Goal: Task Accomplishment & Management: Complete application form

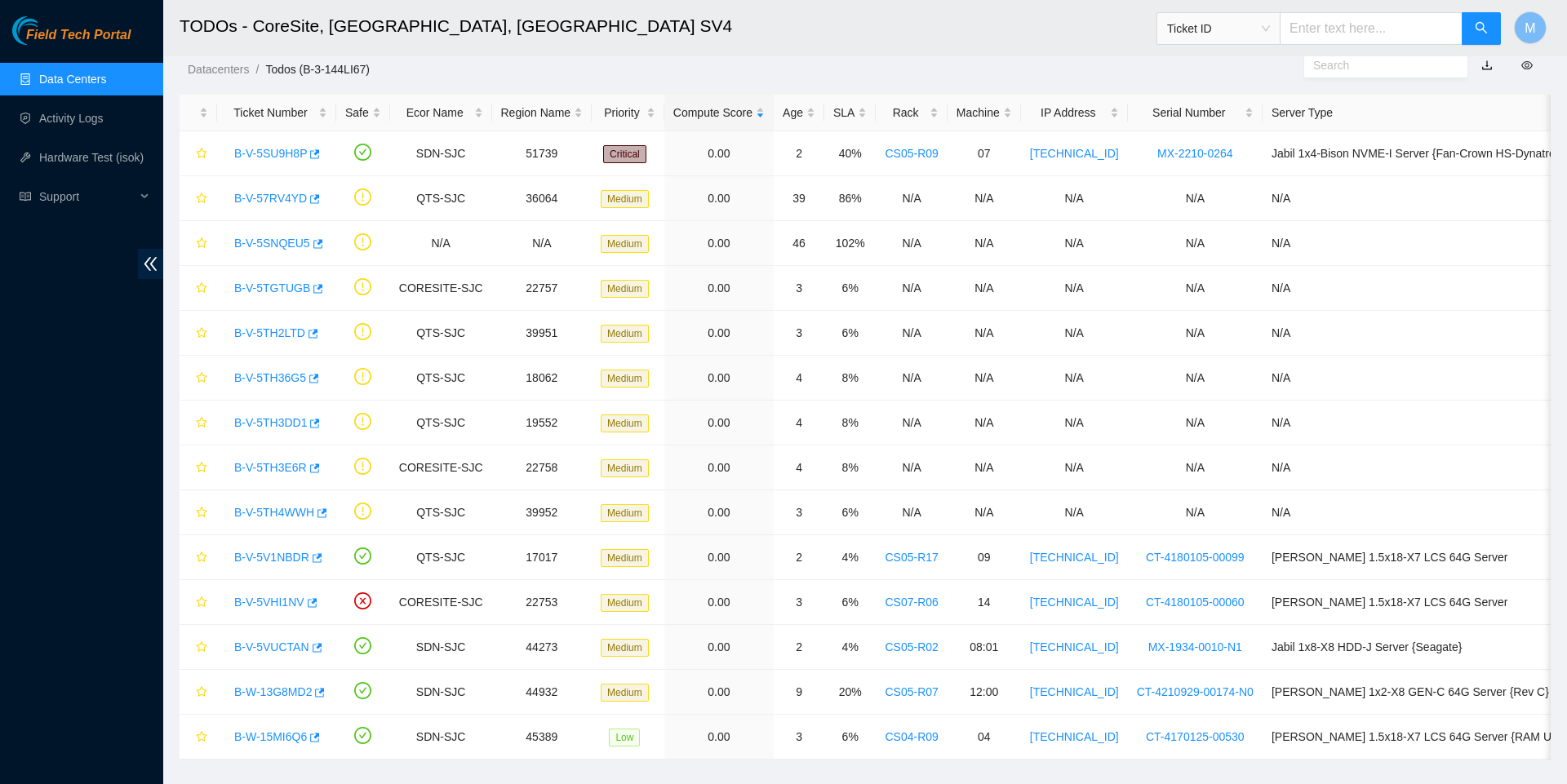
scroll to position [39, 0]
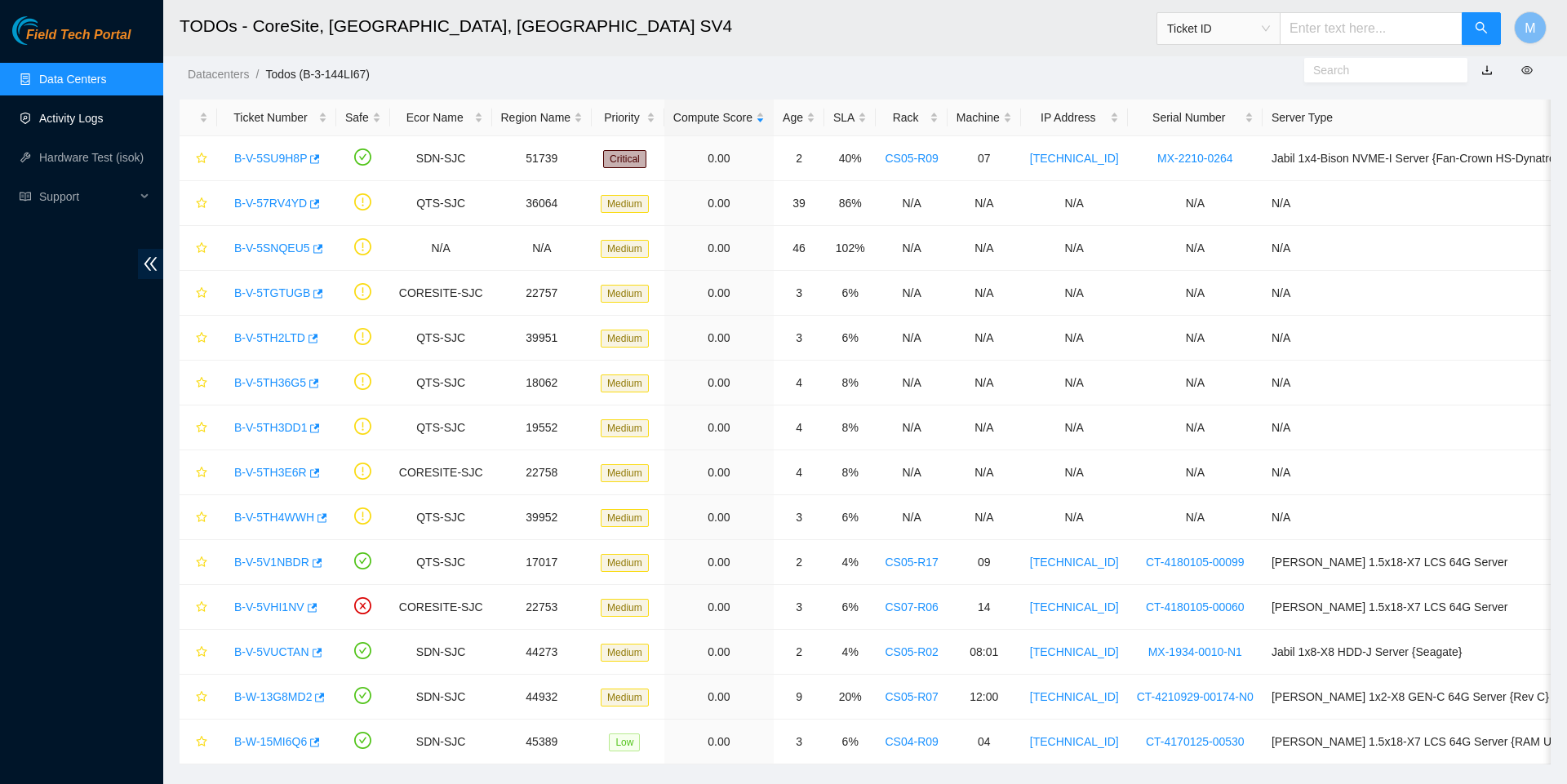
click at [86, 125] on link "Activity Logs" at bounding box center [71, 117] width 65 height 13
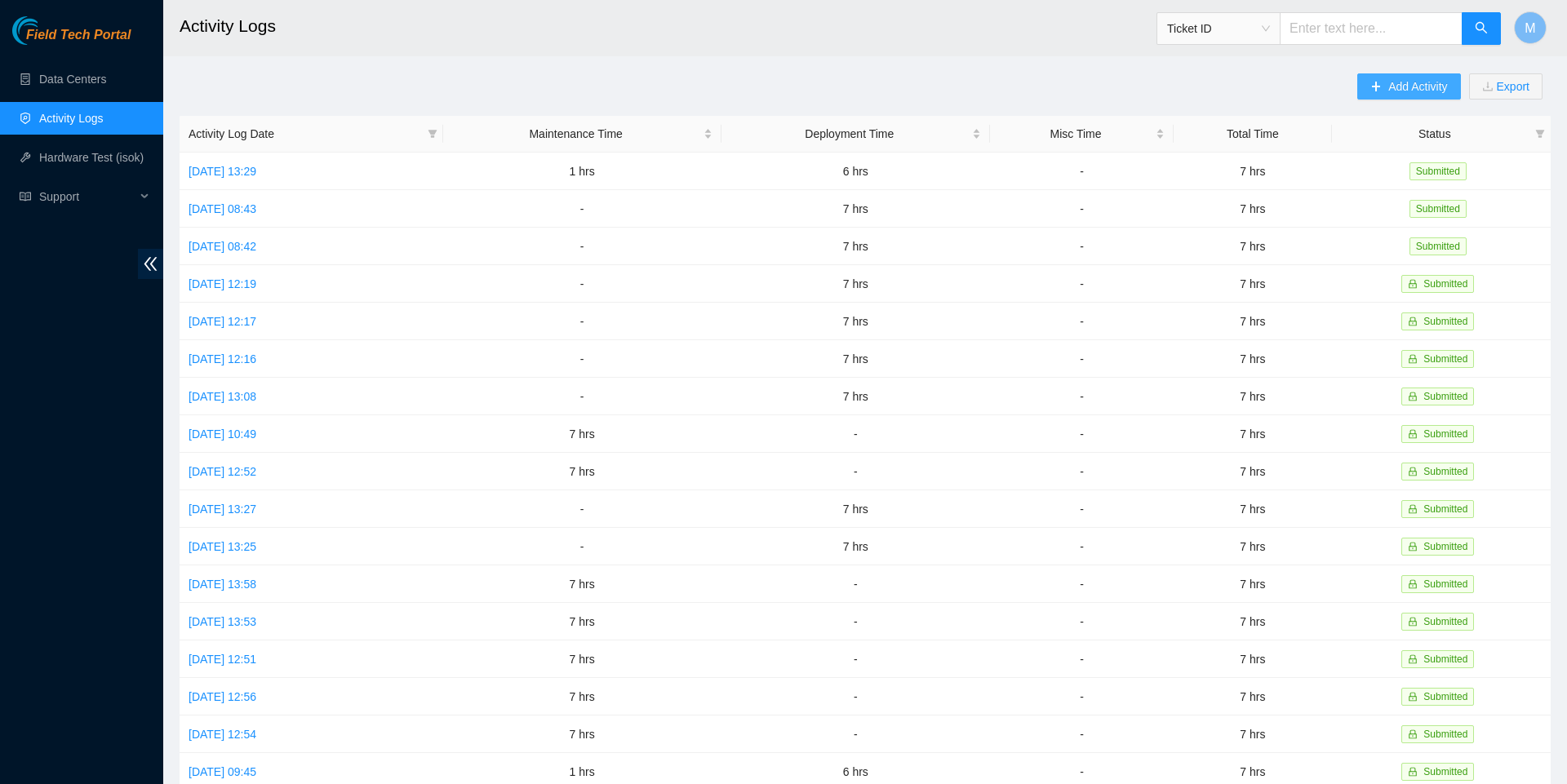
click at [1389, 85] on span "Add Activity" at bounding box center [1418, 86] width 59 height 18
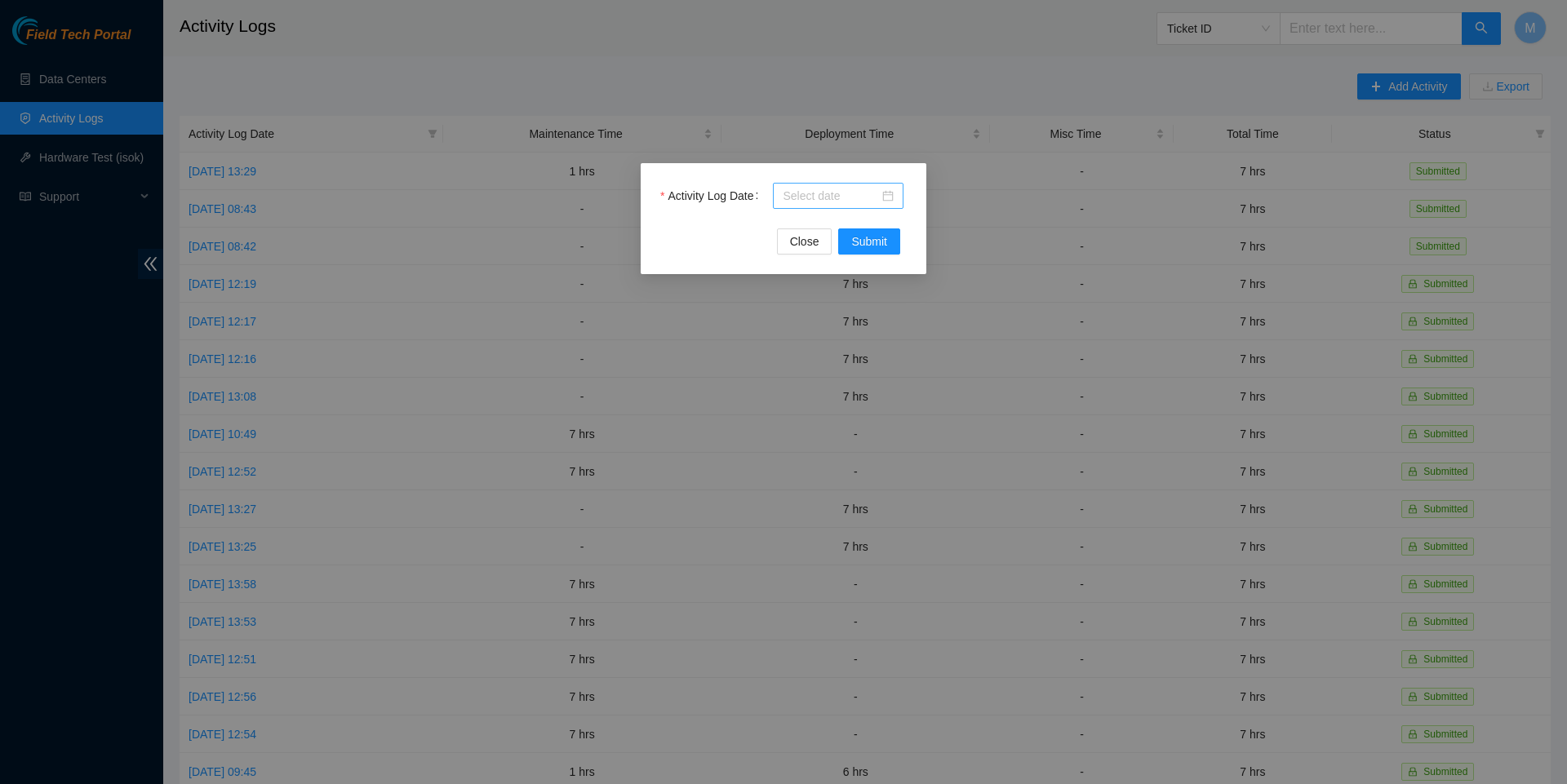
click at [900, 196] on div at bounding box center [838, 196] width 131 height 26
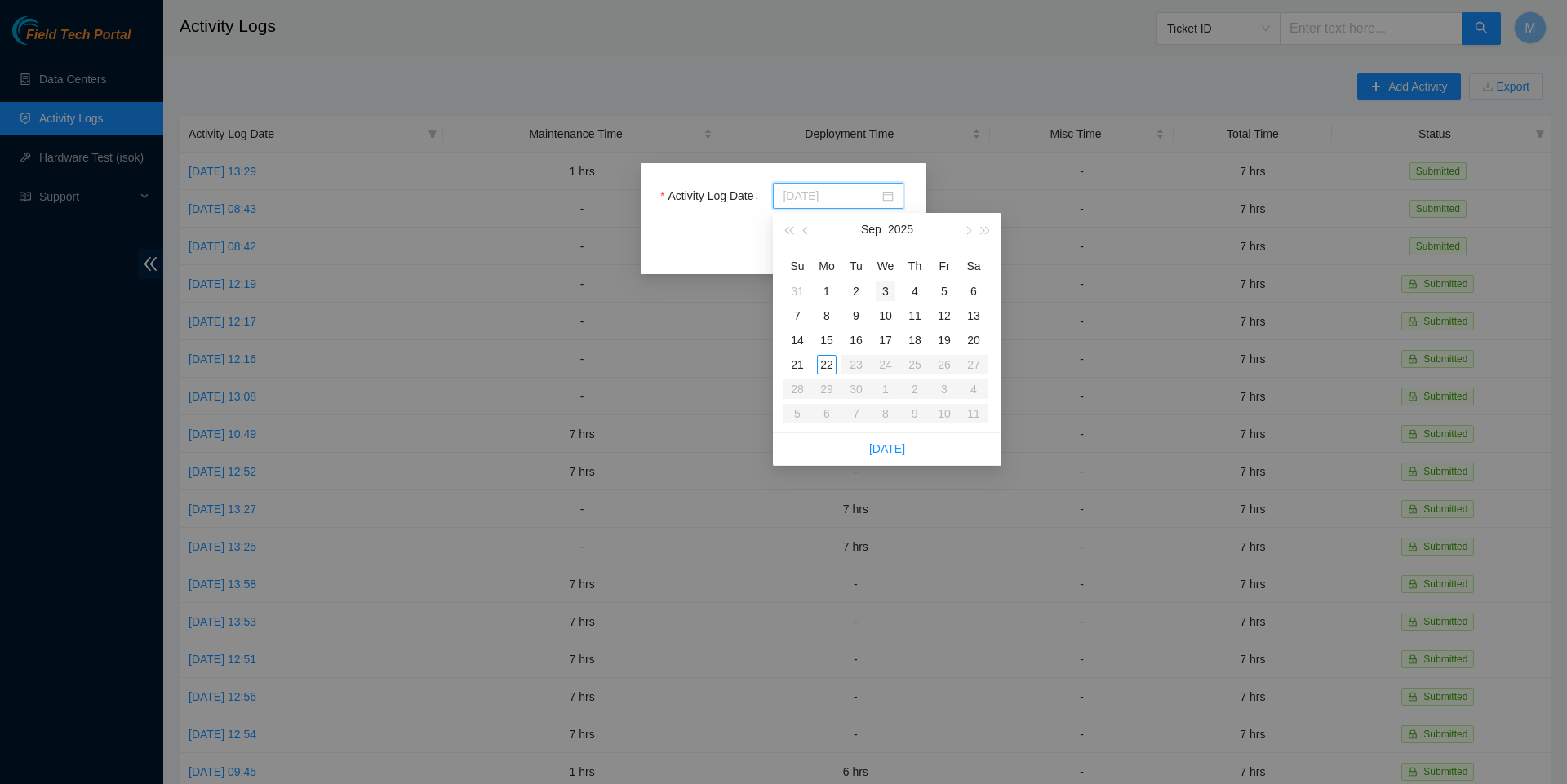
type input "[DATE]"
click at [918, 343] on div "18" at bounding box center [915, 340] width 20 height 20
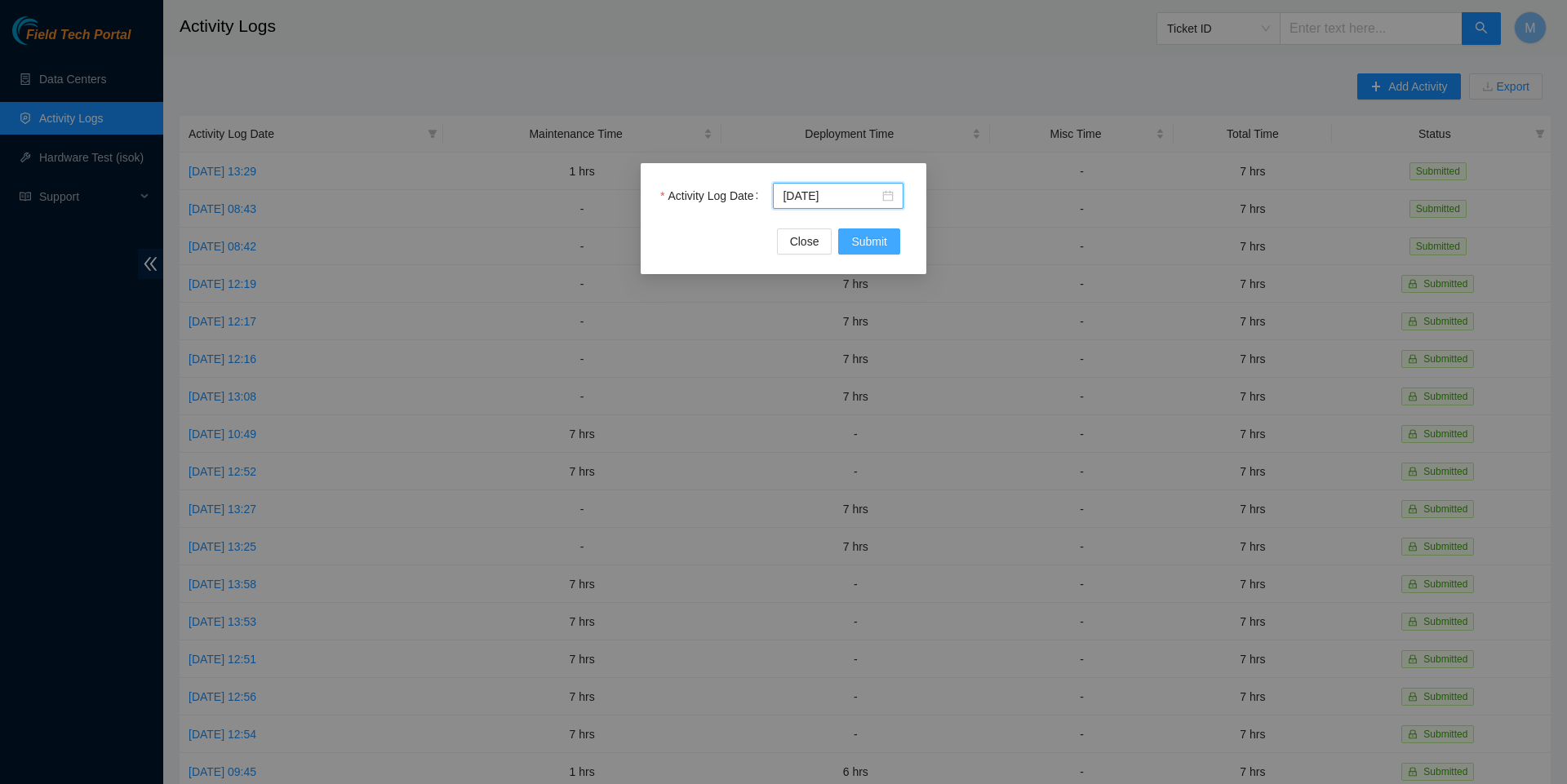
click at [880, 246] on span "Submit" at bounding box center [869, 241] width 36 height 18
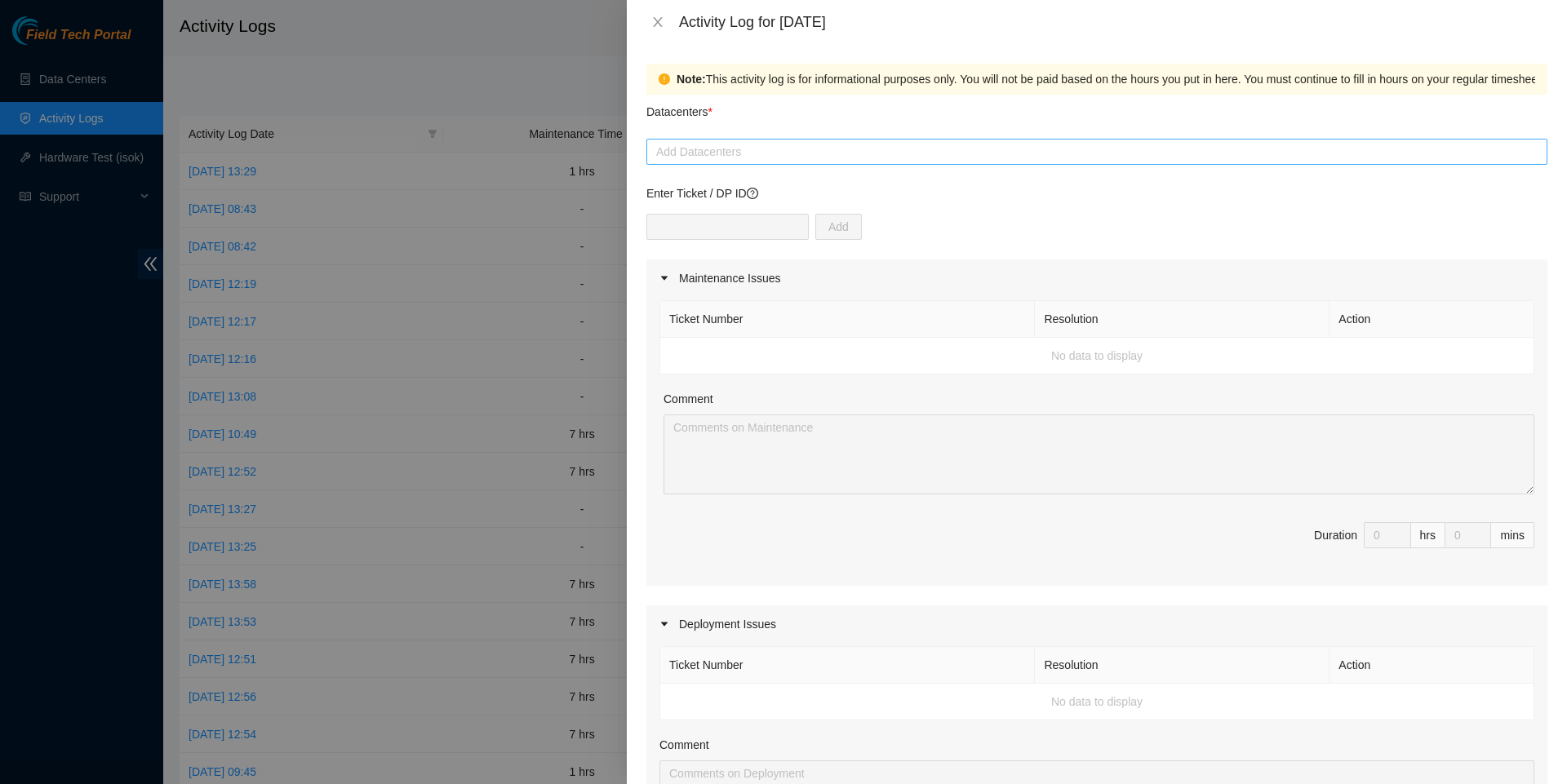
click at [754, 160] on div at bounding box center [1097, 152] width 893 height 20
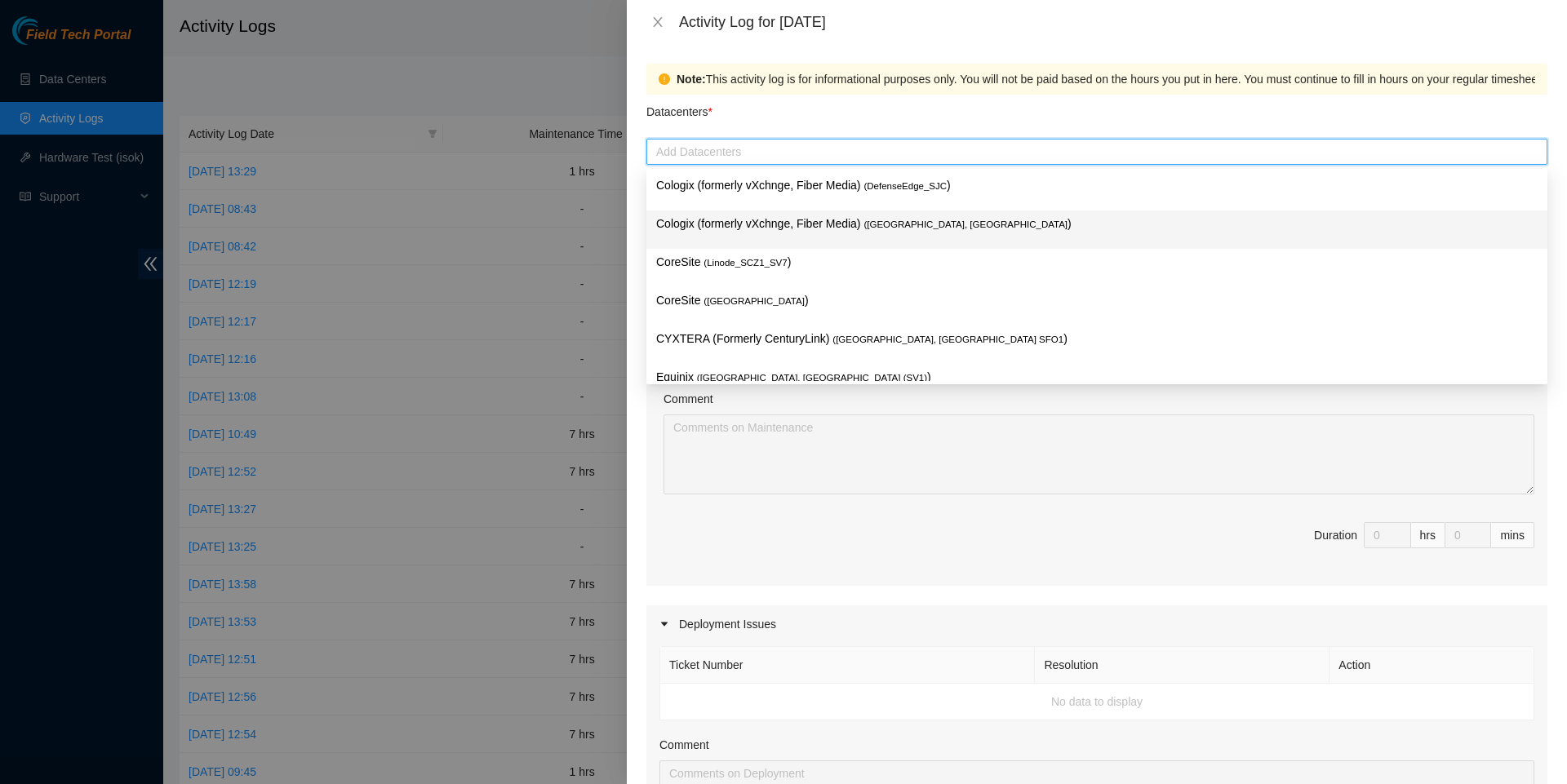
click at [864, 220] on p "Cologix (formerly vXchnge, Fiber Media) ( [GEOGRAPHIC_DATA], [GEOGRAPHIC_DATA] )" at bounding box center [1097, 223] width 881 height 19
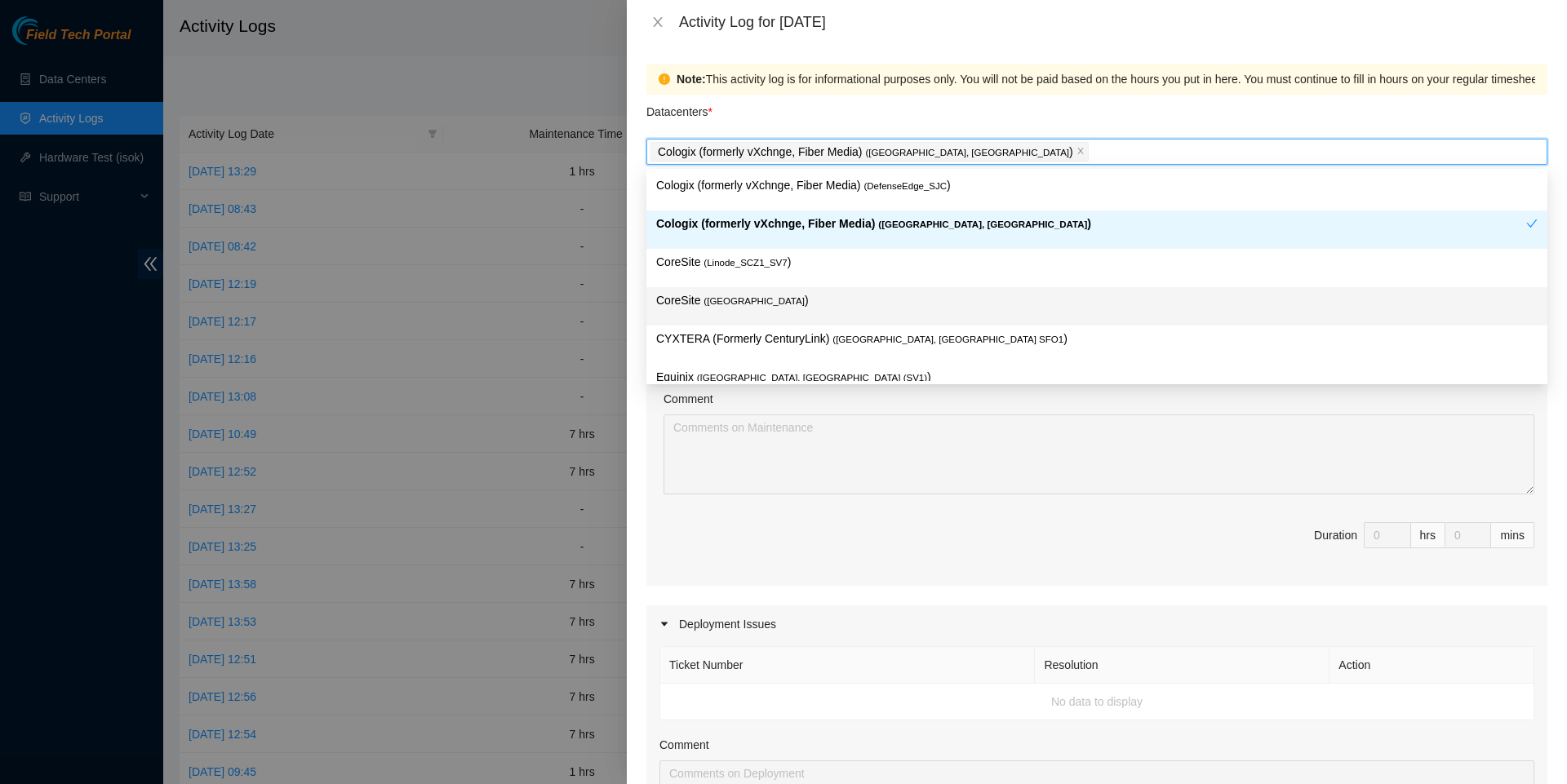
click at [815, 301] on p "CoreSite ( [GEOGRAPHIC_DATA] )" at bounding box center [1097, 300] width 881 height 19
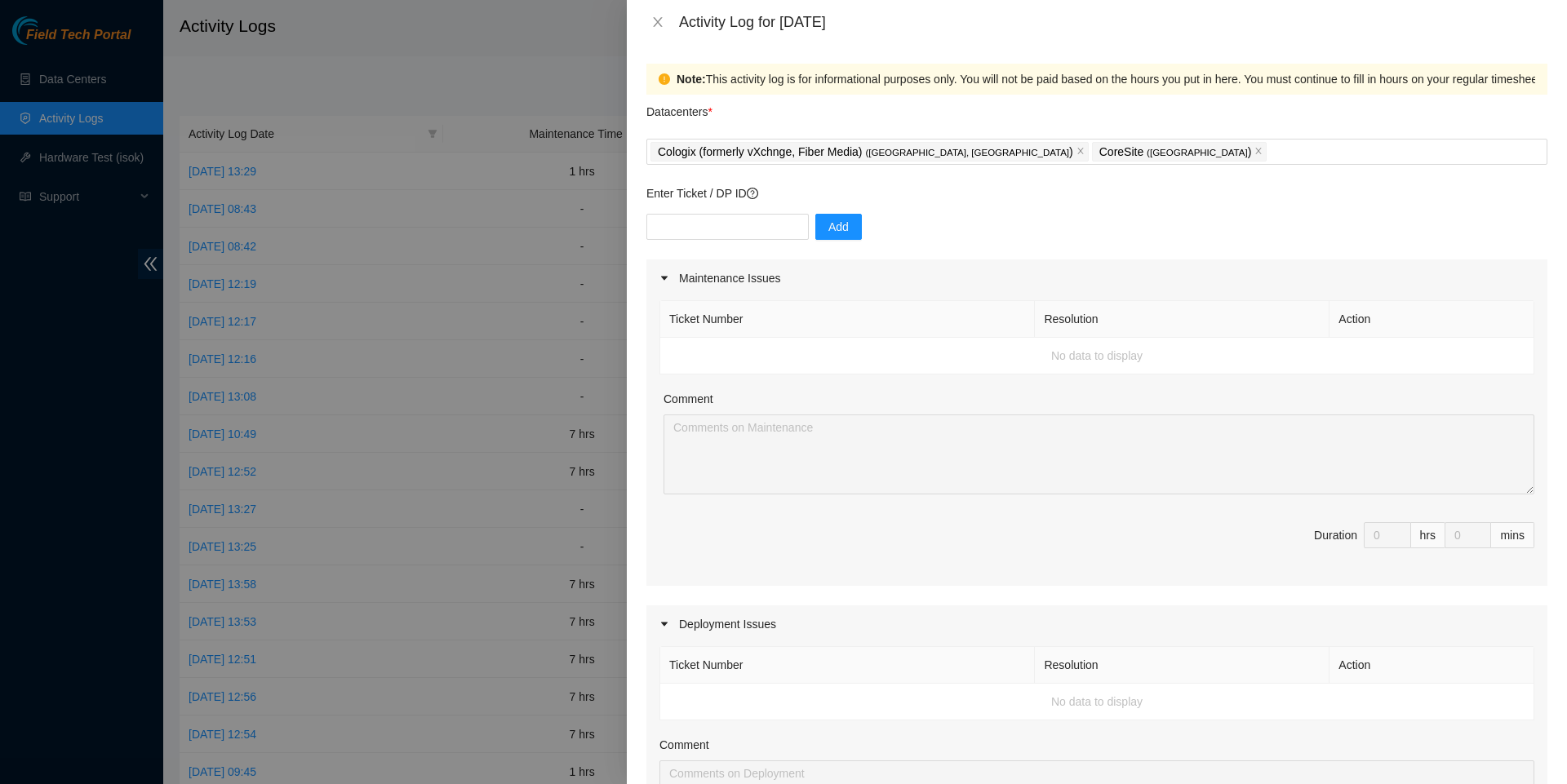
click at [798, 586] on div "Ticket Number Resolution Action No data to display Comment Duration 0 hrs 0 mins" at bounding box center [1097, 441] width 901 height 288
click at [782, 227] on input "text" at bounding box center [728, 227] width 162 height 26
click at [663, 26] on icon "close" at bounding box center [657, 22] width 13 height 13
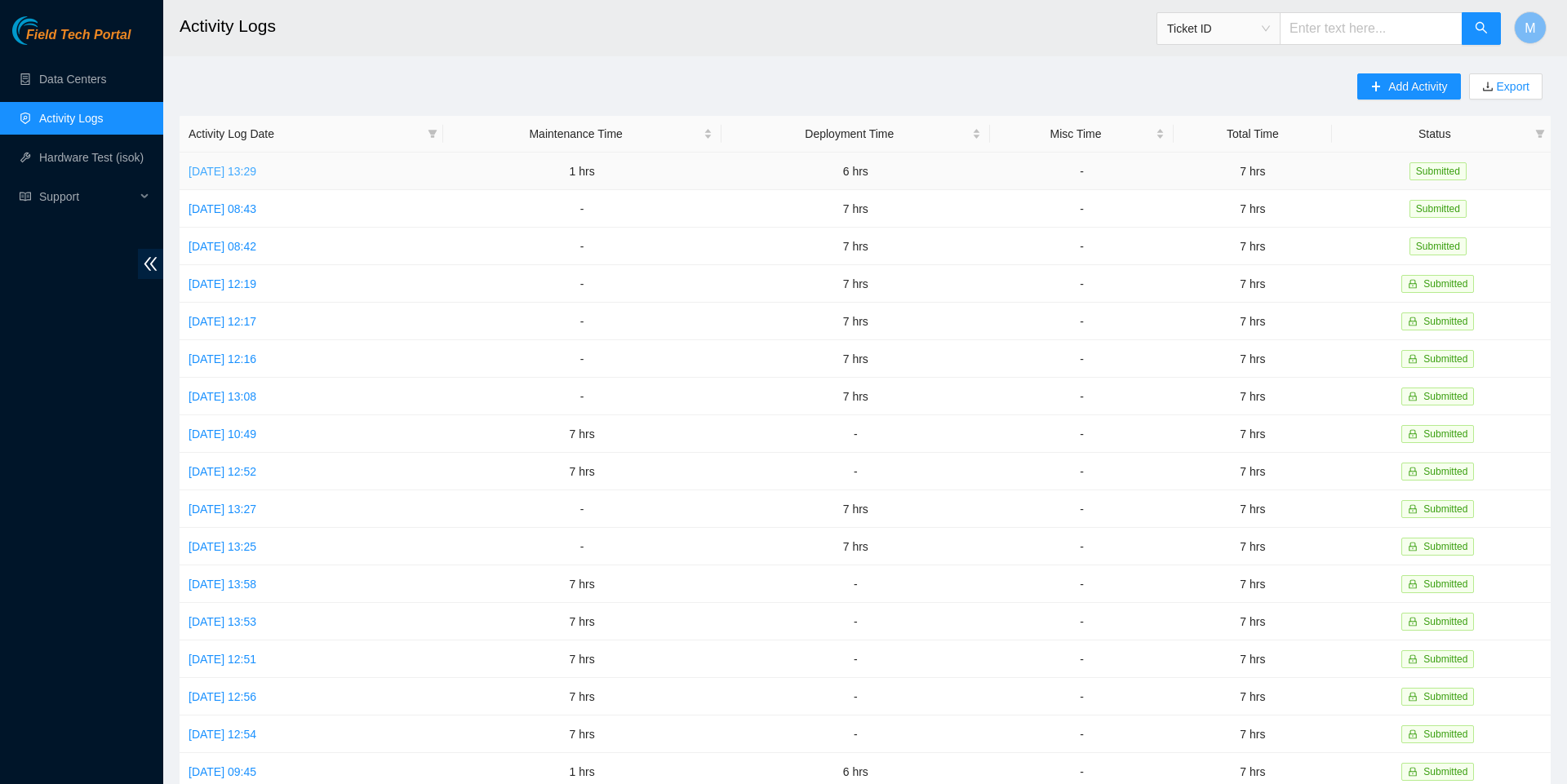
click at [256, 174] on link "[DATE] 13:29" at bounding box center [222, 171] width 67 height 13
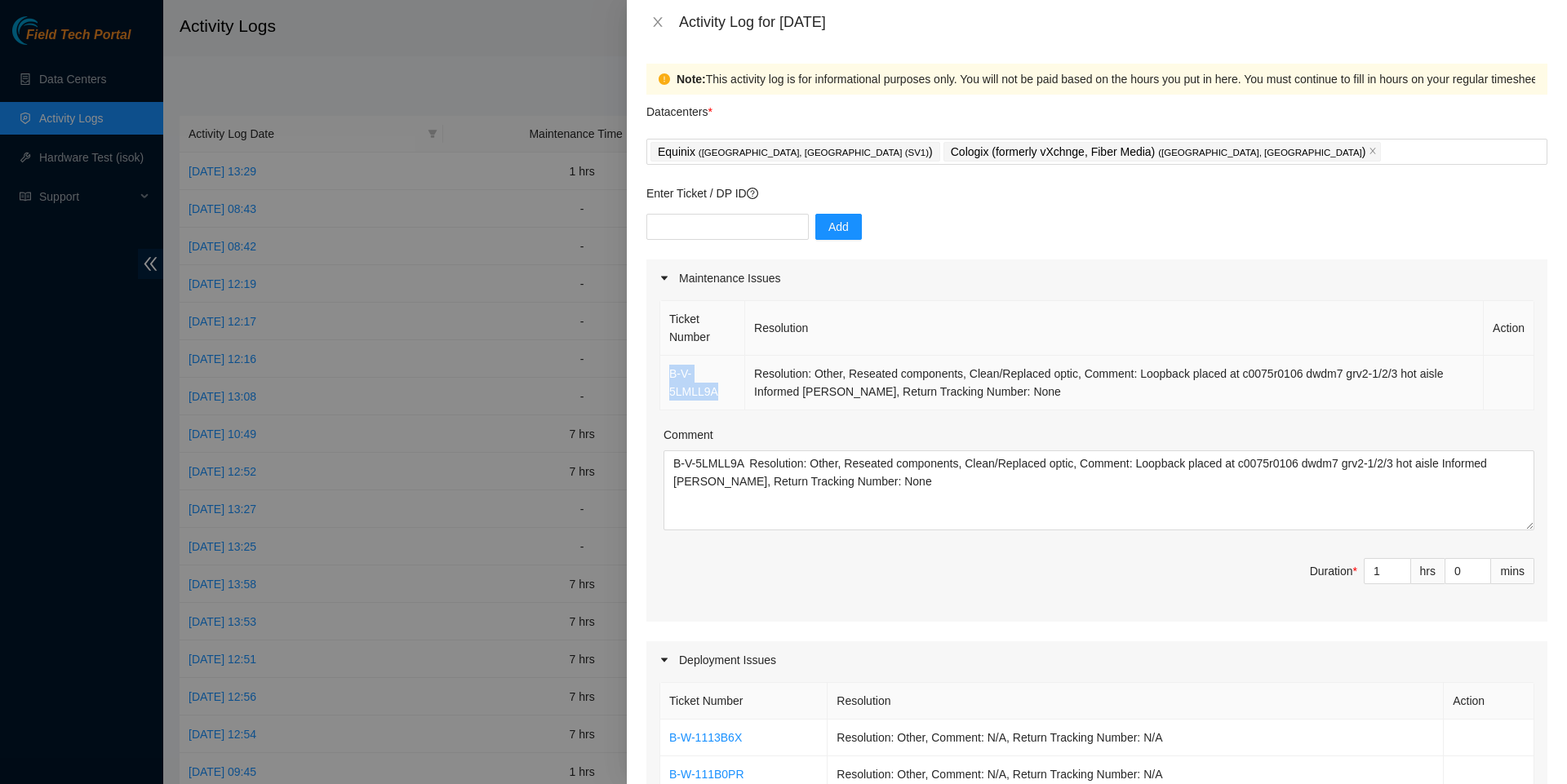
drag, startPoint x: 723, startPoint y: 400, endPoint x: 668, endPoint y: 378, distance: 59.2
click at [668, 378] on td "B-V-5LMLL9A" at bounding box center [702, 383] width 85 height 55
copy link "B-V-5LMLL9A"
click at [663, 18] on icon "close" at bounding box center [657, 22] width 13 height 13
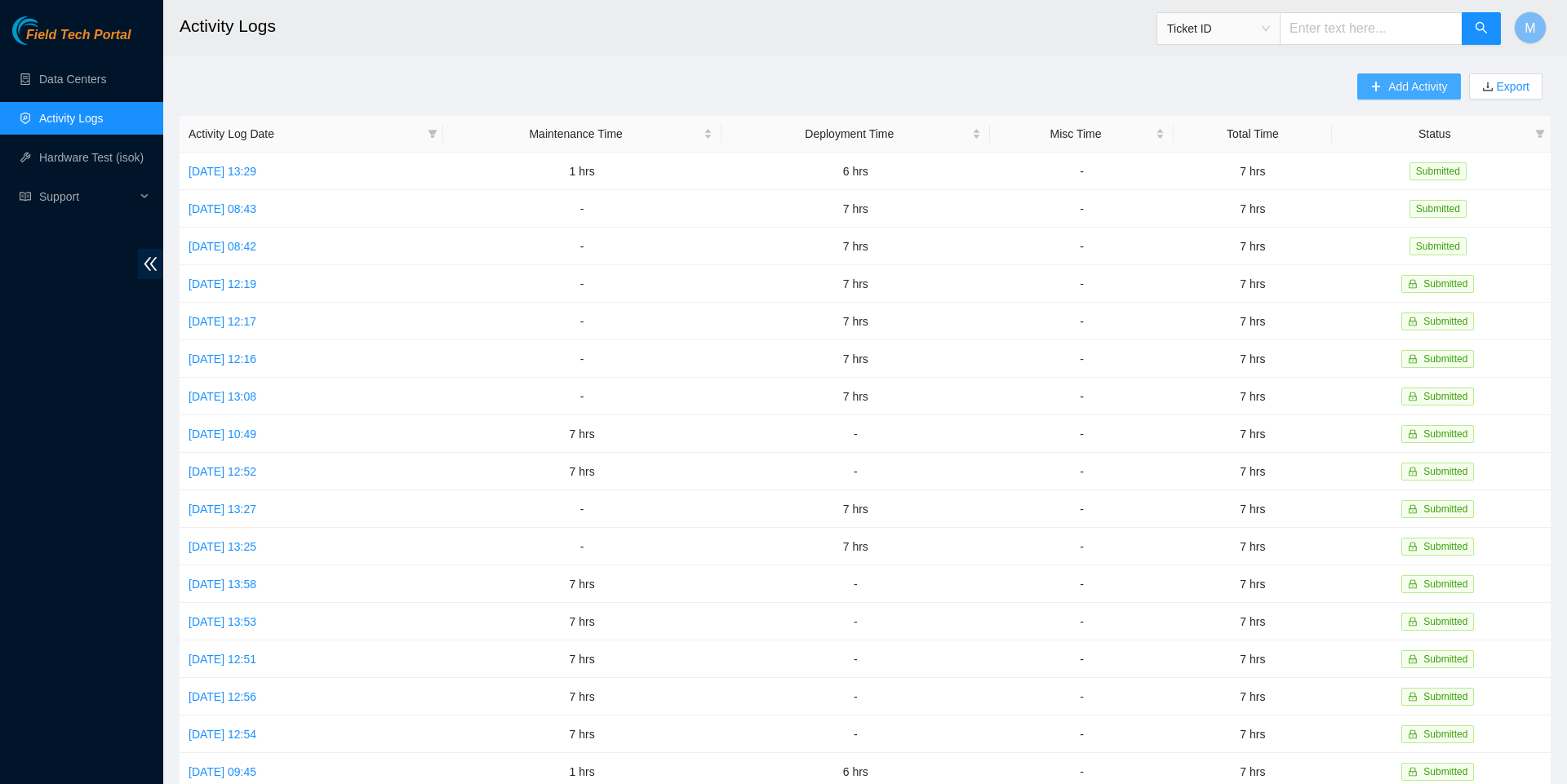
click at [1372, 92] on button "Add Activity" at bounding box center [1409, 86] width 103 height 26
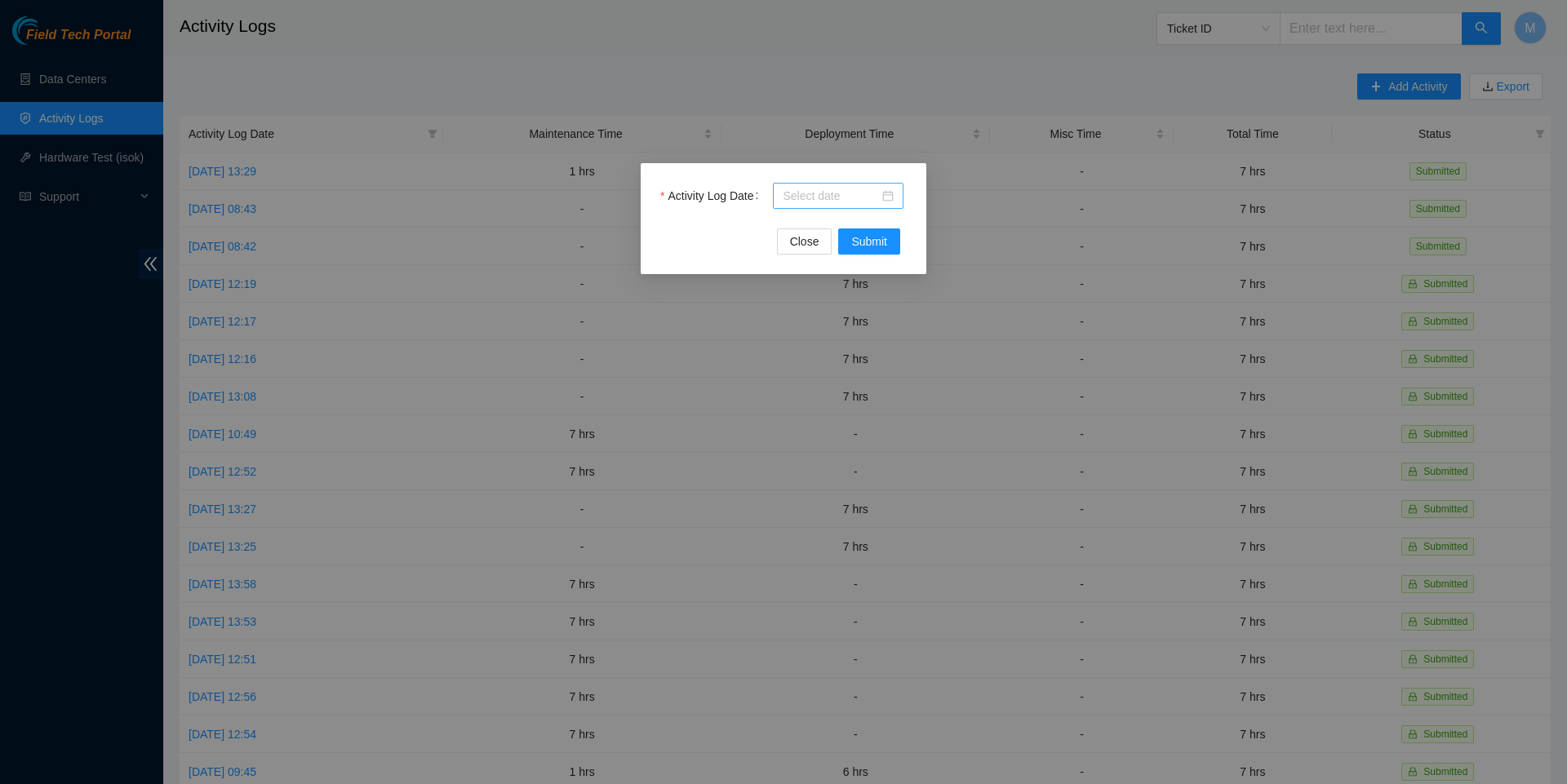
click at [883, 193] on div at bounding box center [837, 196] width 111 height 18
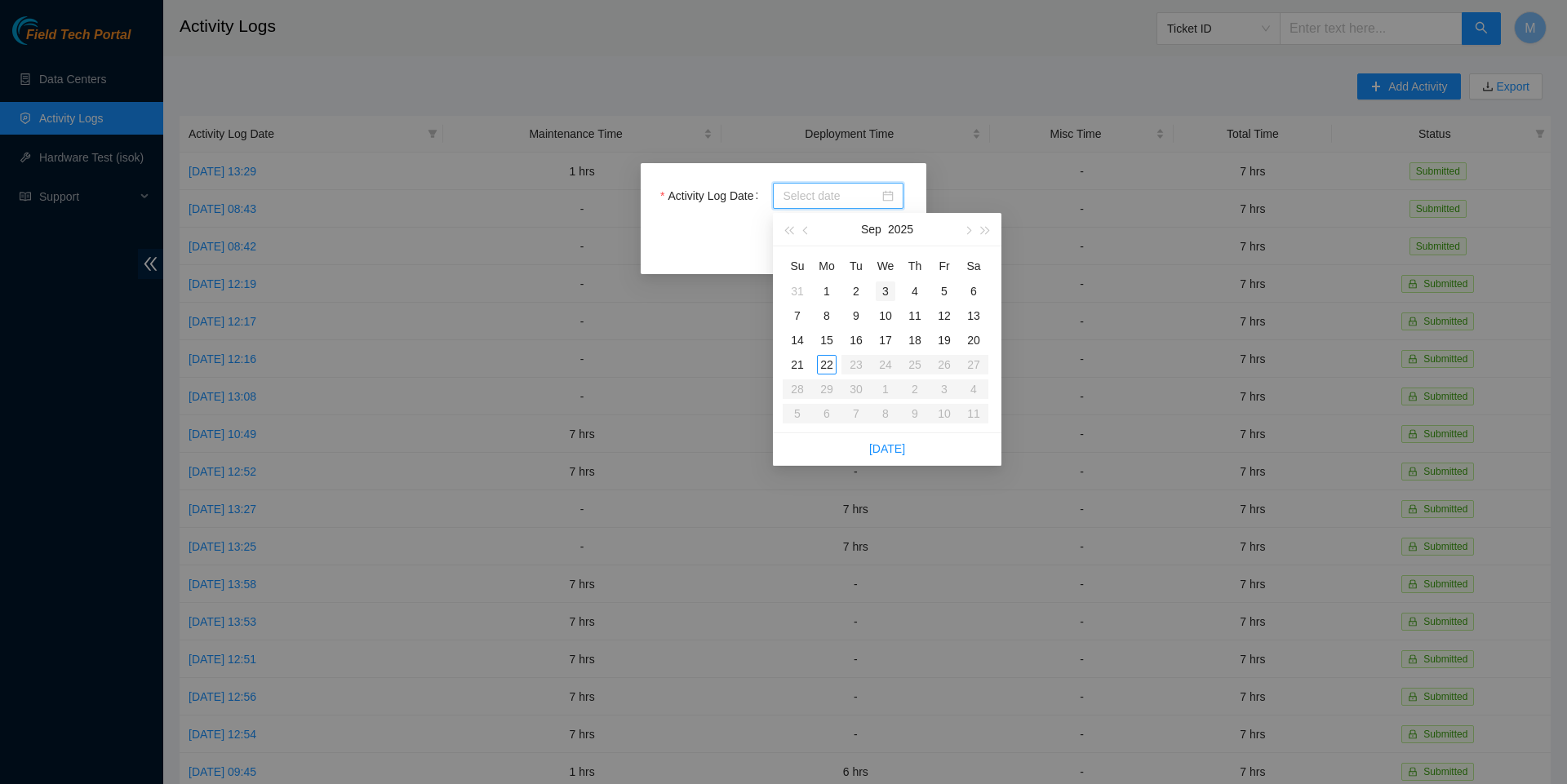
type input "[DATE]"
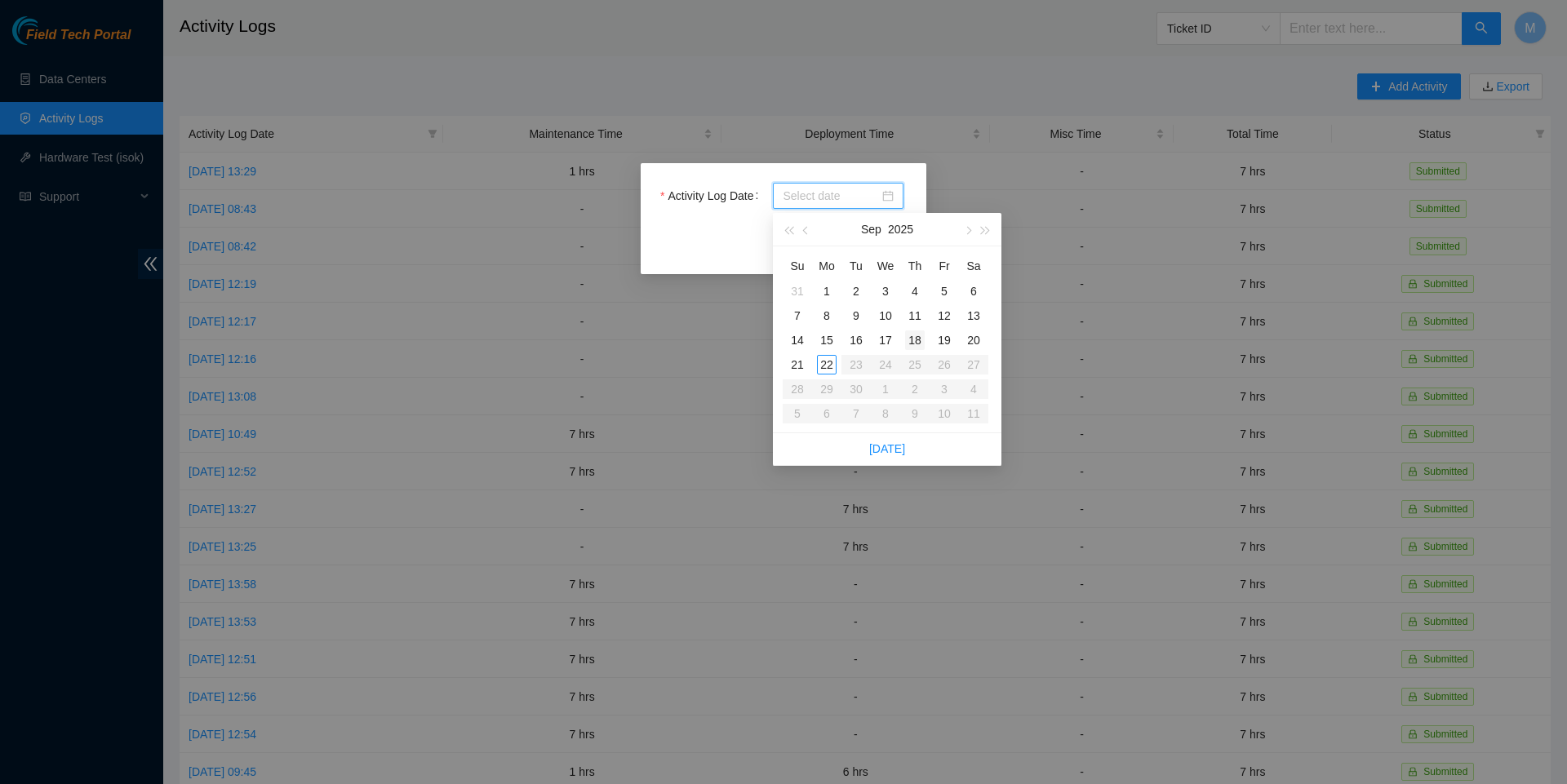
type input "[DATE]"
click at [911, 339] on div "18" at bounding box center [915, 340] width 20 height 20
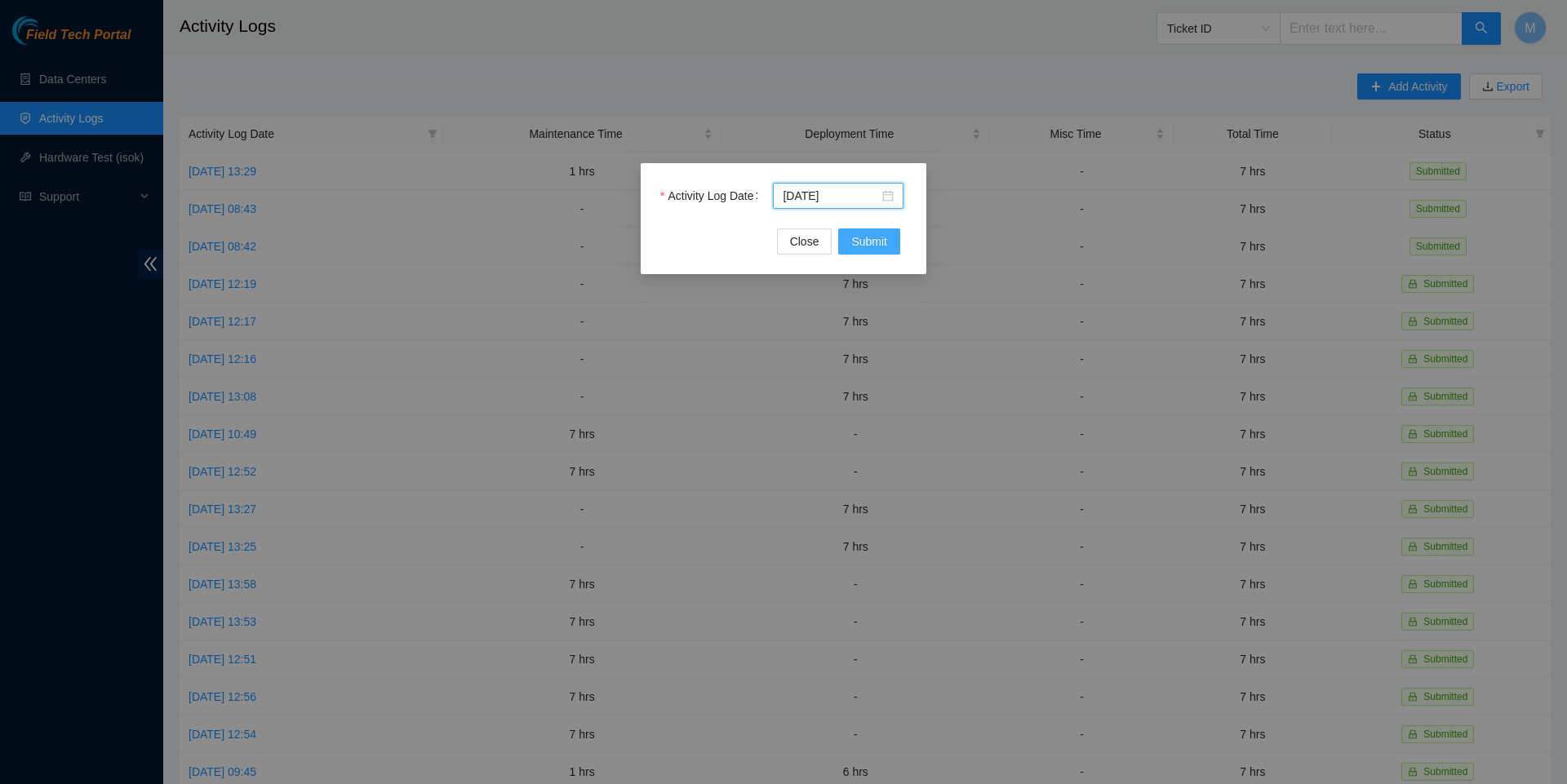
click at [878, 240] on span "Submit" at bounding box center [869, 241] width 36 height 18
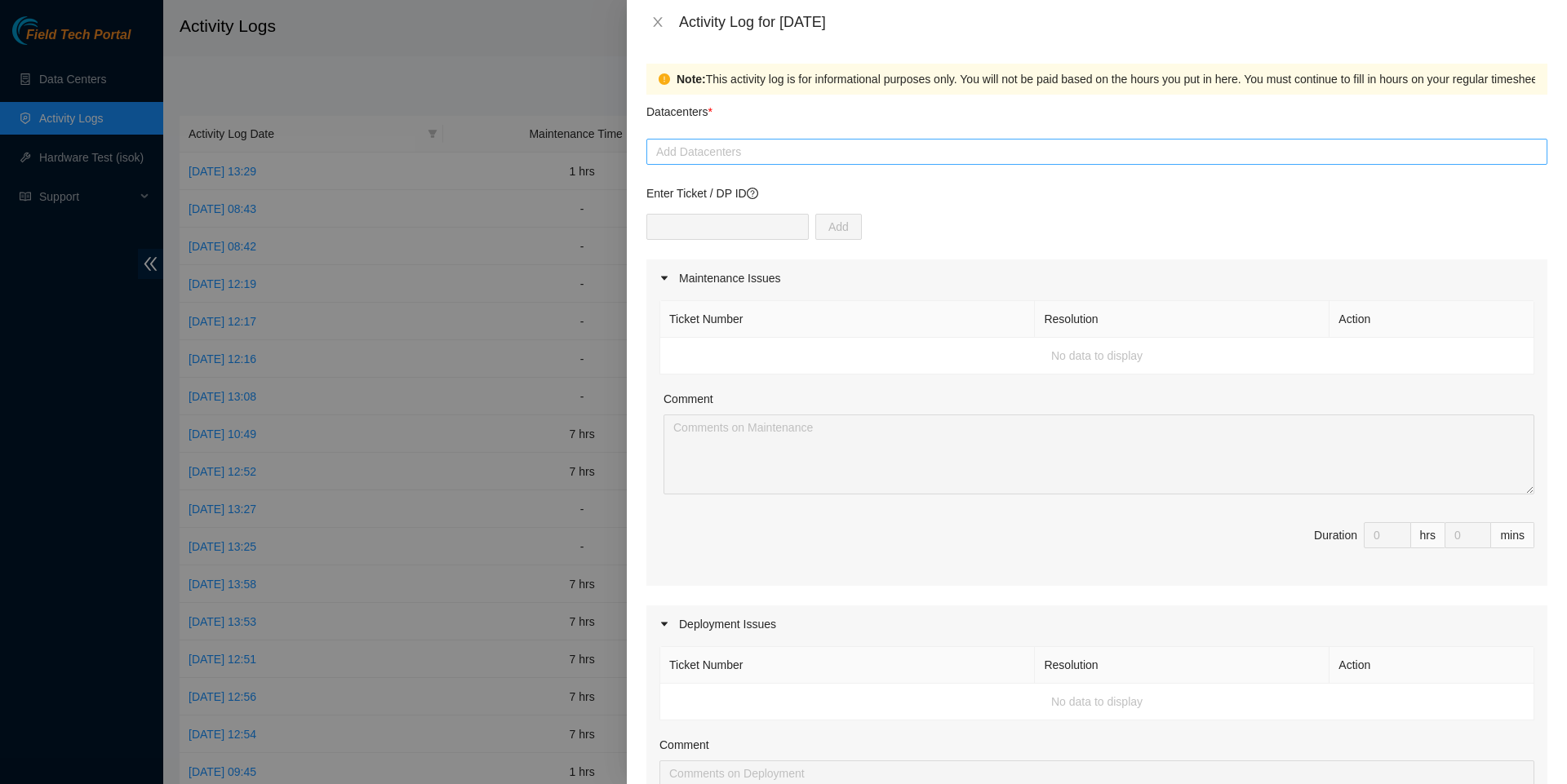
click at [784, 155] on div at bounding box center [1097, 152] width 893 height 20
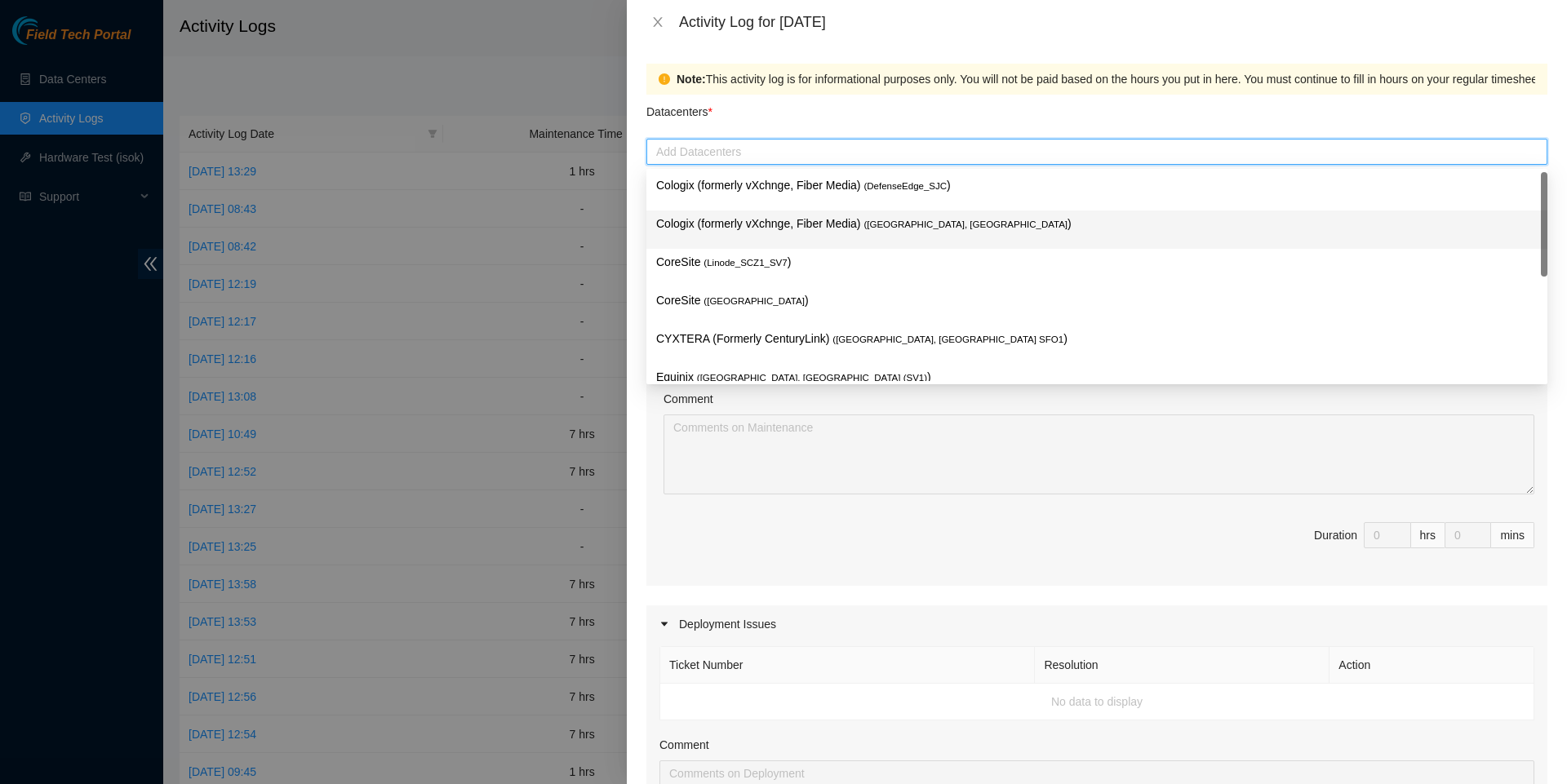
click at [765, 223] on p "Cologix (formerly vXchnge, Fiber Media) ( [GEOGRAPHIC_DATA], [GEOGRAPHIC_DATA] )" at bounding box center [1097, 223] width 881 height 19
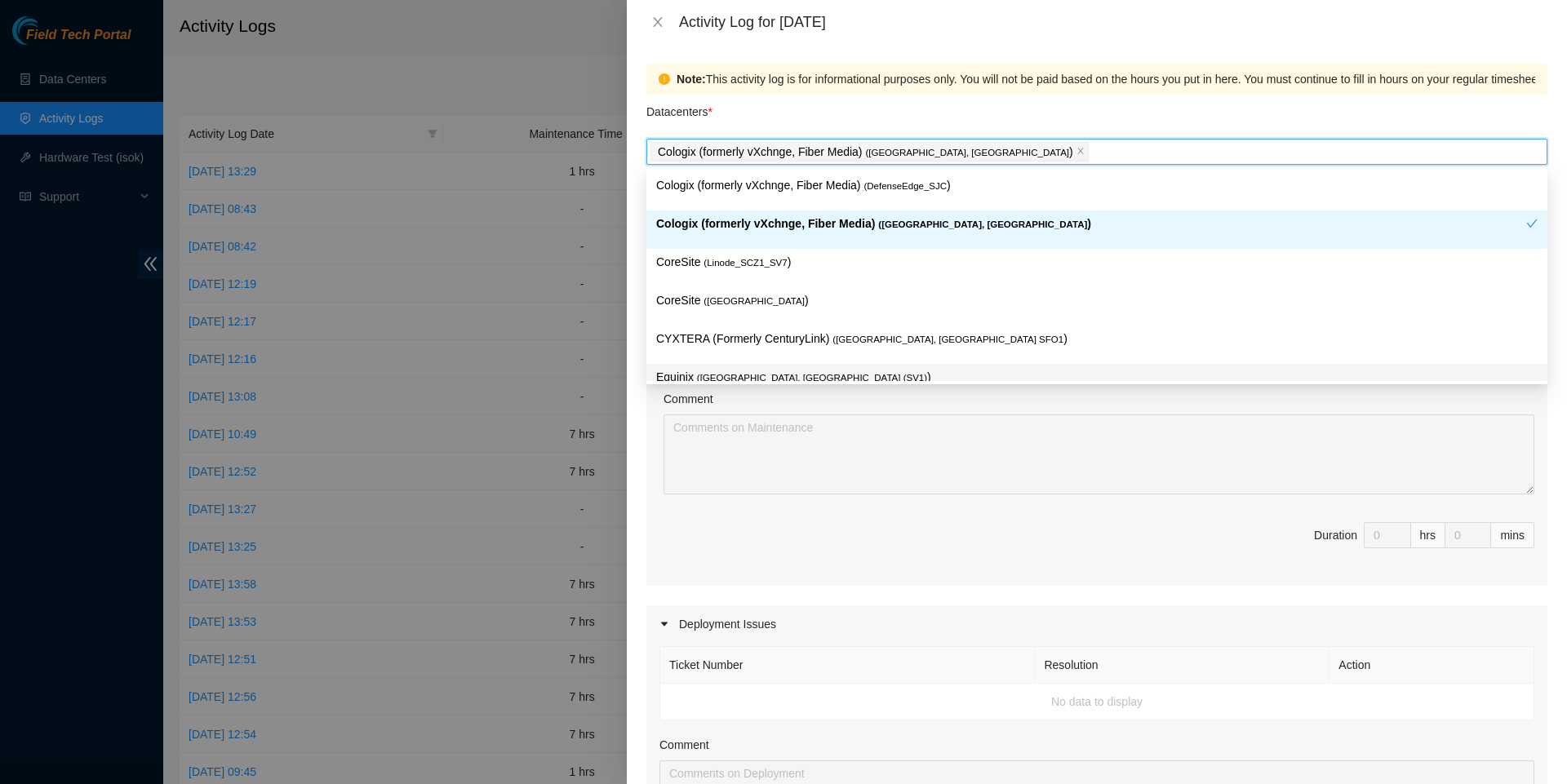
click at [794, 378] on span "( [GEOGRAPHIC_DATA], [GEOGRAPHIC_DATA] (SV1)" at bounding box center [812, 377] width 230 height 10
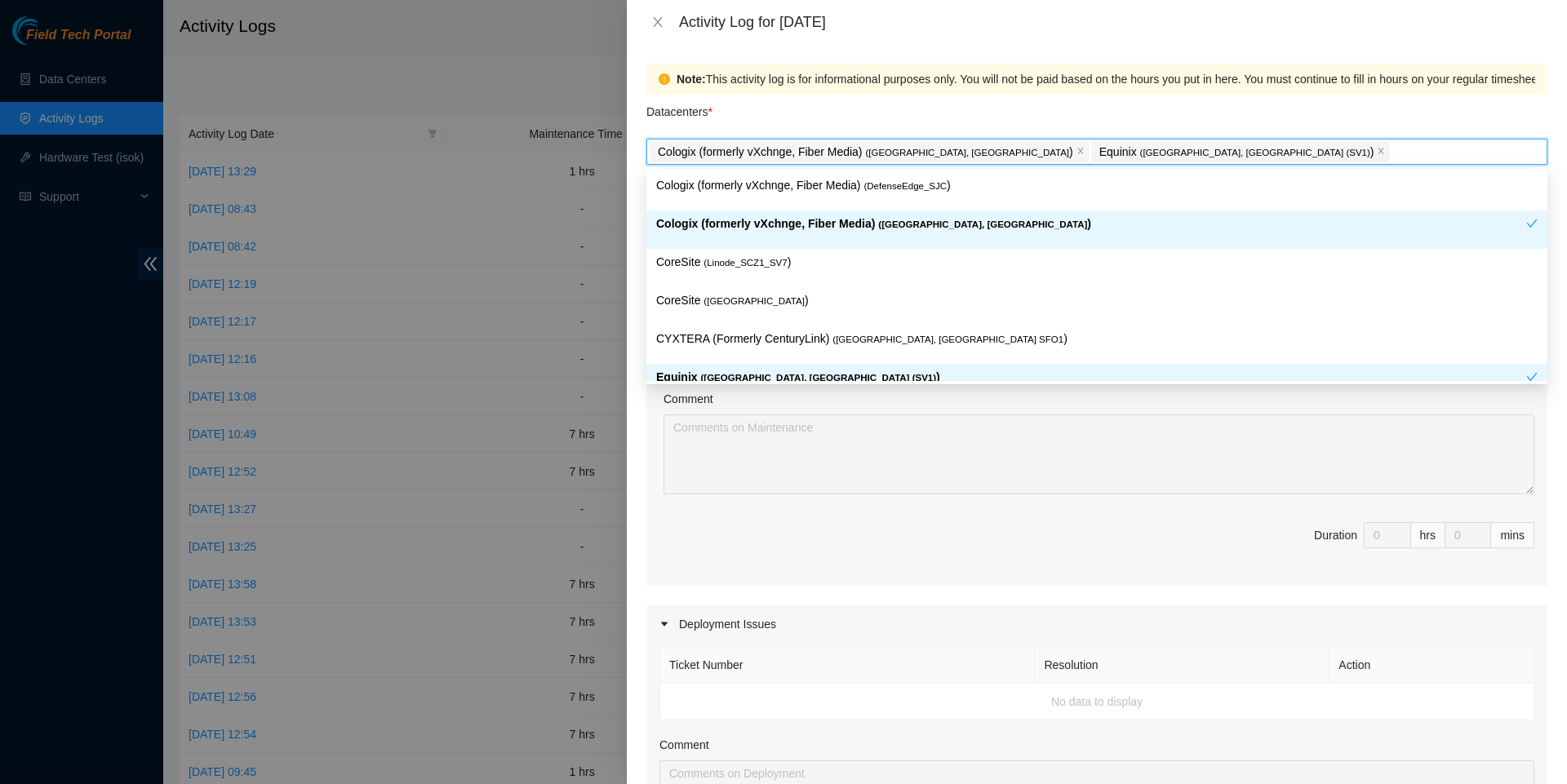
click at [777, 601] on div "Maintenance Issues Ticket Number Resolution Action No data to display Comment D…" at bounding box center [1097, 719] width 901 height 920
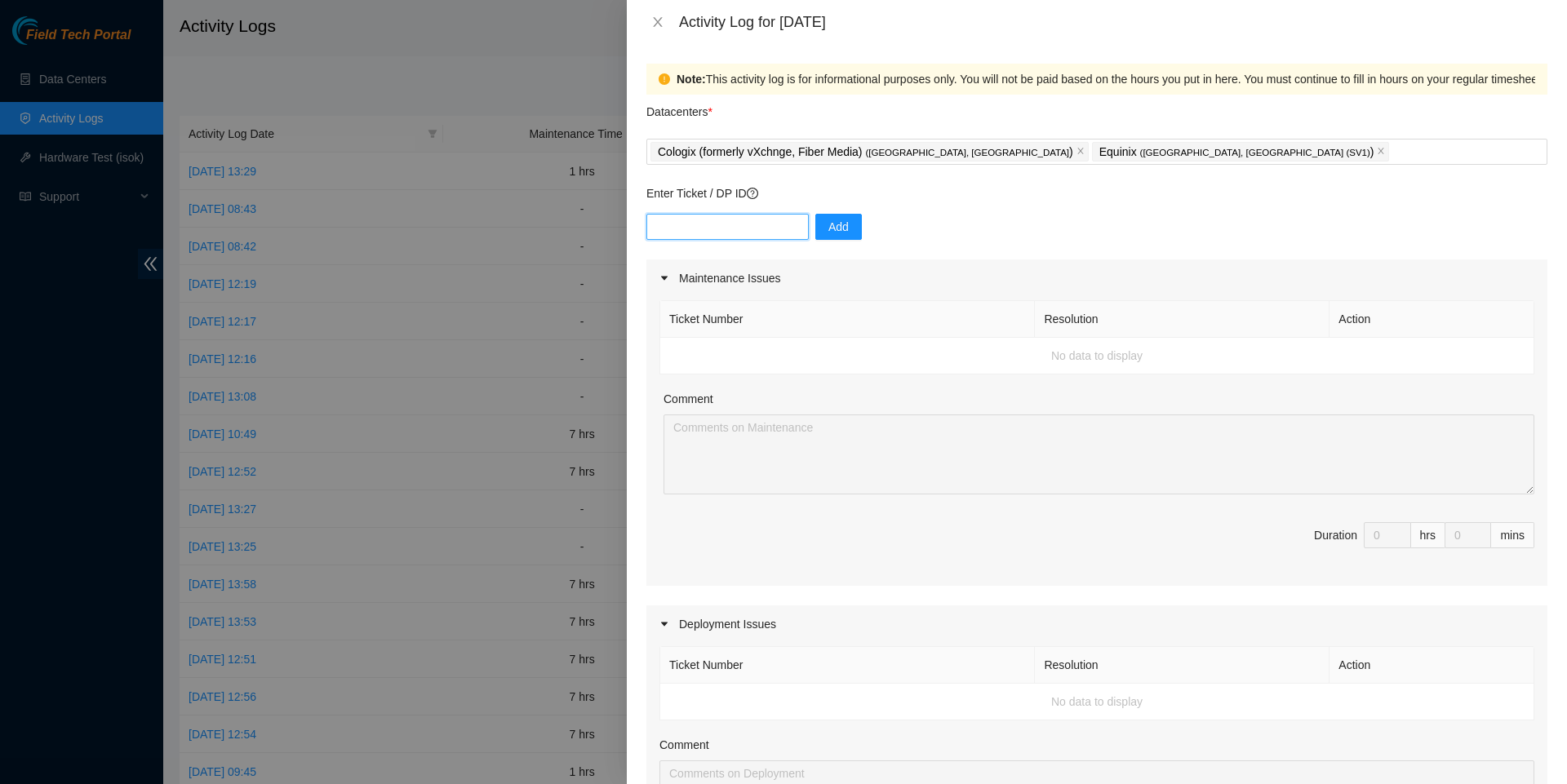
click at [784, 230] on input "text" at bounding box center [728, 227] width 162 height 26
paste input "B-V-5LMLL9A"
type input "B-V-5LMLL9A"
click at [832, 233] on span "Add" at bounding box center [838, 227] width 21 height 18
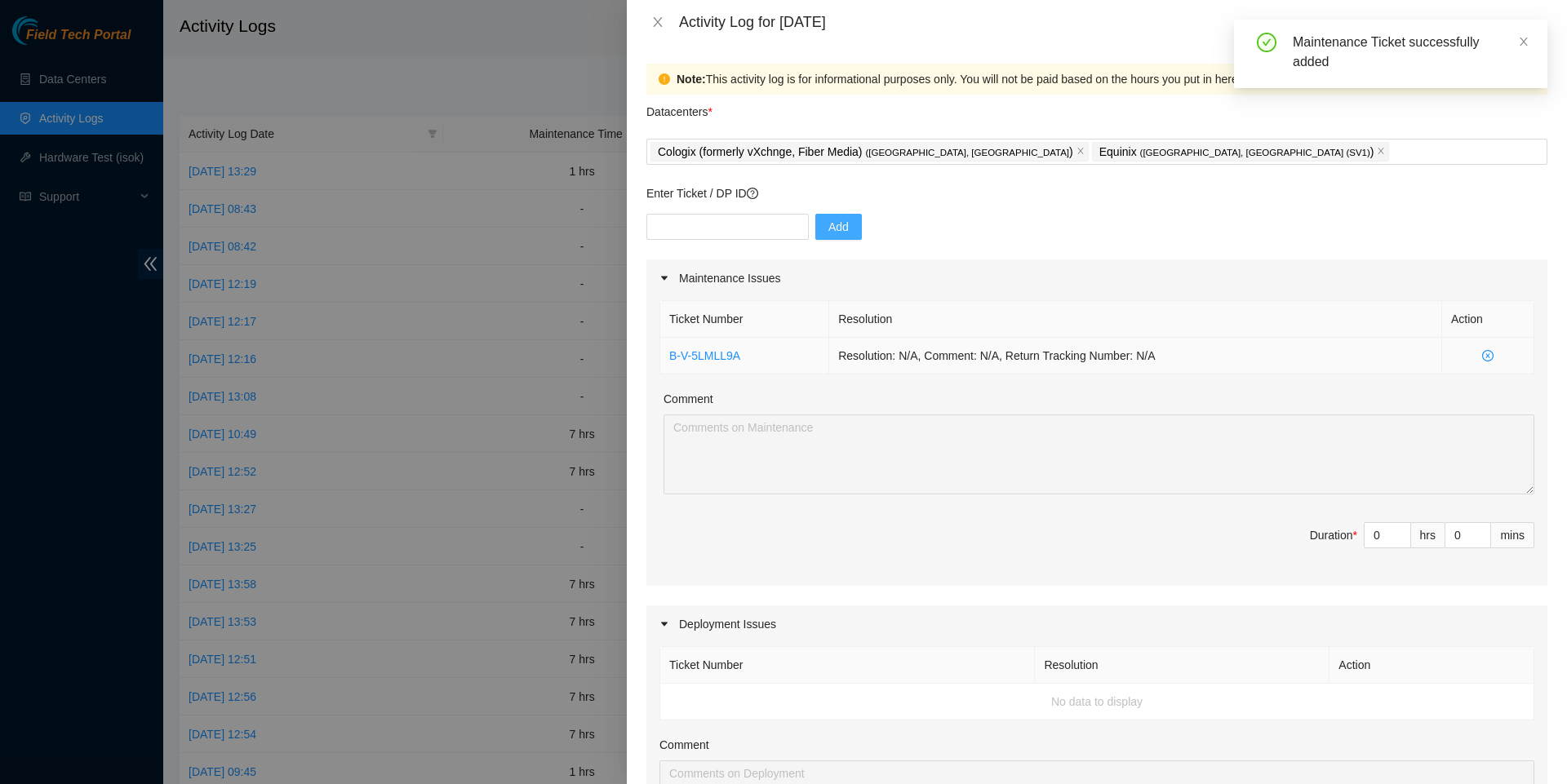
click at [1487, 359] on icon "close-circle" at bounding box center [1488, 356] width 12 height 12
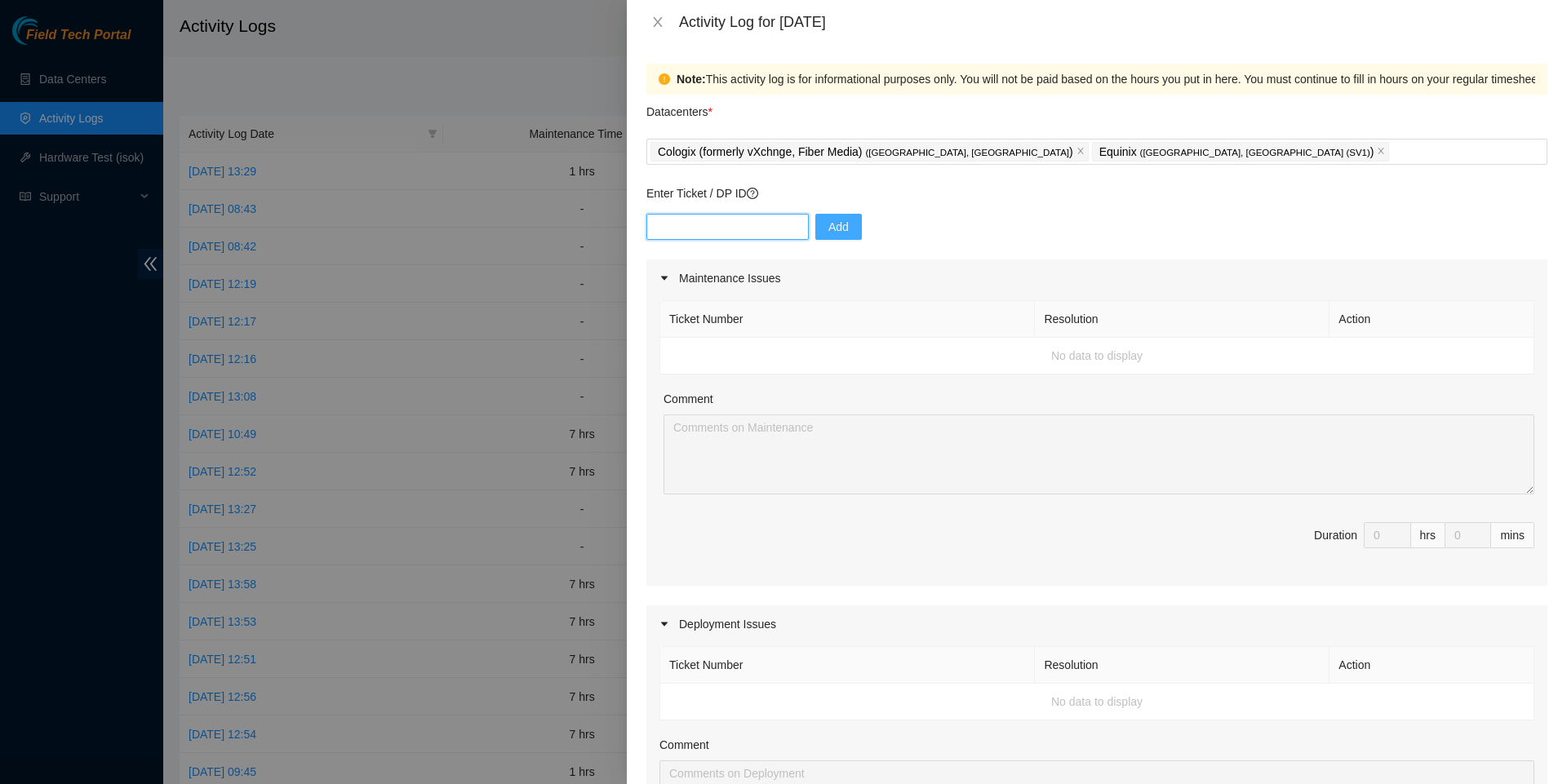
click at [709, 230] on input "text" at bounding box center [728, 227] width 162 height 26
paste input "DP79668"
type input "DP79668"
click at [839, 233] on span "Add" at bounding box center [838, 227] width 21 height 18
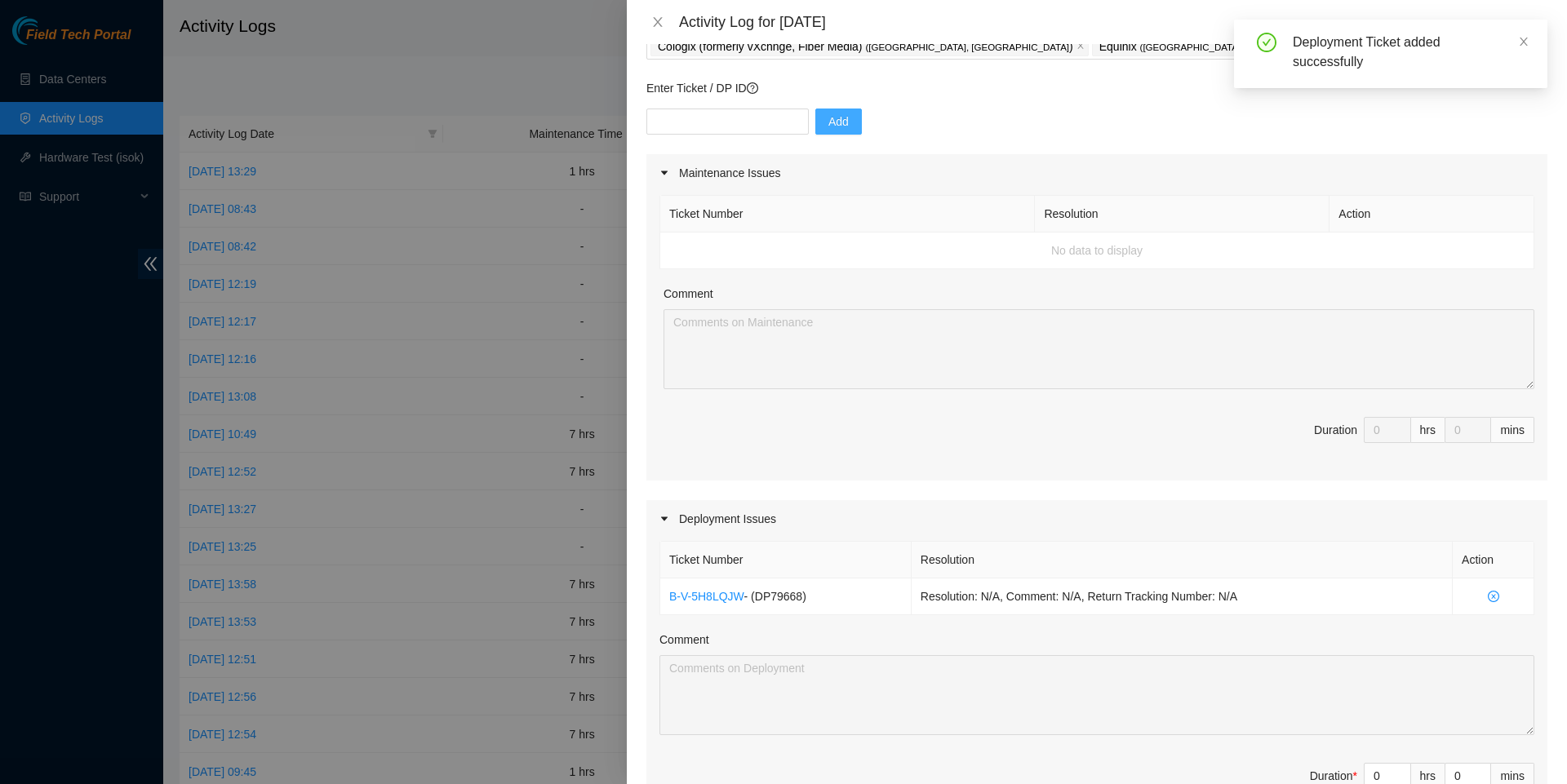
scroll to position [249, 0]
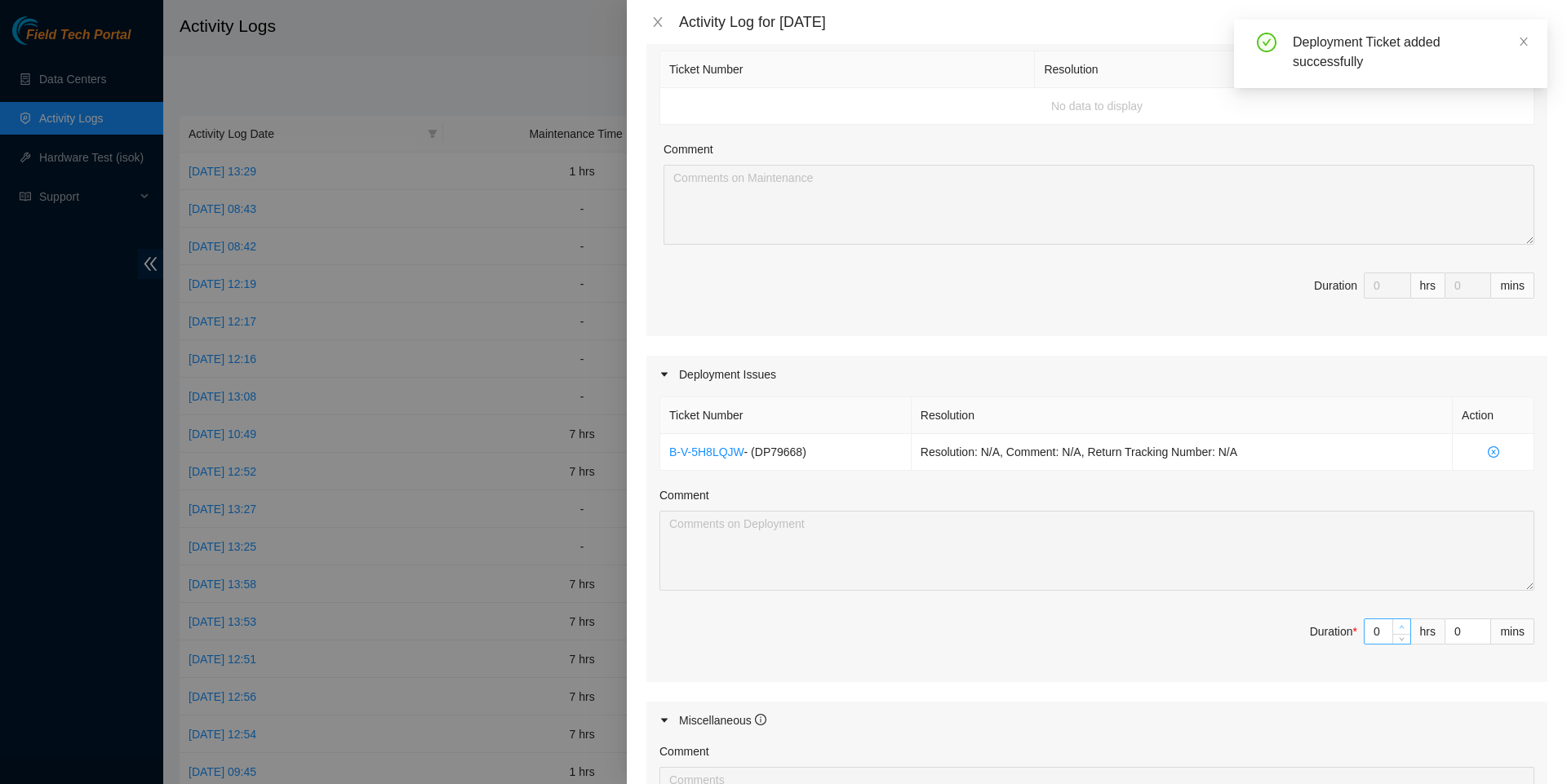
type input "1"
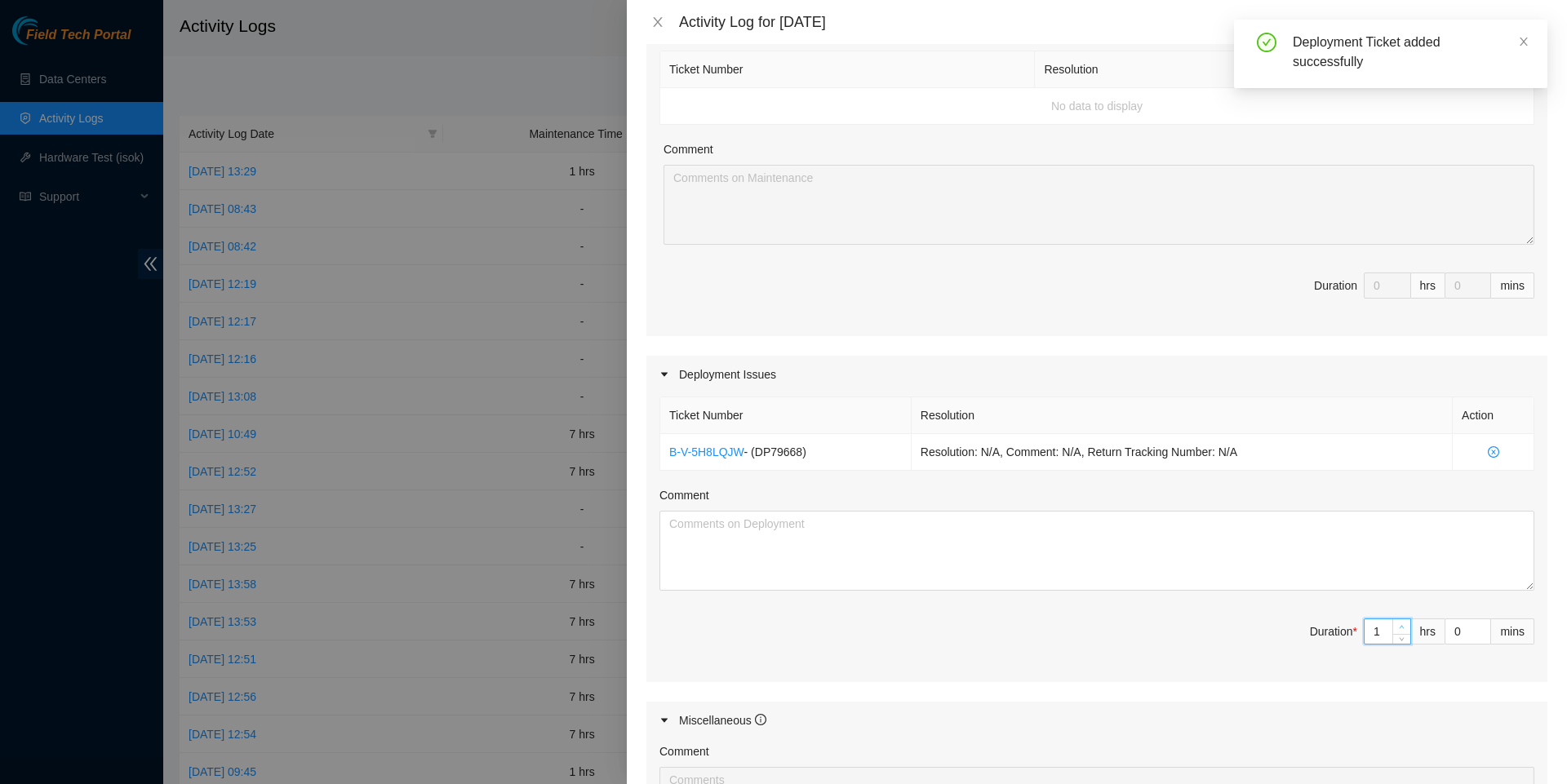
click at [1399, 632] on span "up" at bounding box center [1403, 628] width 10 height 10
type input "2"
click at [1399, 630] on icon "up" at bounding box center [1402, 627] width 6 height 6
type input "3"
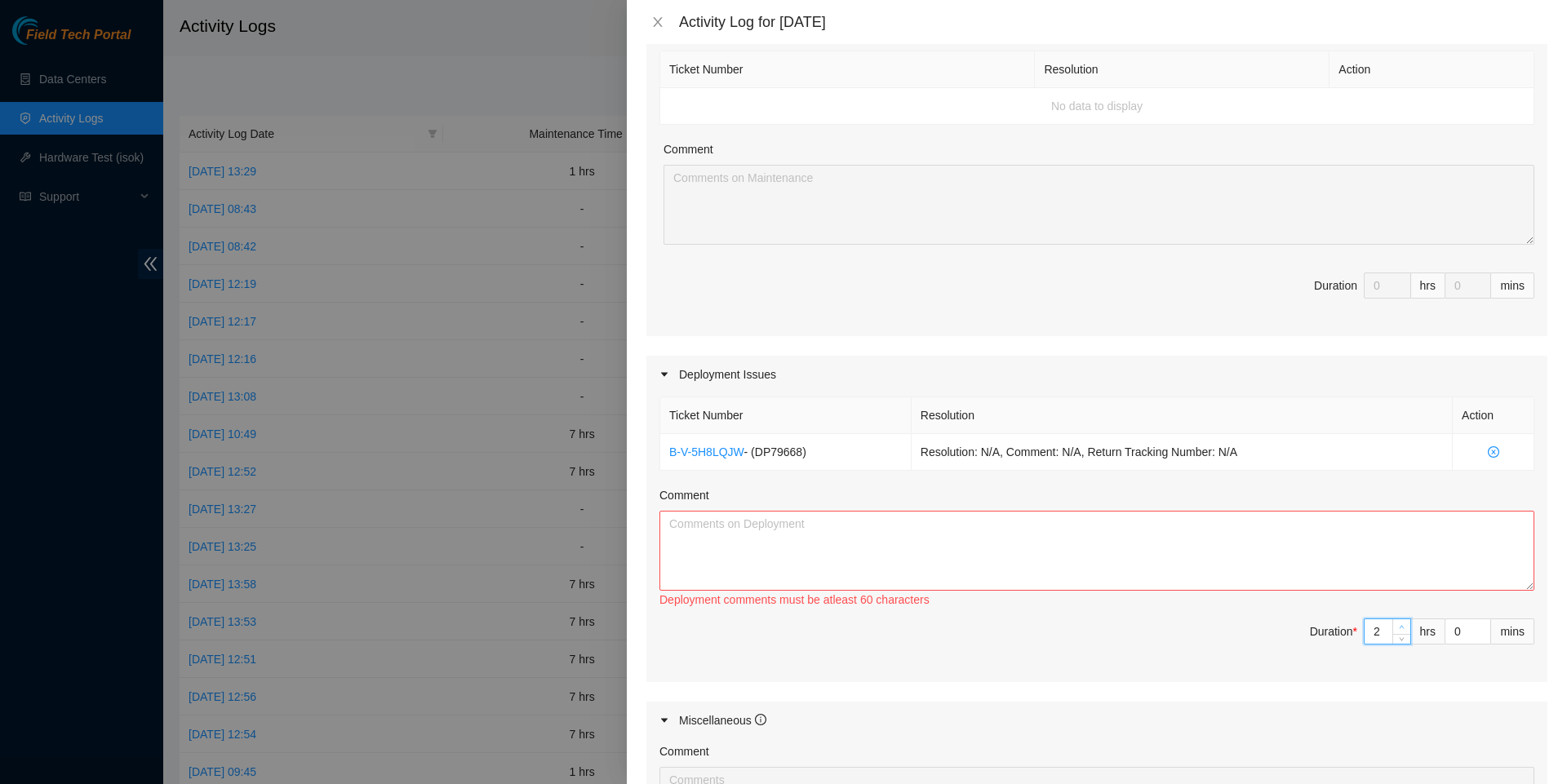
type input "3"
click at [1399, 630] on icon "up" at bounding box center [1402, 627] width 6 height 6
type input "4"
click at [1399, 630] on icon "up" at bounding box center [1402, 627] width 6 height 6
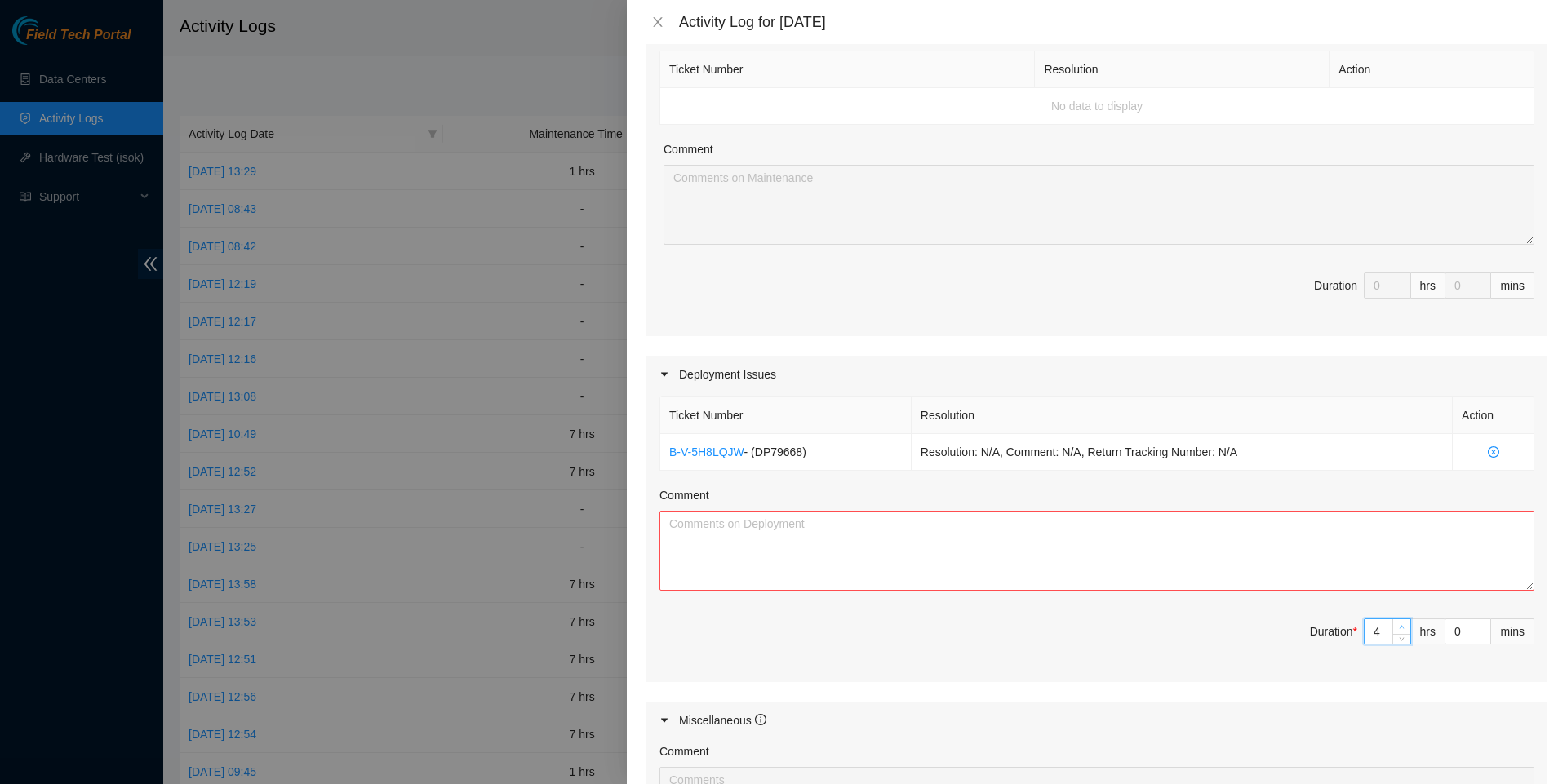
type input "5"
click at [1399, 630] on icon "up" at bounding box center [1402, 627] width 6 height 6
type input "4"
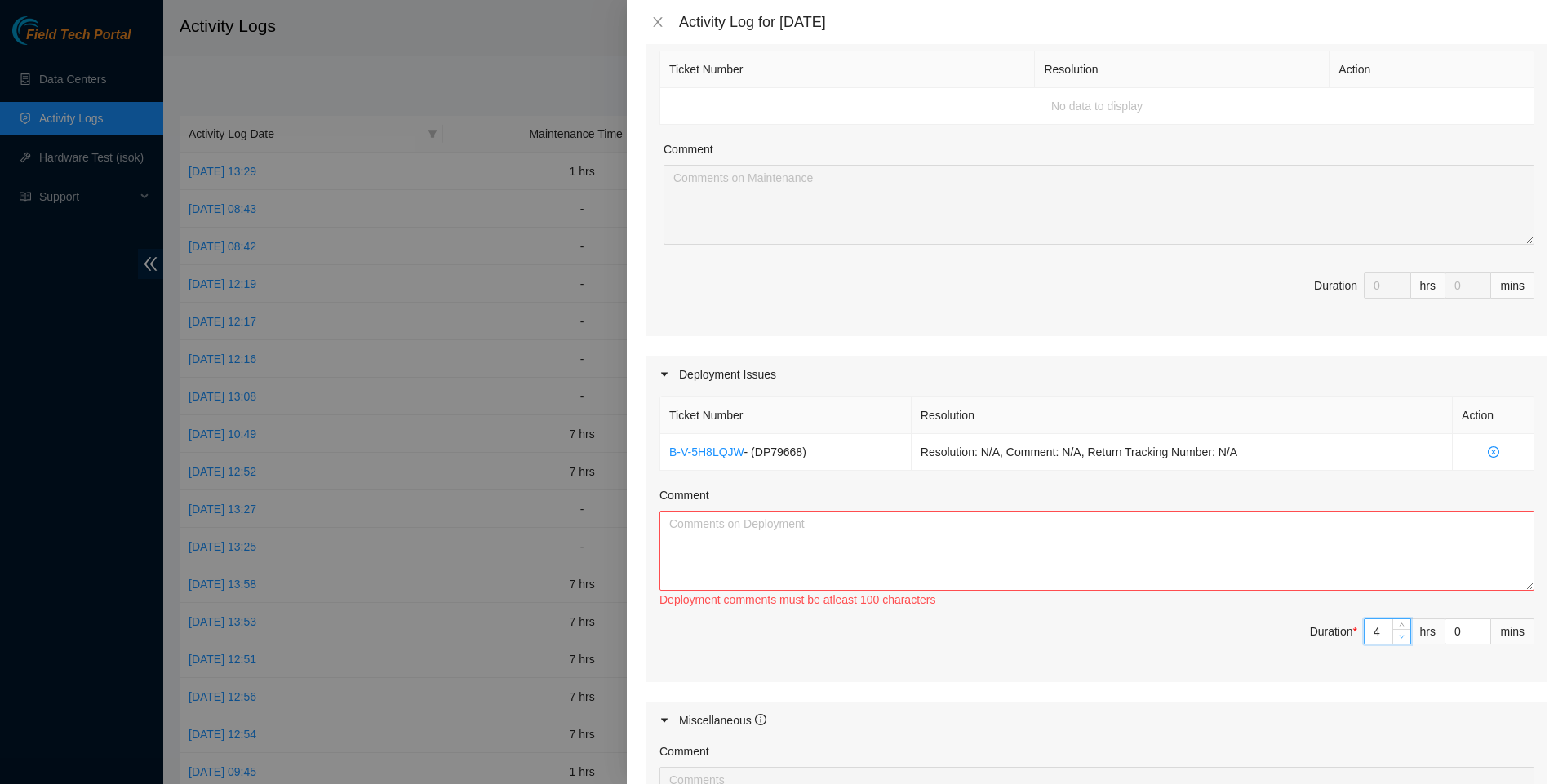
click at [1394, 643] on span "Decrease Value" at bounding box center [1402, 635] width 18 height 15
click at [1254, 590] on textarea "Comment" at bounding box center [1097, 550] width 875 height 80
drag, startPoint x: 1271, startPoint y: 461, endPoint x: 663, endPoint y: 461, distance: 608.0
click at [663, 461] on tr "B-V-5H8LQJW - ( DP79668 ) Resolution: N/A, Comment: N/A, Return Tracking Number…" at bounding box center [1097, 453] width 874 height 37
copy tr "B-V-5H8LQJW - ( DP79668 ) Resolution: N/A, Comment: N/A, Return Tracking Number…"
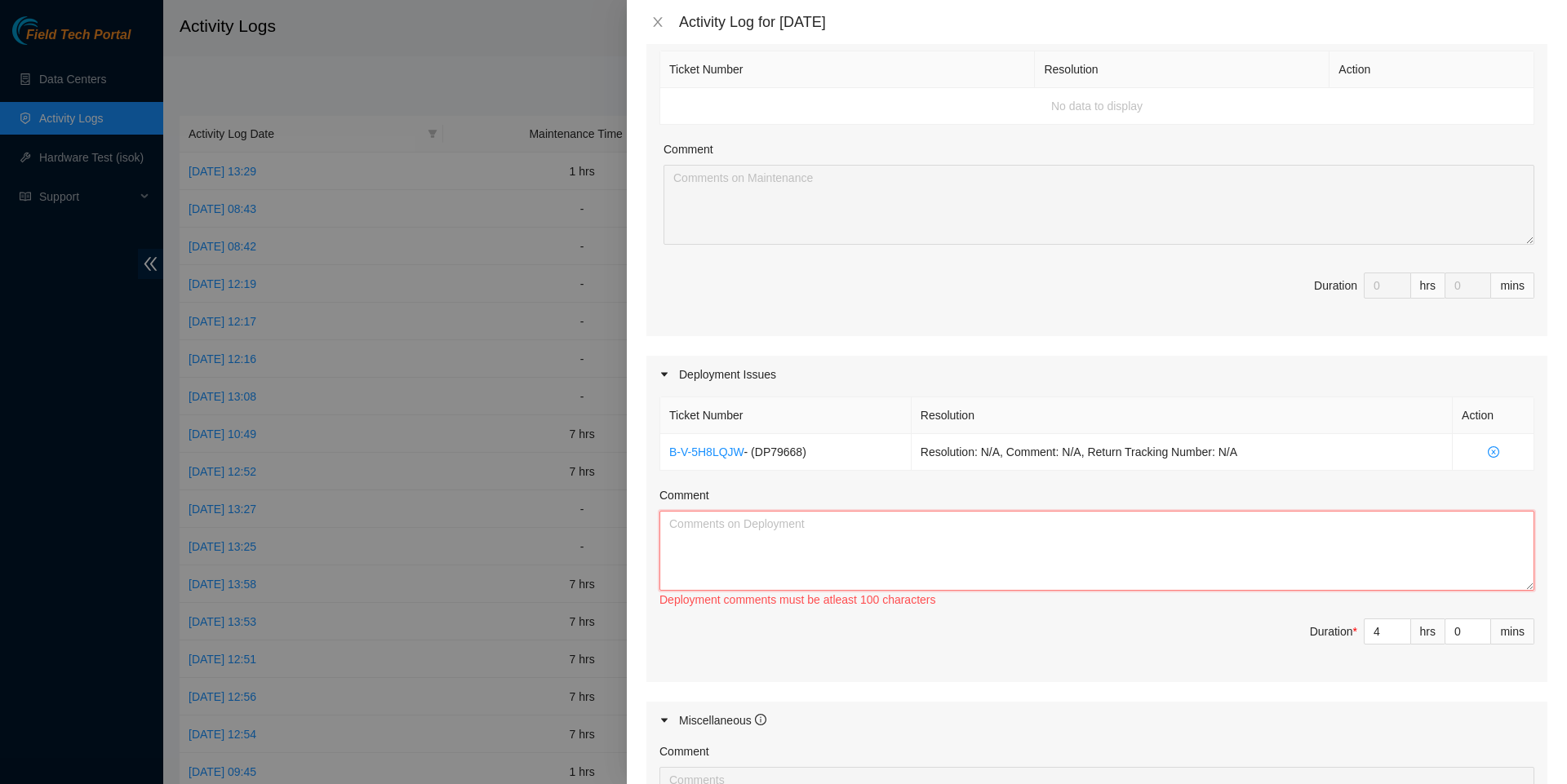
click at [722, 565] on textarea "Comment" at bounding box center [1097, 550] width 875 height 80
paste textarea "B-V-5H8LQJW - (DP79668) Resolution: N/A, Comment: N/A, Return Tracking Number: …"
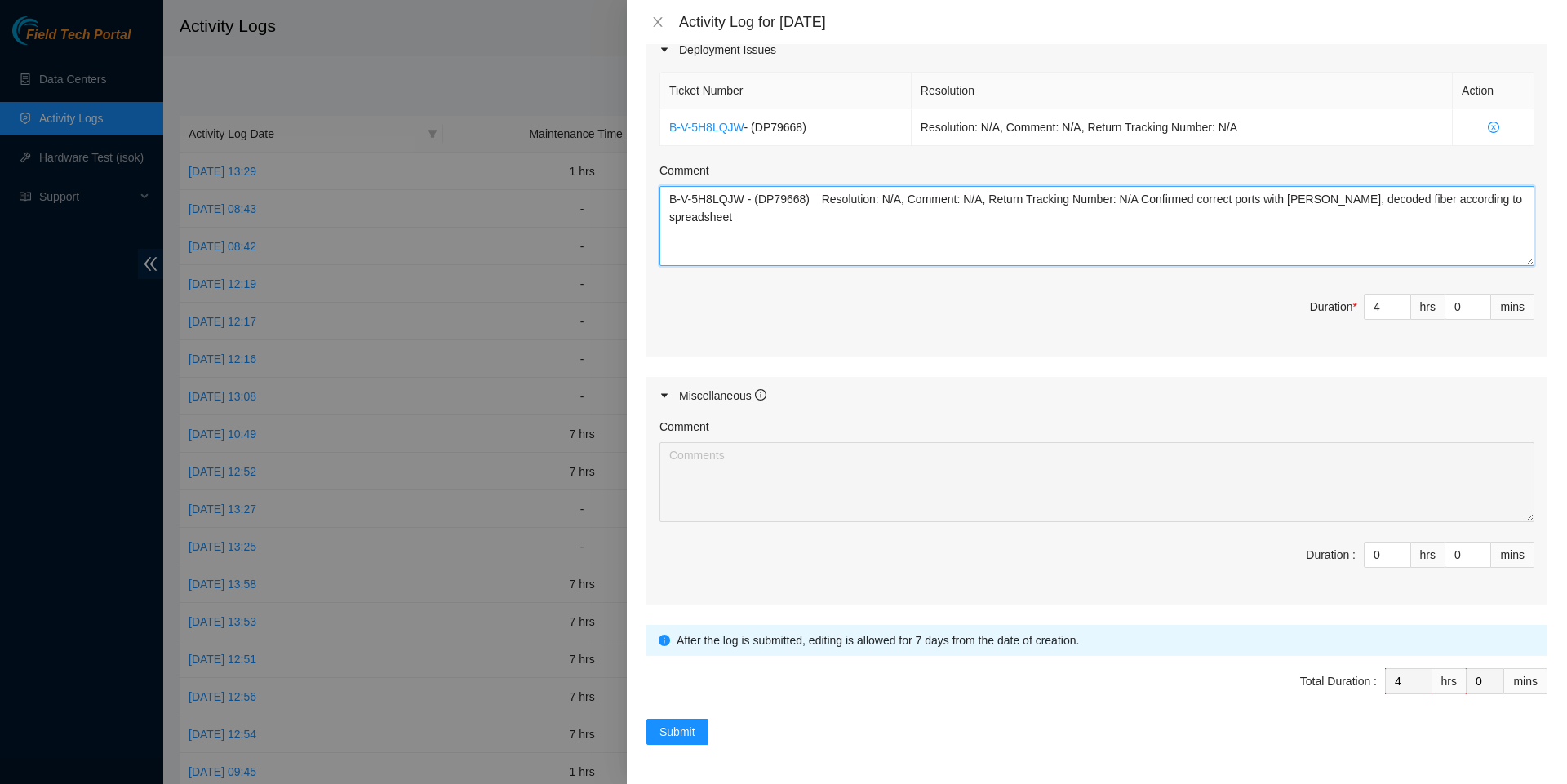
scroll to position [599, 0]
type textarea "B-V-5H8LQJW - (DP79668) Resolution: N/A, Comment: N/A, Return Tracking Number: …"
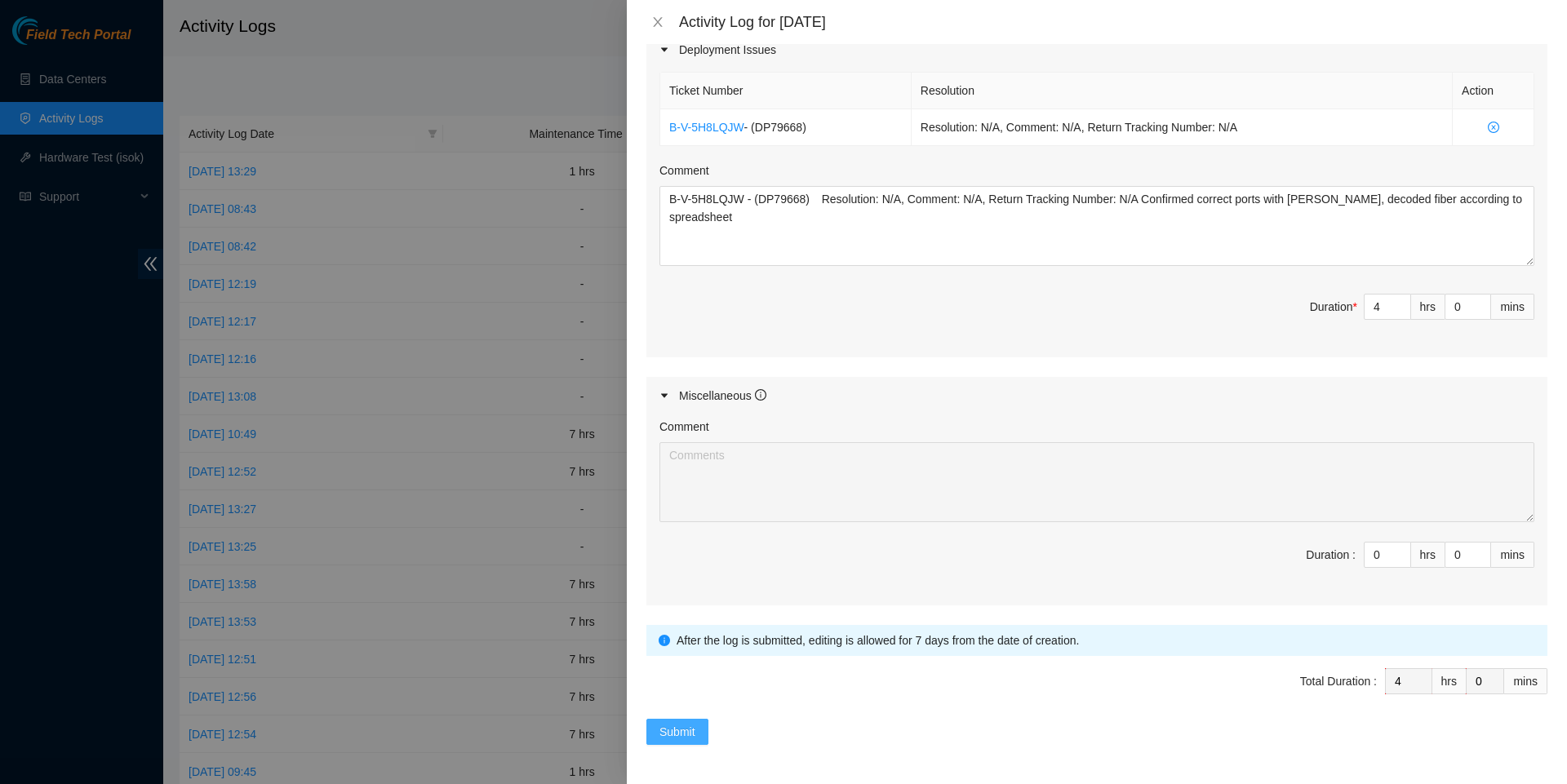
click at [694, 735] on span "Submit" at bounding box center [677, 731] width 36 height 18
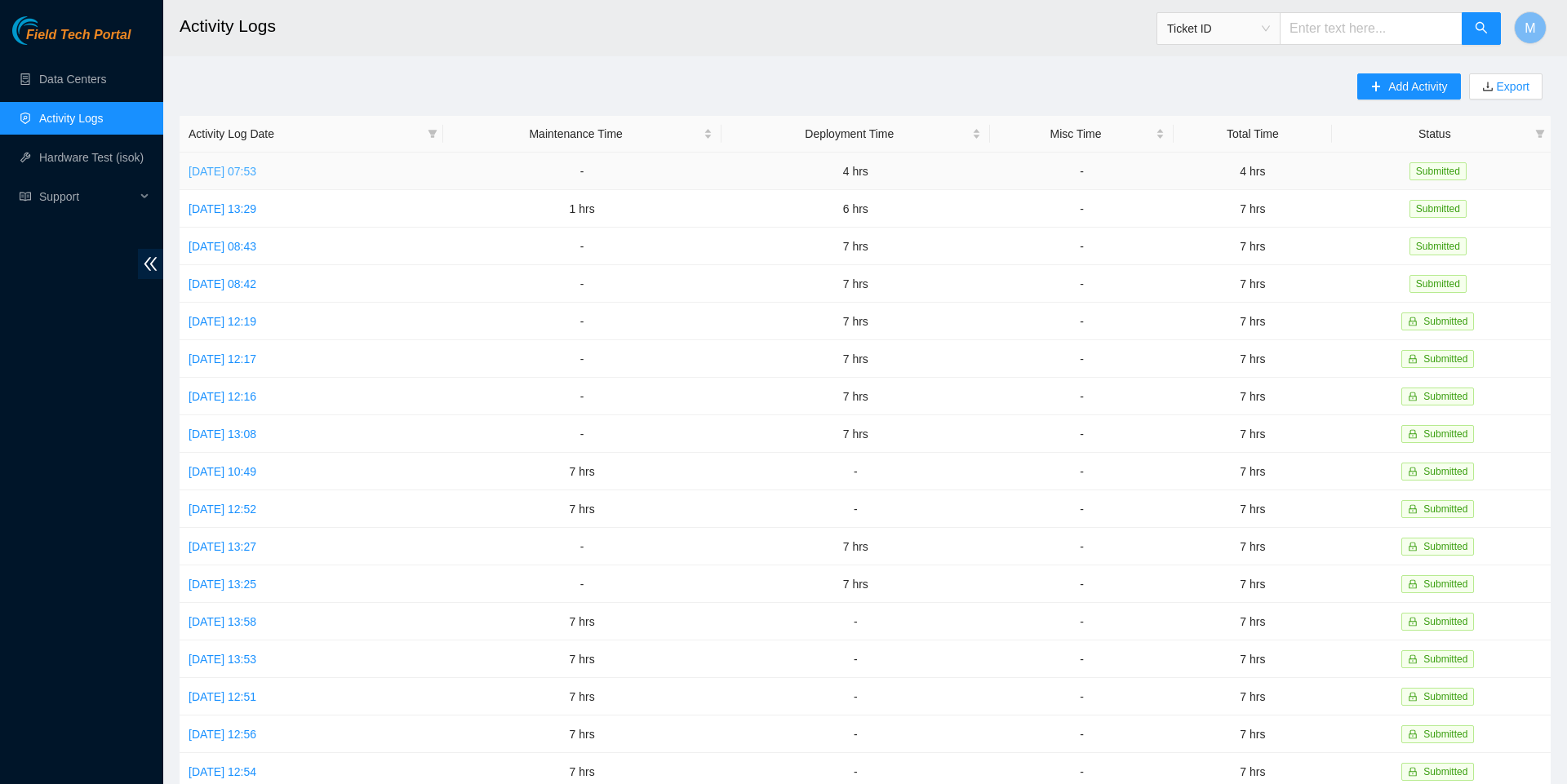
click at [256, 175] on link "[DATE] 07:53" at bounding box center [222, 171] width 67 height 13
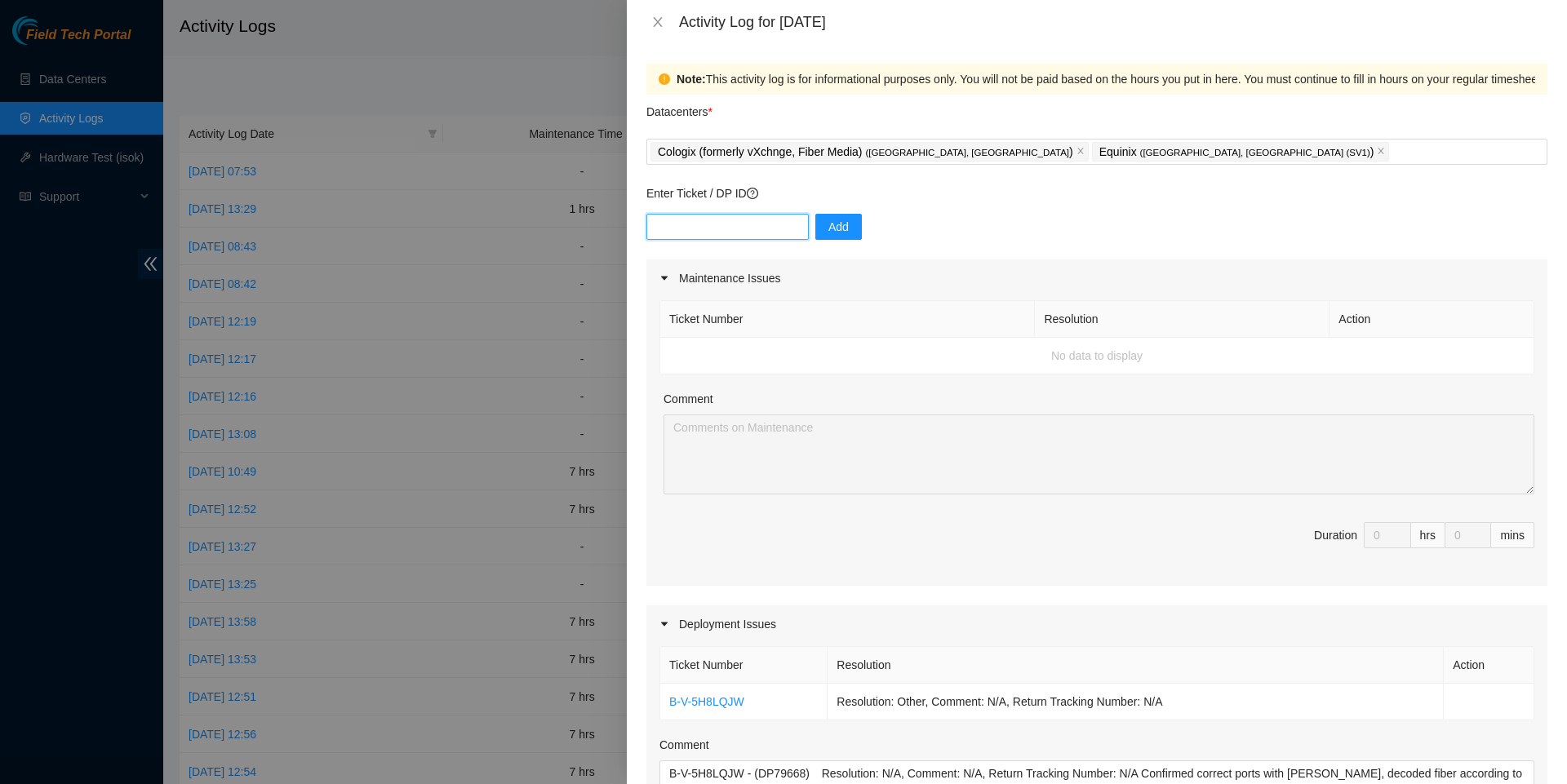
click at [762, 232] on input "text" at bounding box center [728, 227] width 162 height 26
paste input "DP82680"
type input "DP82680"
click at [849, 227] on span "Add" at bounding box center [838, 227] width 21 height 18
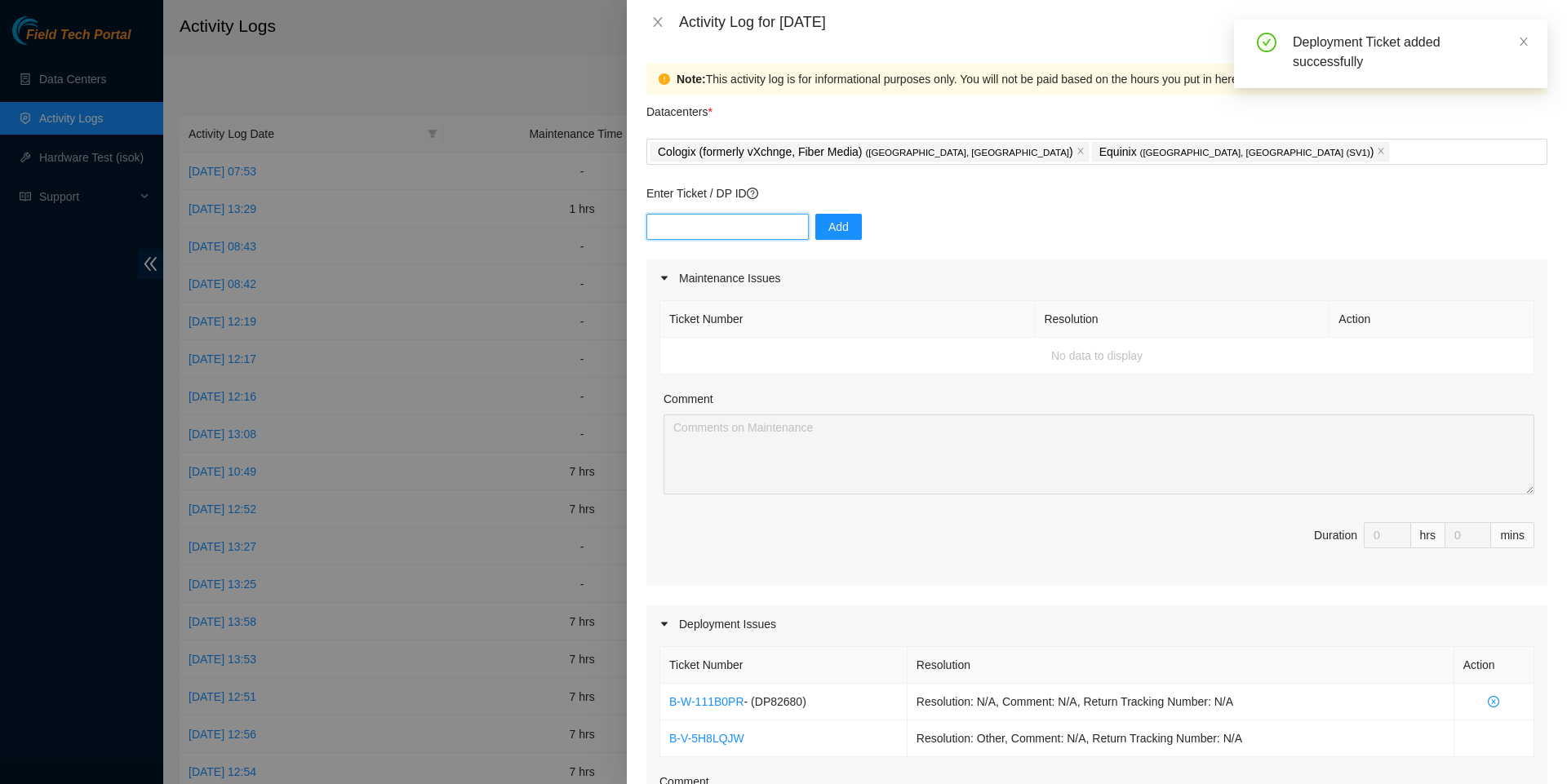
click at [720, 234] on input "text" at bounding box center [728, 227] width 162 height 26
paste input "DP82679"
type input "DP82679"
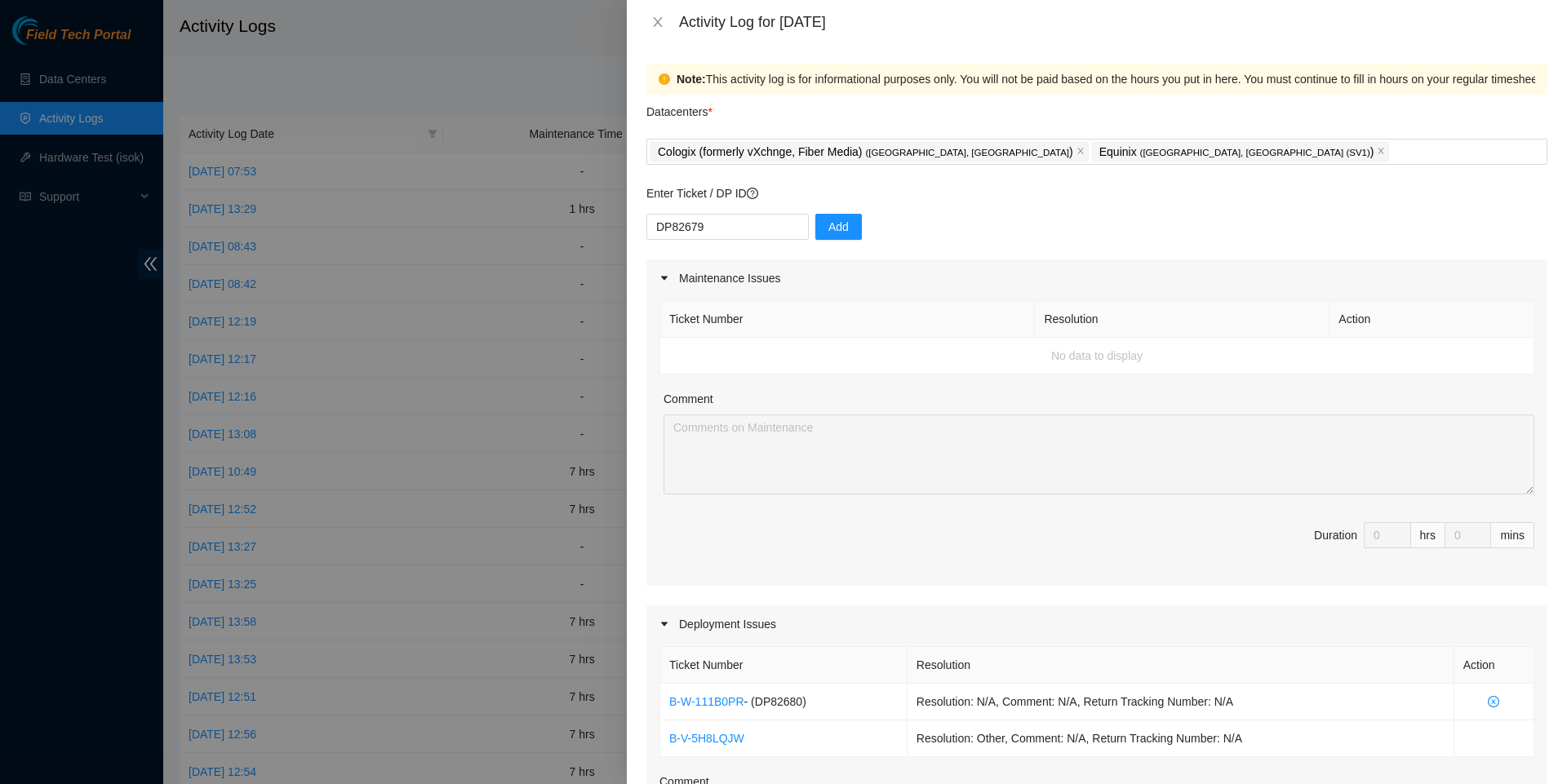
click at [841, 240] on div "Add" at bounding box center [839, 227] width 47 height 26
click at [843, 232] on span "Add" at bounding box center [838, 227] width 21 height 18
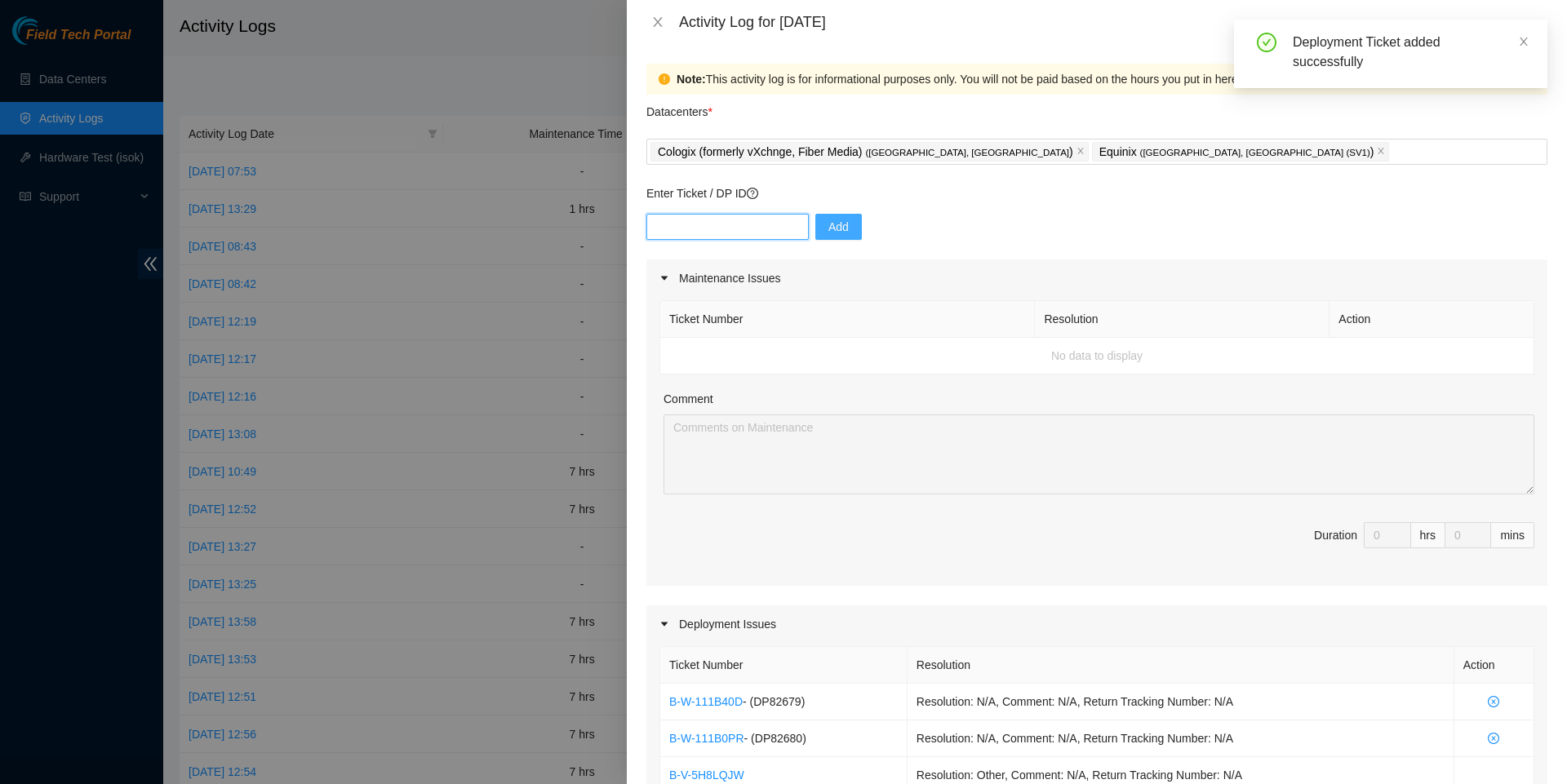
click at [713, 227] on input "text" at bounding box center [728, 227] width 162 height 26
paste input "DP79324"
type input "DP79324"
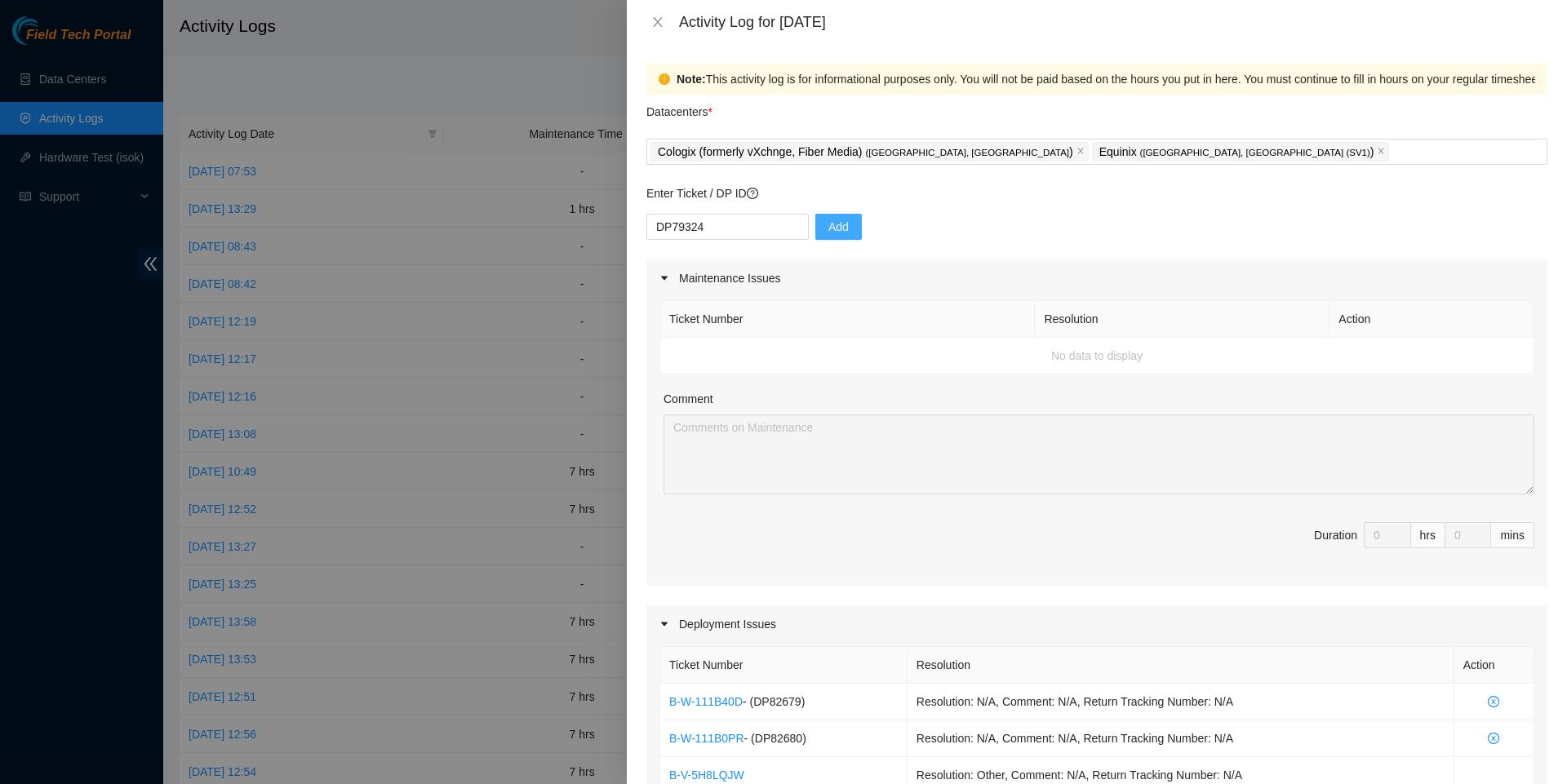
click at [849, 233] on span "Add" at bounding box center [838, 227] width 21 height 18
click at [713, 219] on input "text" at bounding box center [728, 227] width 162 height 26
paste input "DP82681"
type input "DP82681"
click at [841, 234] on span "Add" at bounding box center [838, 227] width 21 height 18
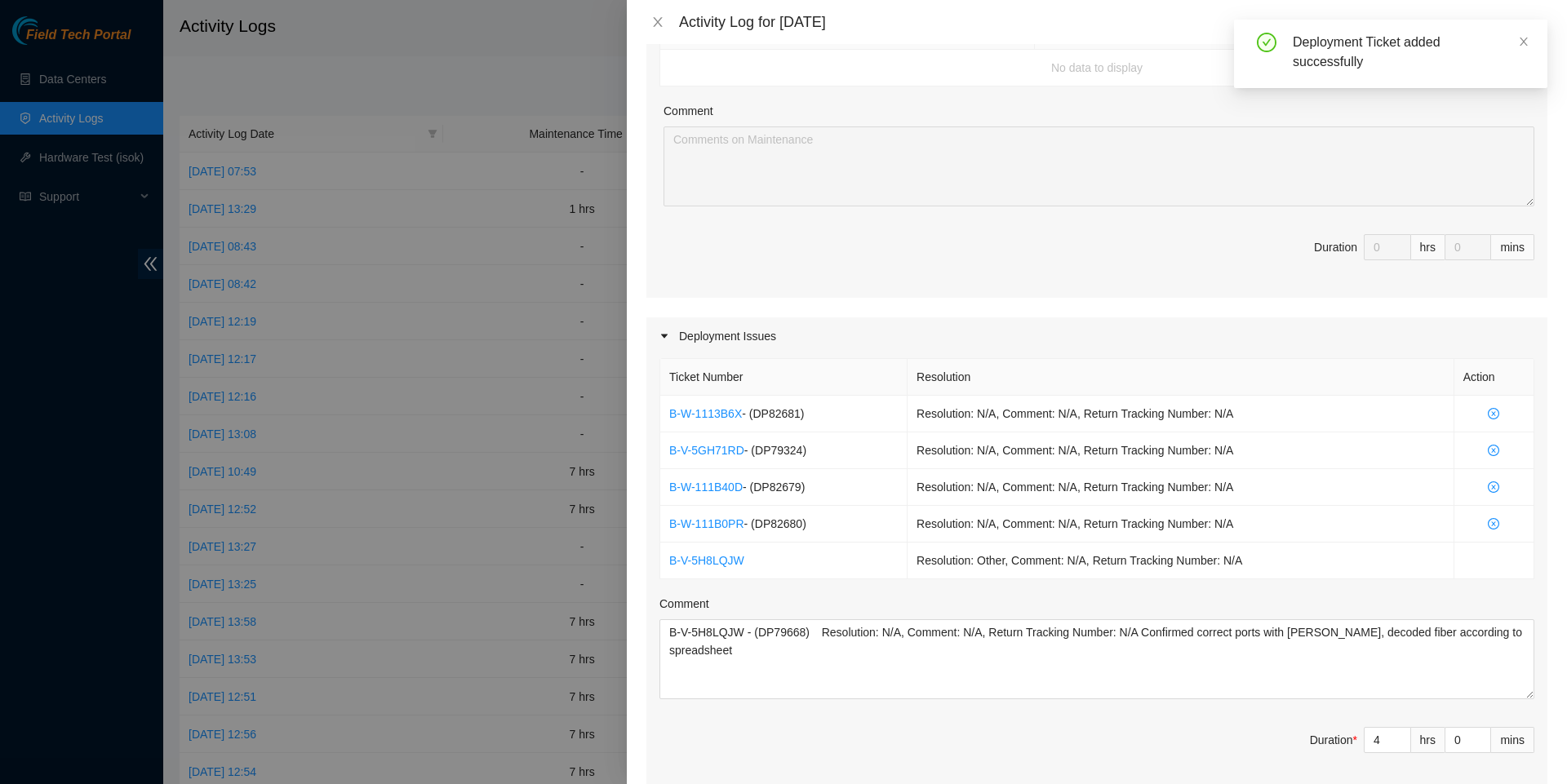
scroll to position [297, 0]
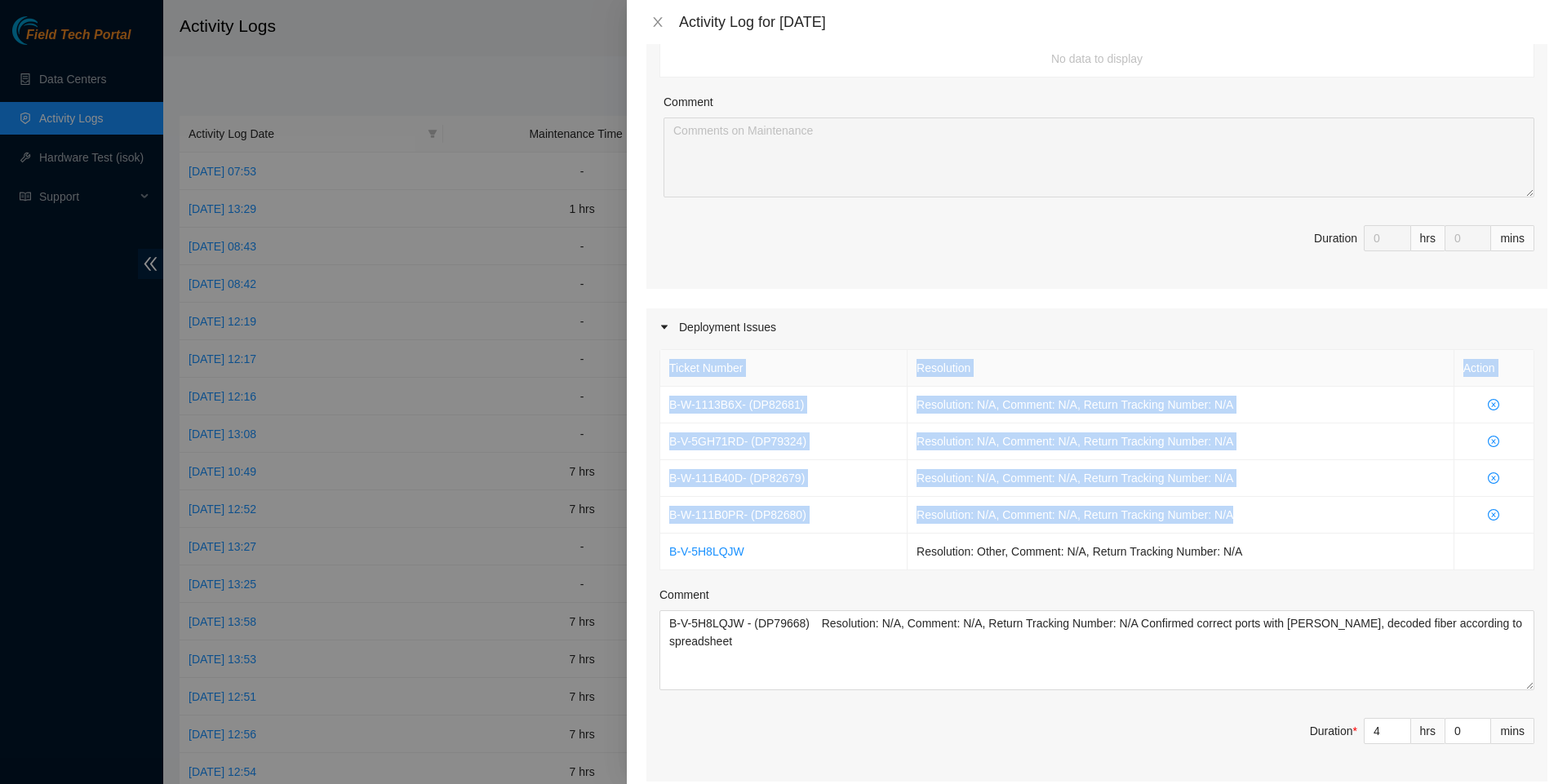
drag, startPoint x: 1265, startPoint y: 529, endPoint x: 653, endPoint y: 416, distance: 622.3
click at [653, 416] on div "Ticket Number Resolution Action B-W-1113B6X - ( DP82681 ) Resolution: N/A, Comm…" at bounding box center [1097, 564] width 901 height 436
click at [807, 448] on span "- ( DP79324 )" at bounding box center [775, 441] width 62 height 13
drag, startPoint x: 1268, startPoint y: 527, endPoint x: 661, endPoint y: 419, distance: 616.5
click at [661, 419] on tbody "B-W-1113B6X - ( DP82681 ) Resolution: N/A, Comment: N/A, Return Tracking Number…" at bounding box center [1097, 479] width 874 height 184
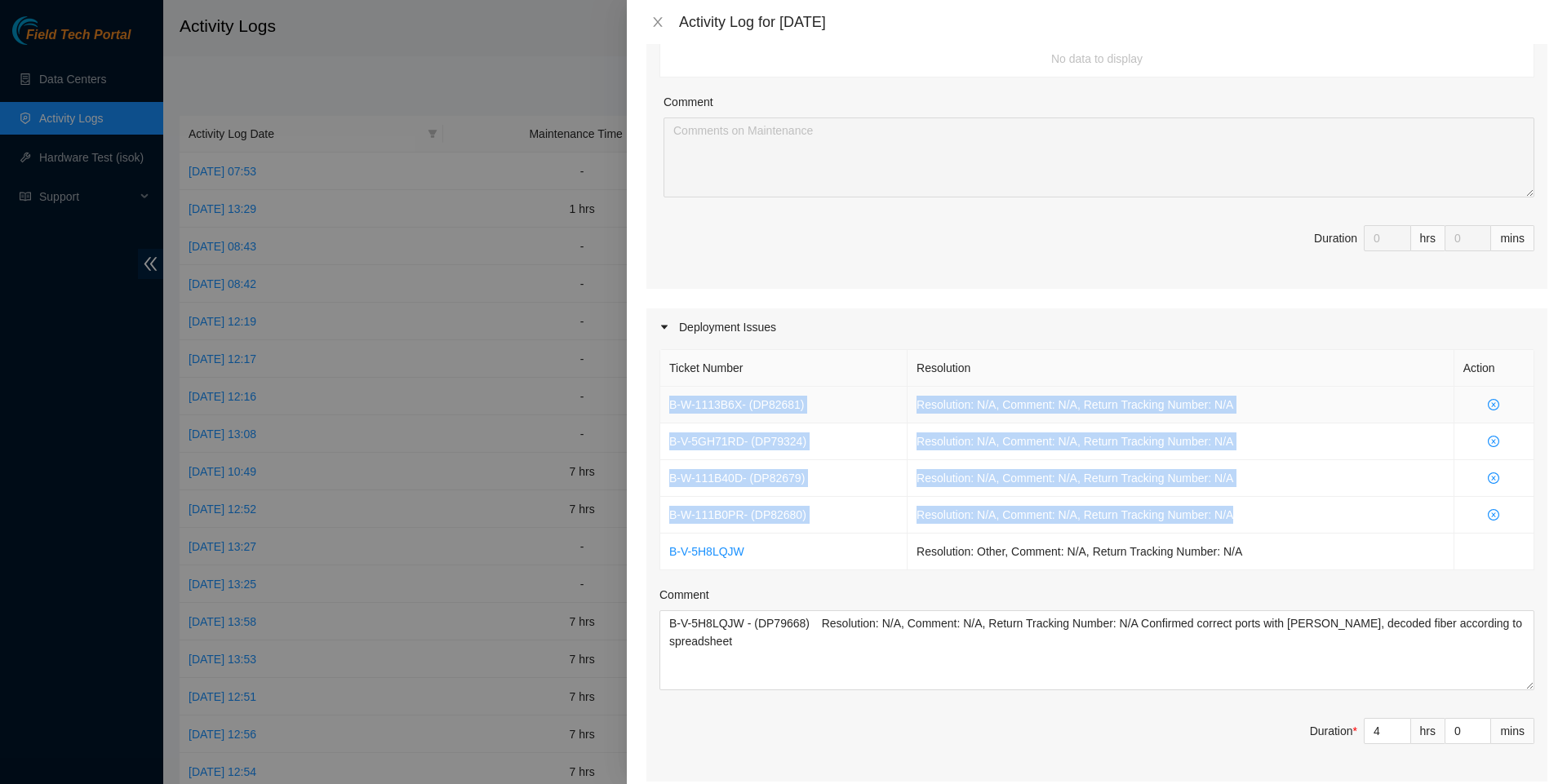
copy tbody "B-W-1113B6X - ( DP82681 ) Resolution: N/A, Comment: N/A, Return Tracking Number…"
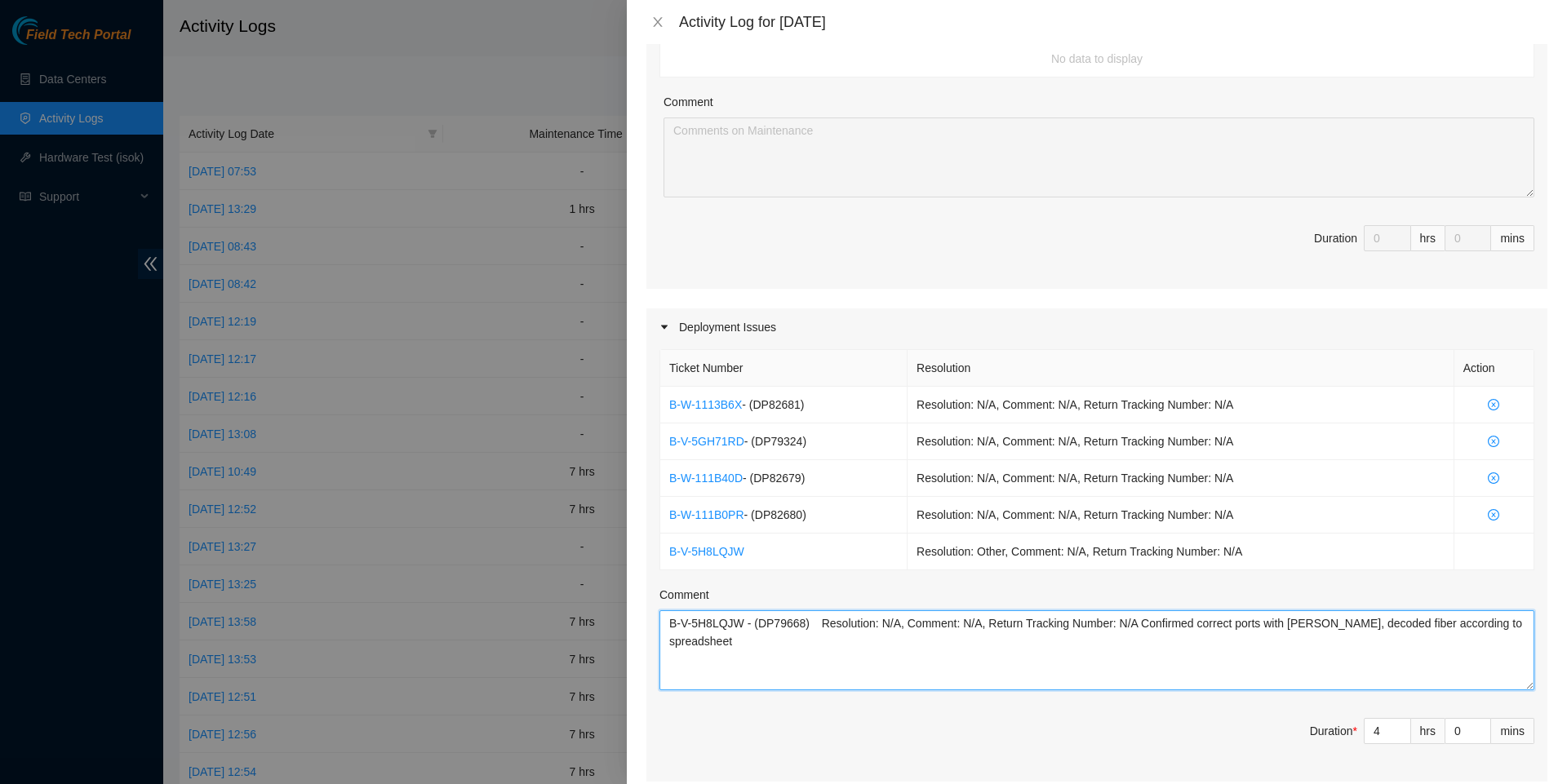
click at [873, 690] on textarea "B-V-5H8LQJW - (DP79668) Resolution: N/A, Comment: N/A, Return Tracking Number: …" at bounding box center [1097, 650] width 875 height 80
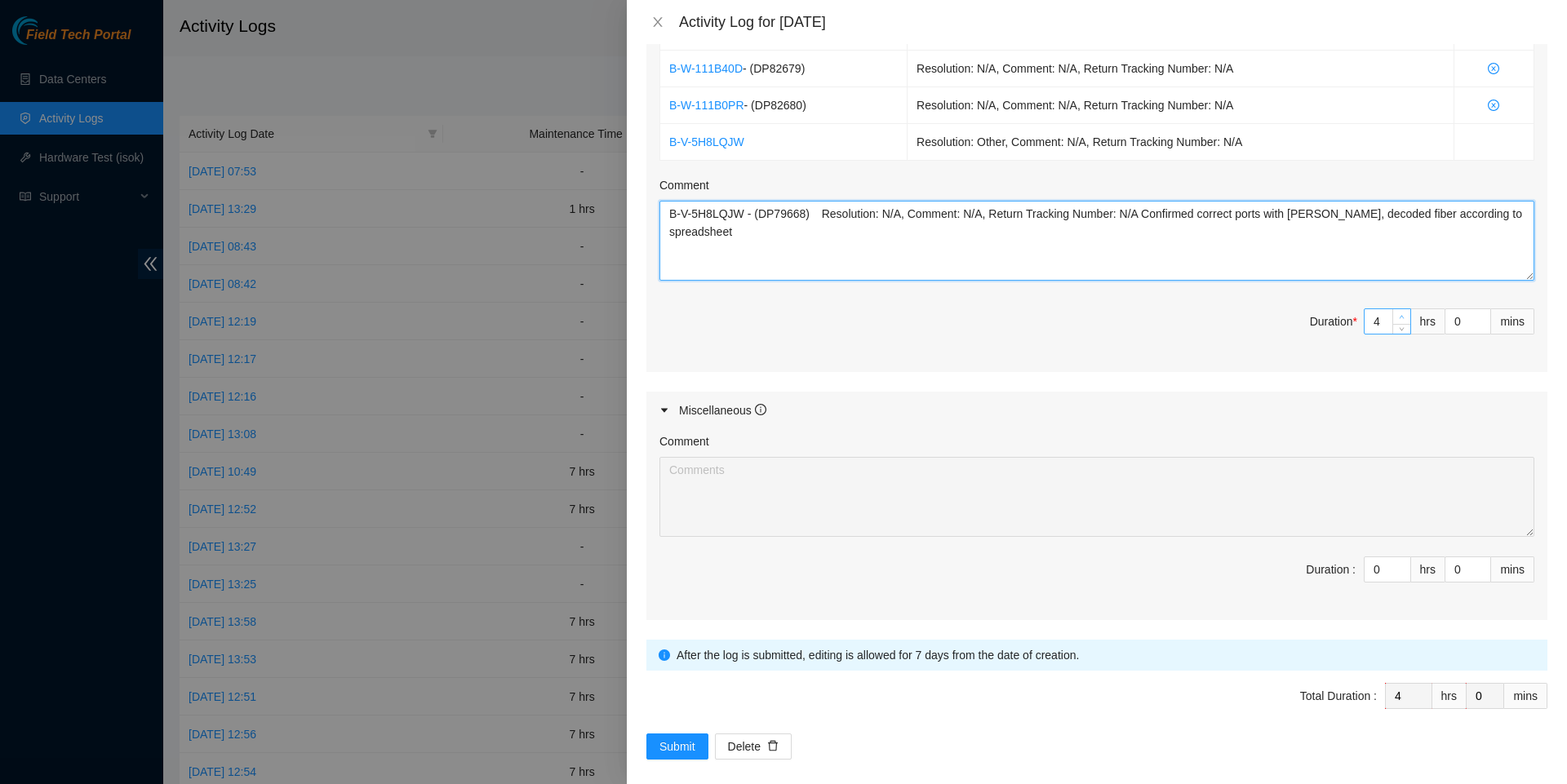
type textarea "B-V-5H8LQJW - (DP79668) Resolution: N/A, Comment: N/A, Return Tracking Number: …"
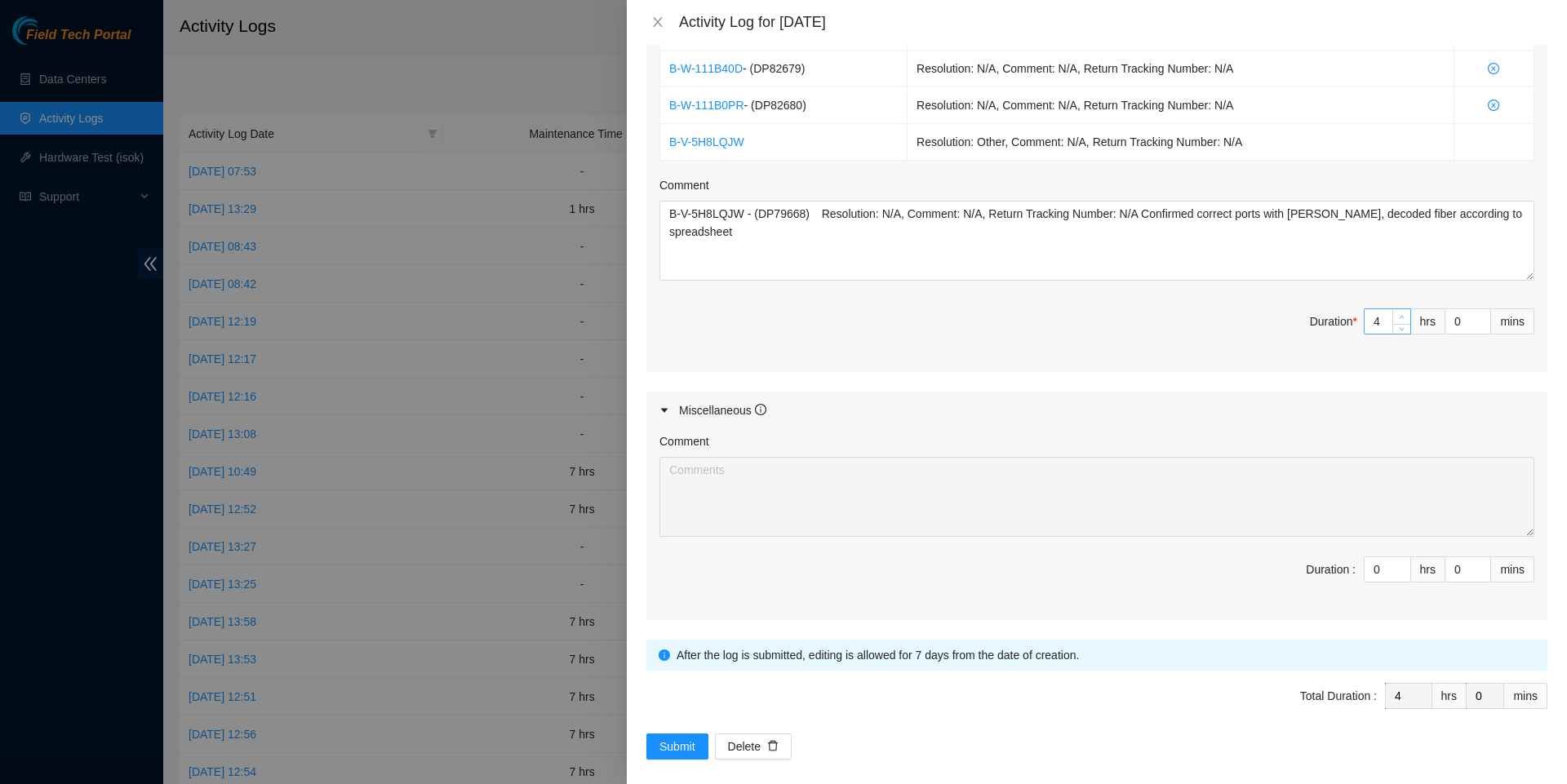
type input "5"
click at [1402, 323] on span "up" at bounding box center [1403, 318] width 10 height 10
type input "6"
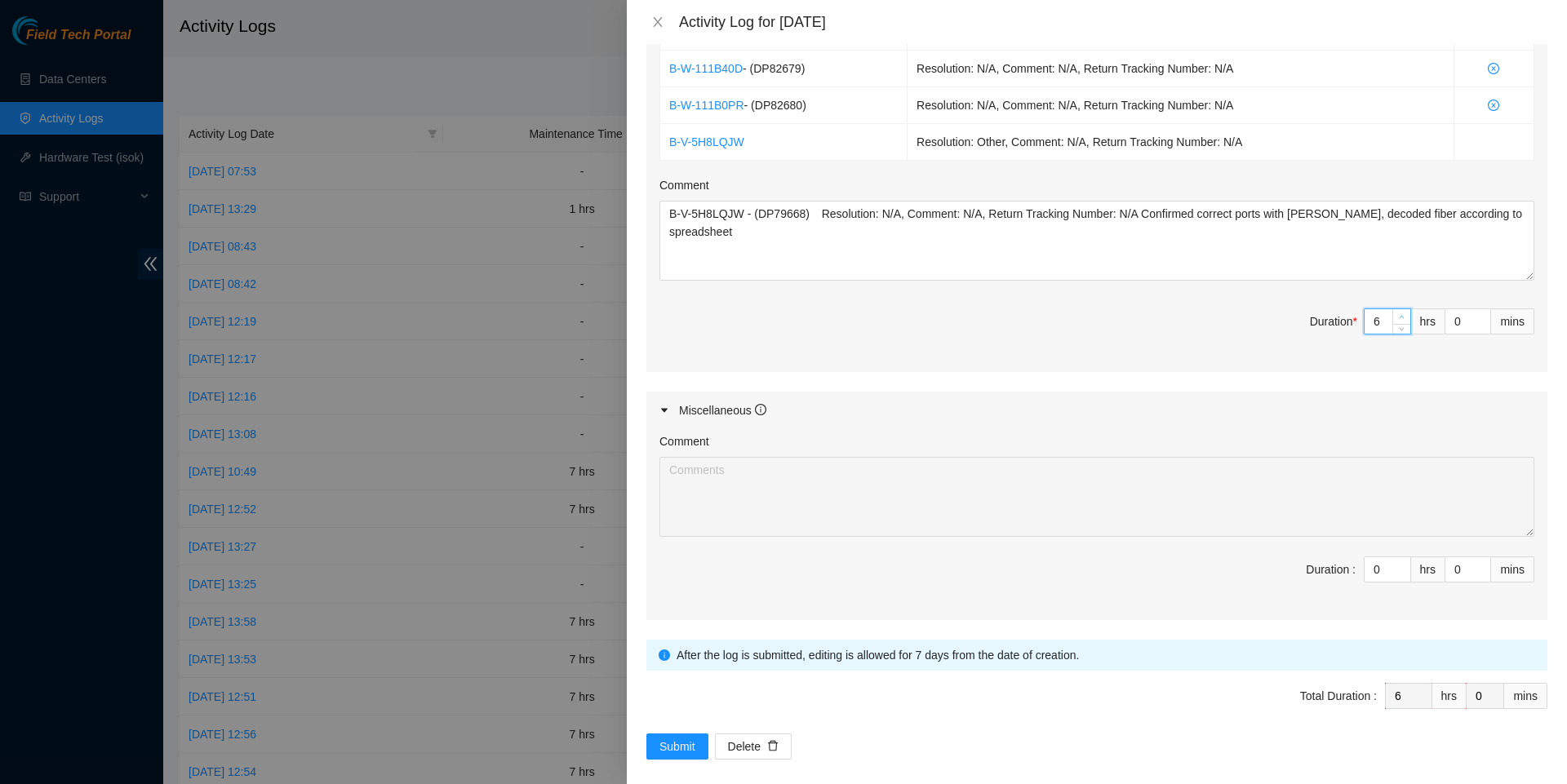
click at [1402, 323] on span "up" at bounding box center [1403, 318] width 10 height 10
type input "7"
click at [1402, 323] on span "up" at bounding box center [1403, 318] width 10 height 10
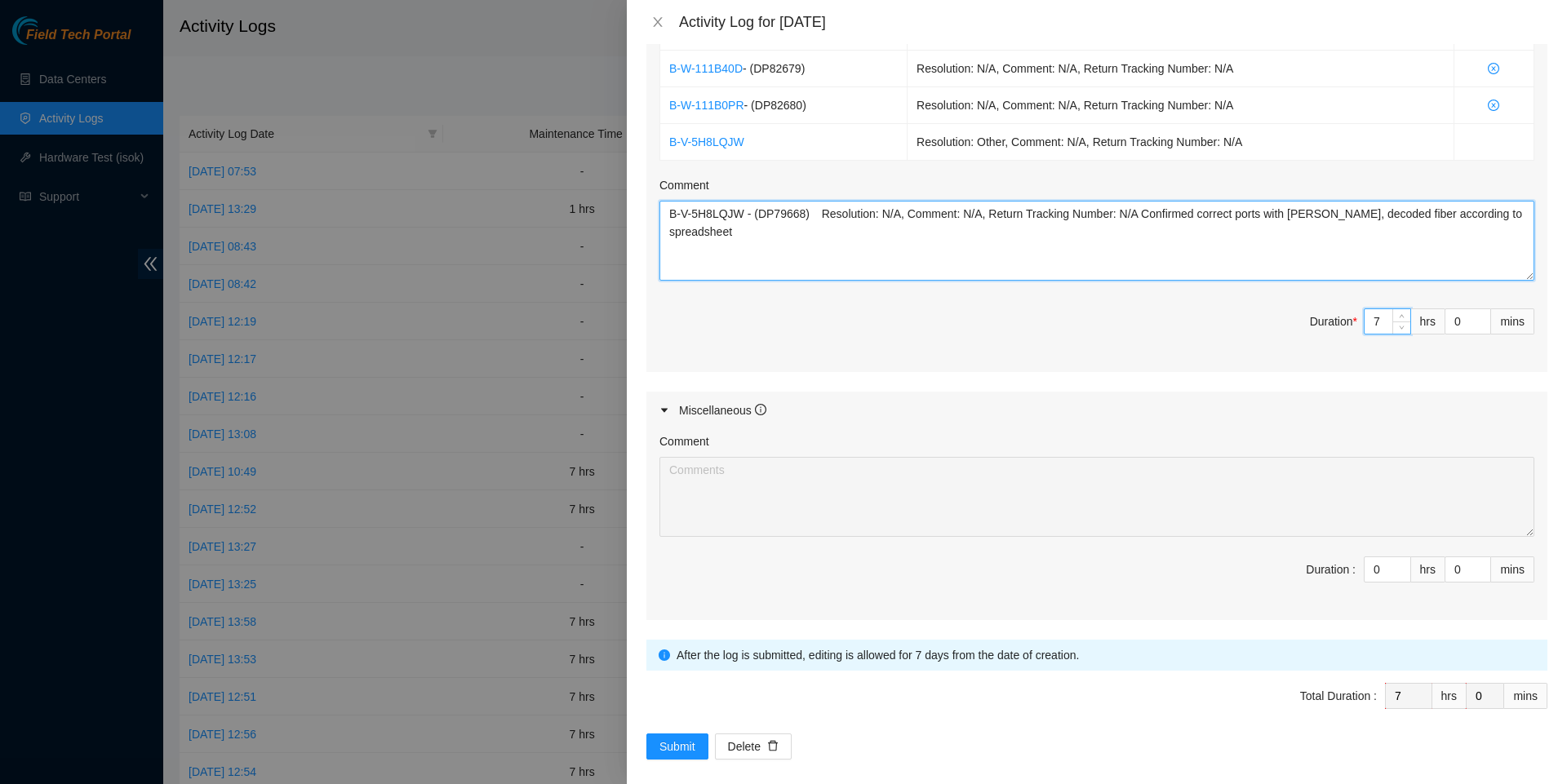
click at [1347, 274] on textarea "B-V-5H8LQJW - (DP79668) Resolution: N/A, Comment: N/A, Return Tracking Number: …" at bounding box center [1097, 240] width 875 height 80
paste textarea "B-W-1113B6X - (DP82681) Resolution: N/A, Comment: N/A, Return Tracking Number: …"
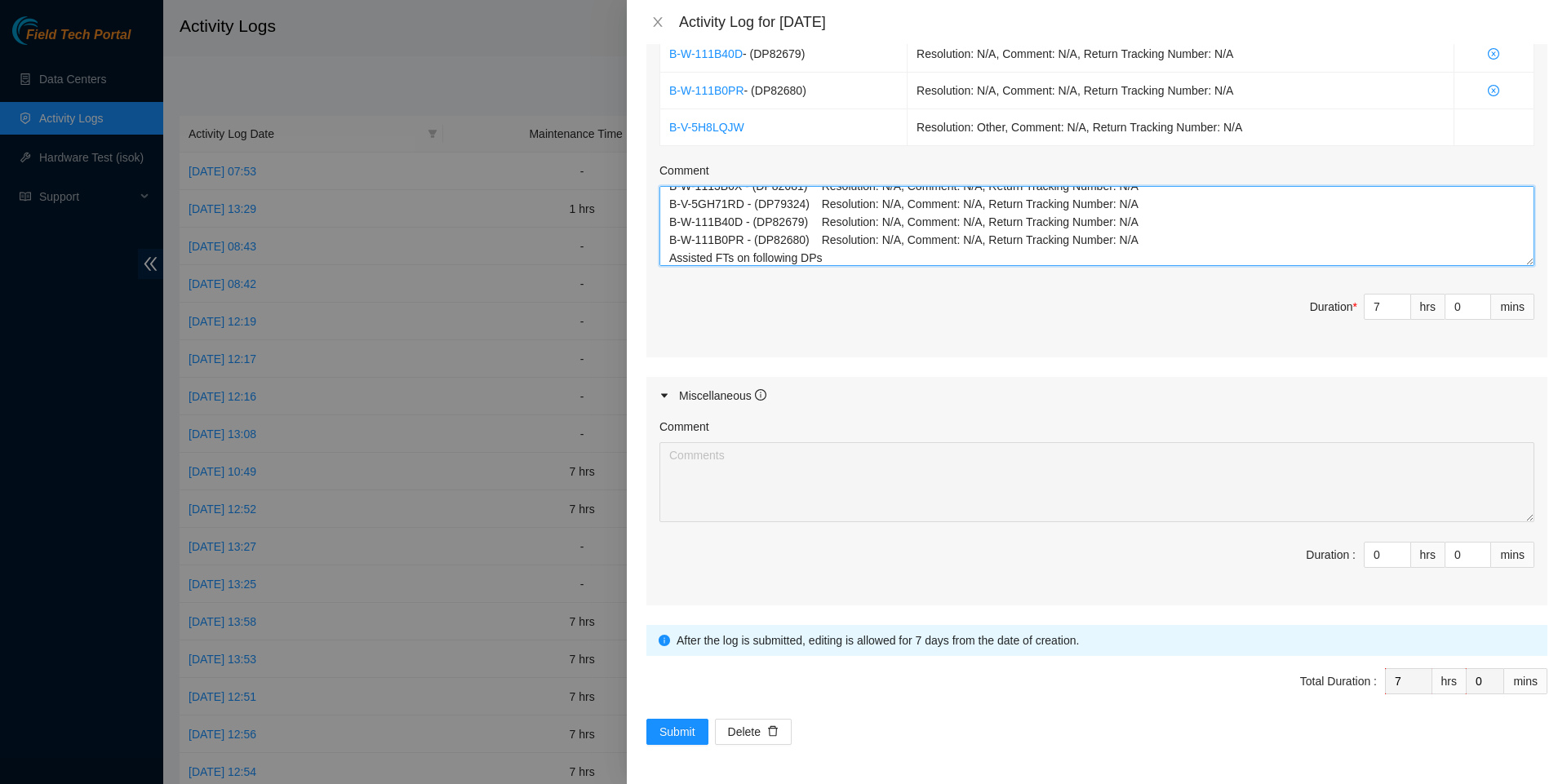
scroll to position [749, 0]
type textarea "B-V-5H8LQJW - (DP79668) Resolution: N/A, Comment: N/A, Return Tracking Number: …"
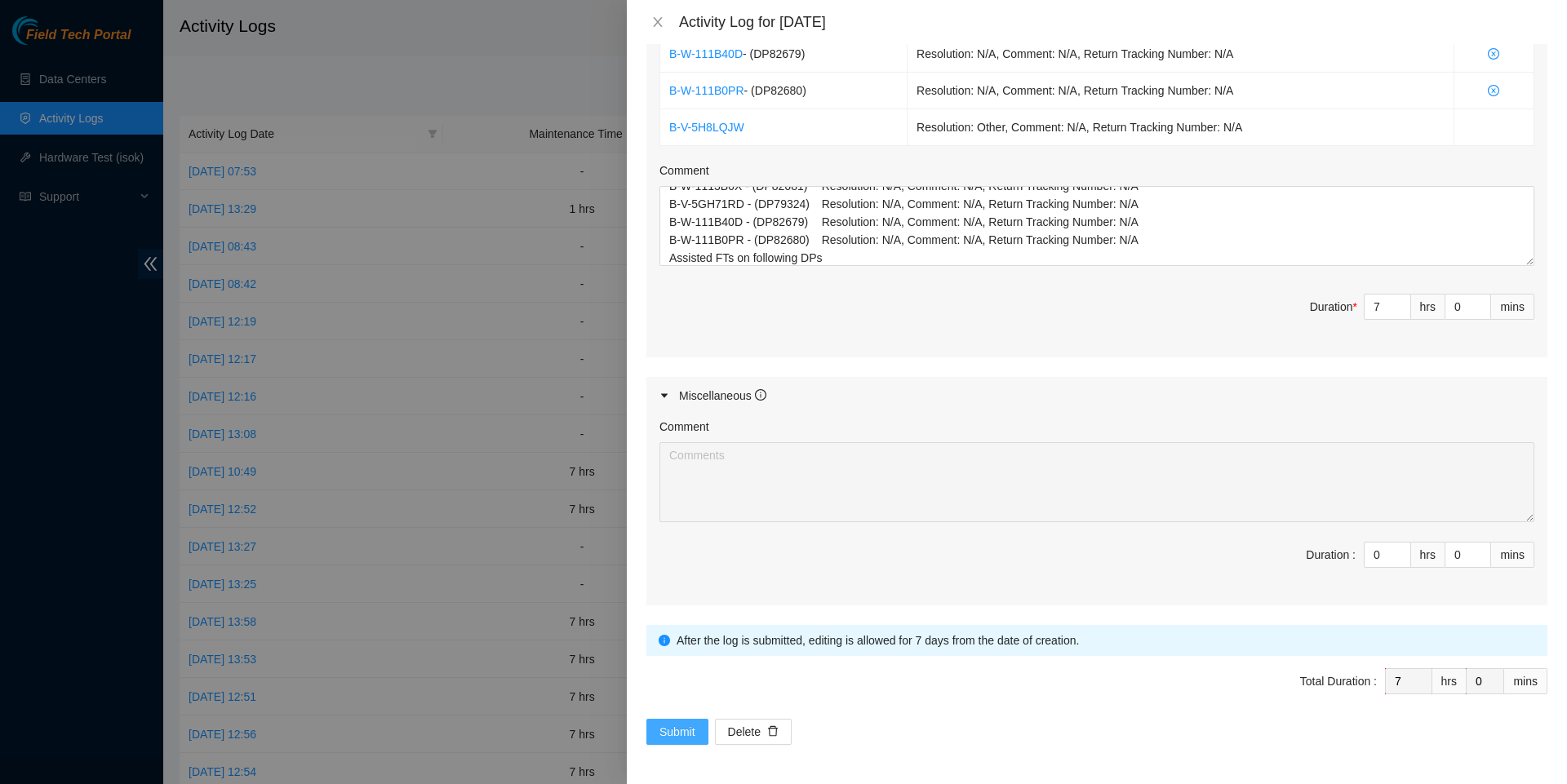
click at [689, 735] on span "Submit" at bounding box center [677, 731] width 36 height 18
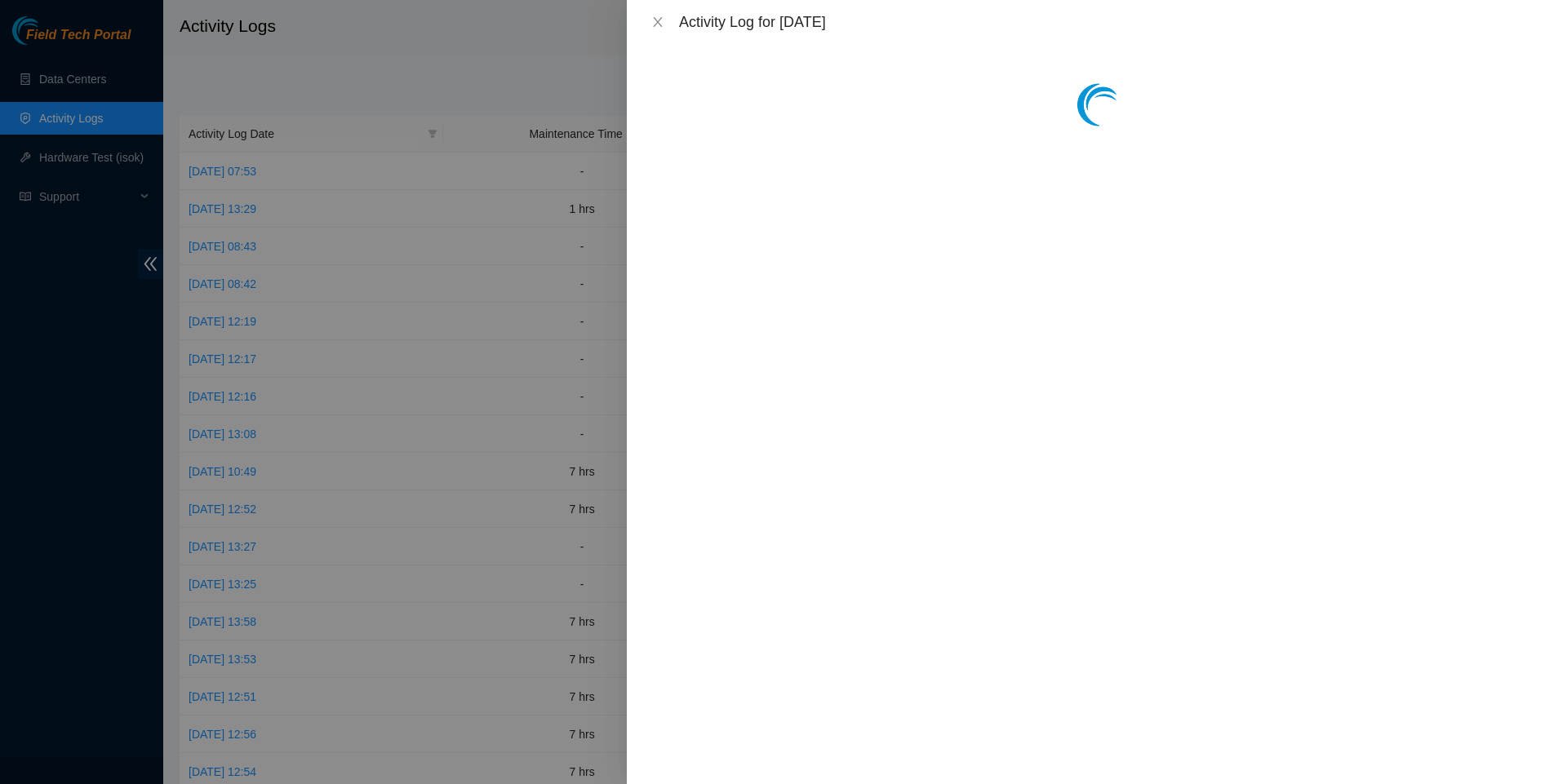
scroll to position [0, 0]
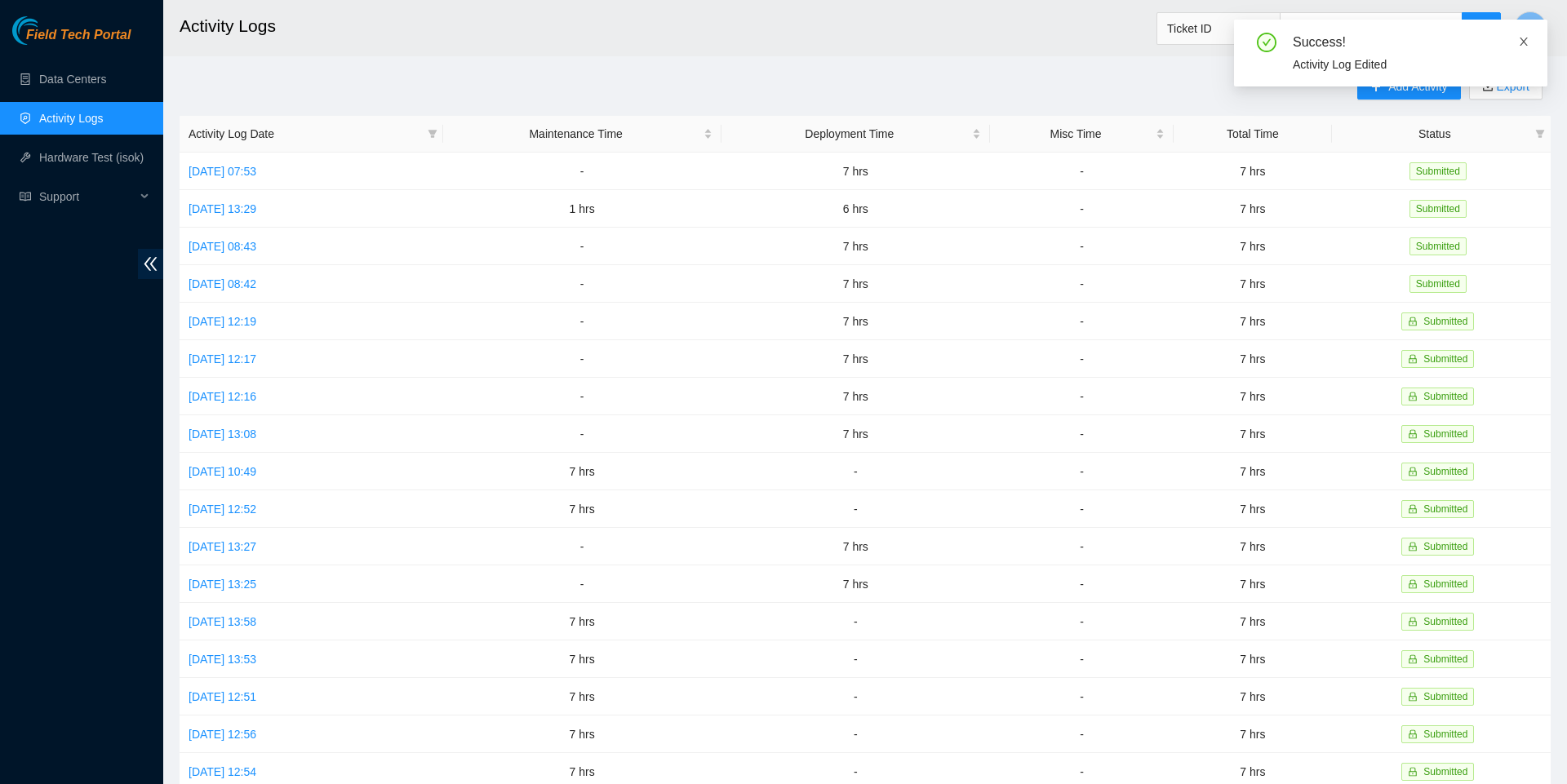
click at [1520, 43] on icon "close" at bounding box center [1524, 42] width 12 height 12
click at [1389, 81] on span "Add Activity" at bounding box center [1418, 86] width 59 height 18
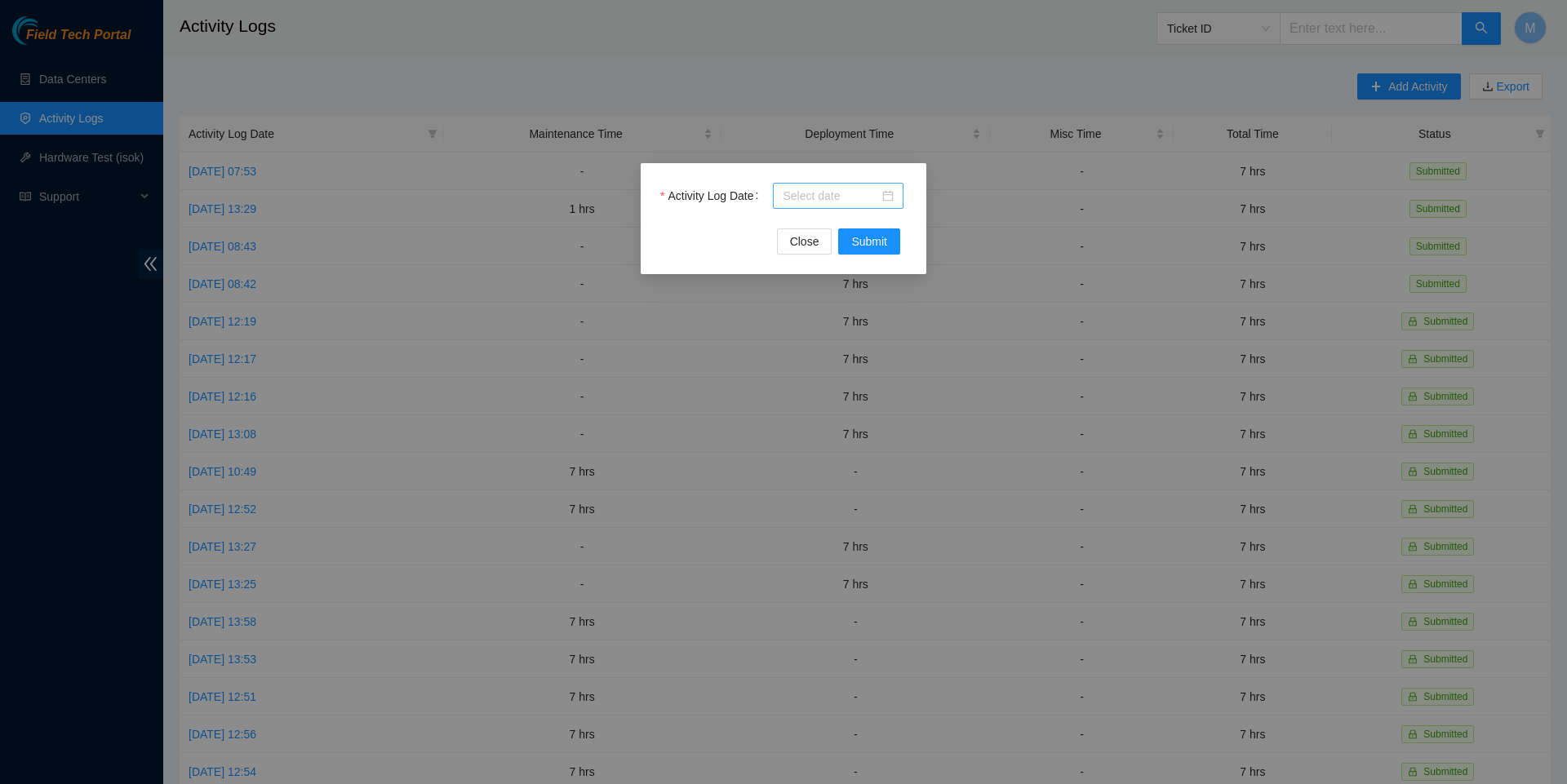
click at [889, 199] on div at bounding box center [837, 196] width 111 height 18
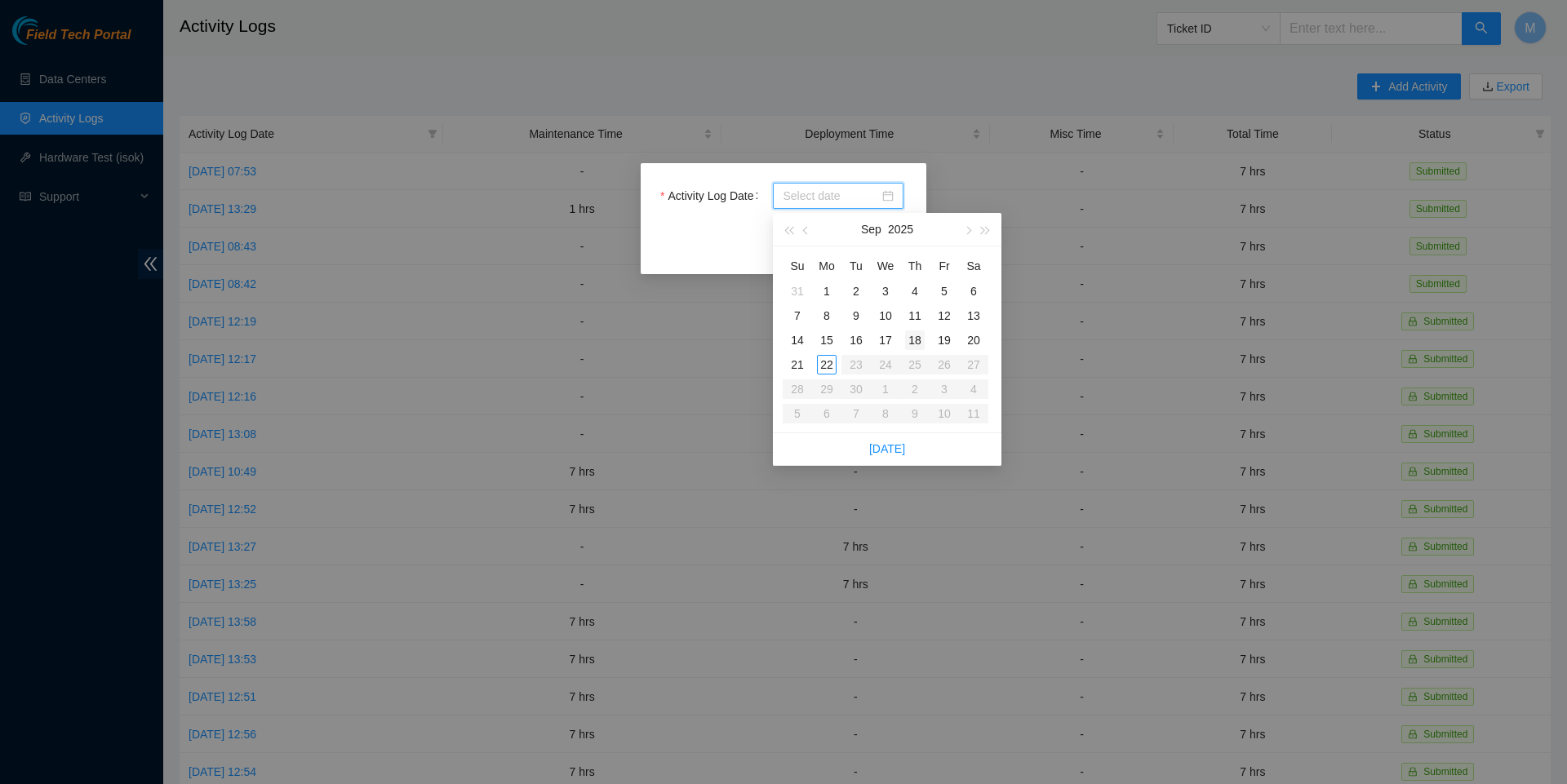
type input "[DATE]"
click at [940, 343] on div "19" at bounding box center [945, 340] width 20 height 20
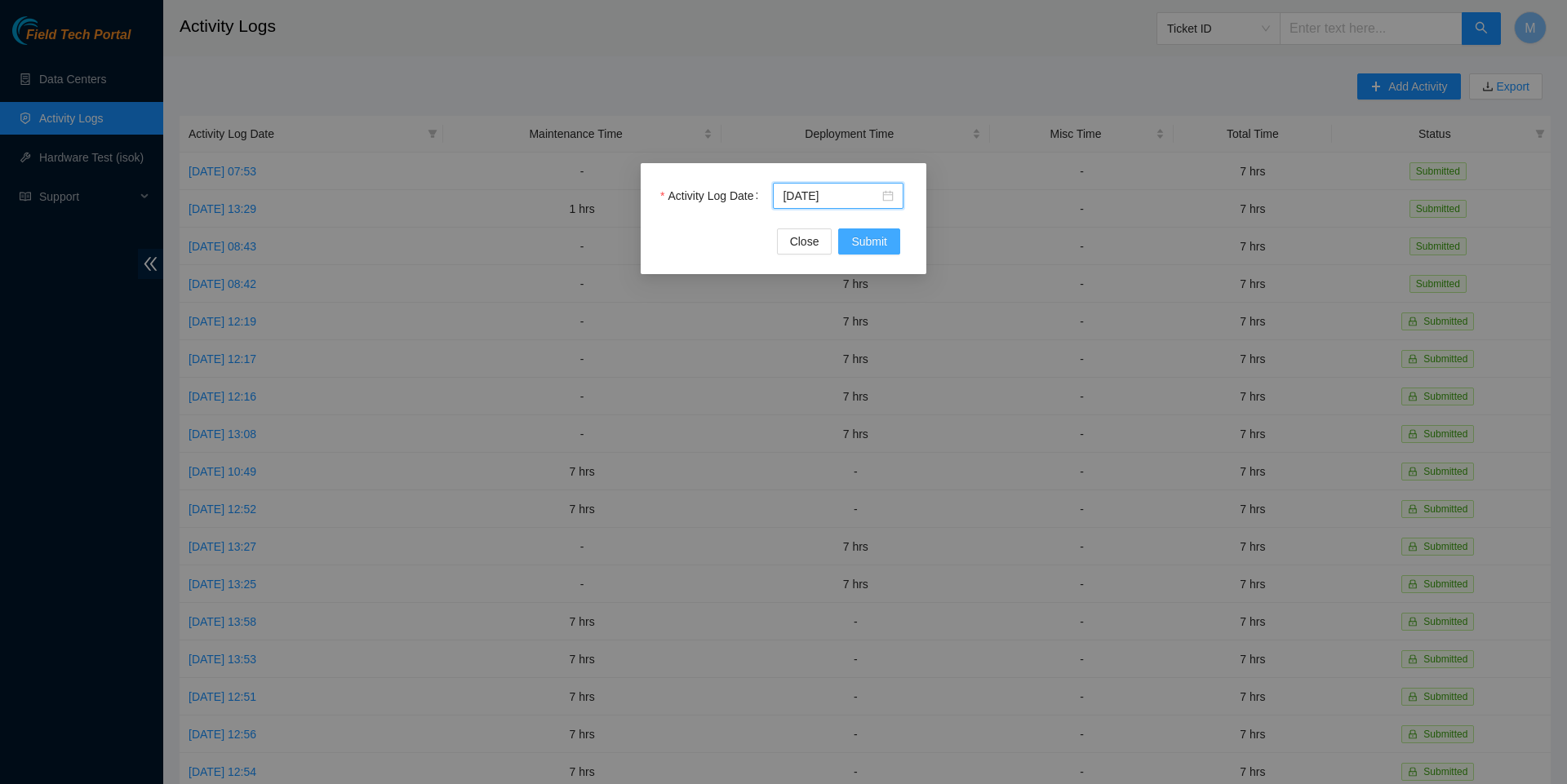
click at [876, 239] on span "Submit" at bounding box center [869, 241] width 36 height 18
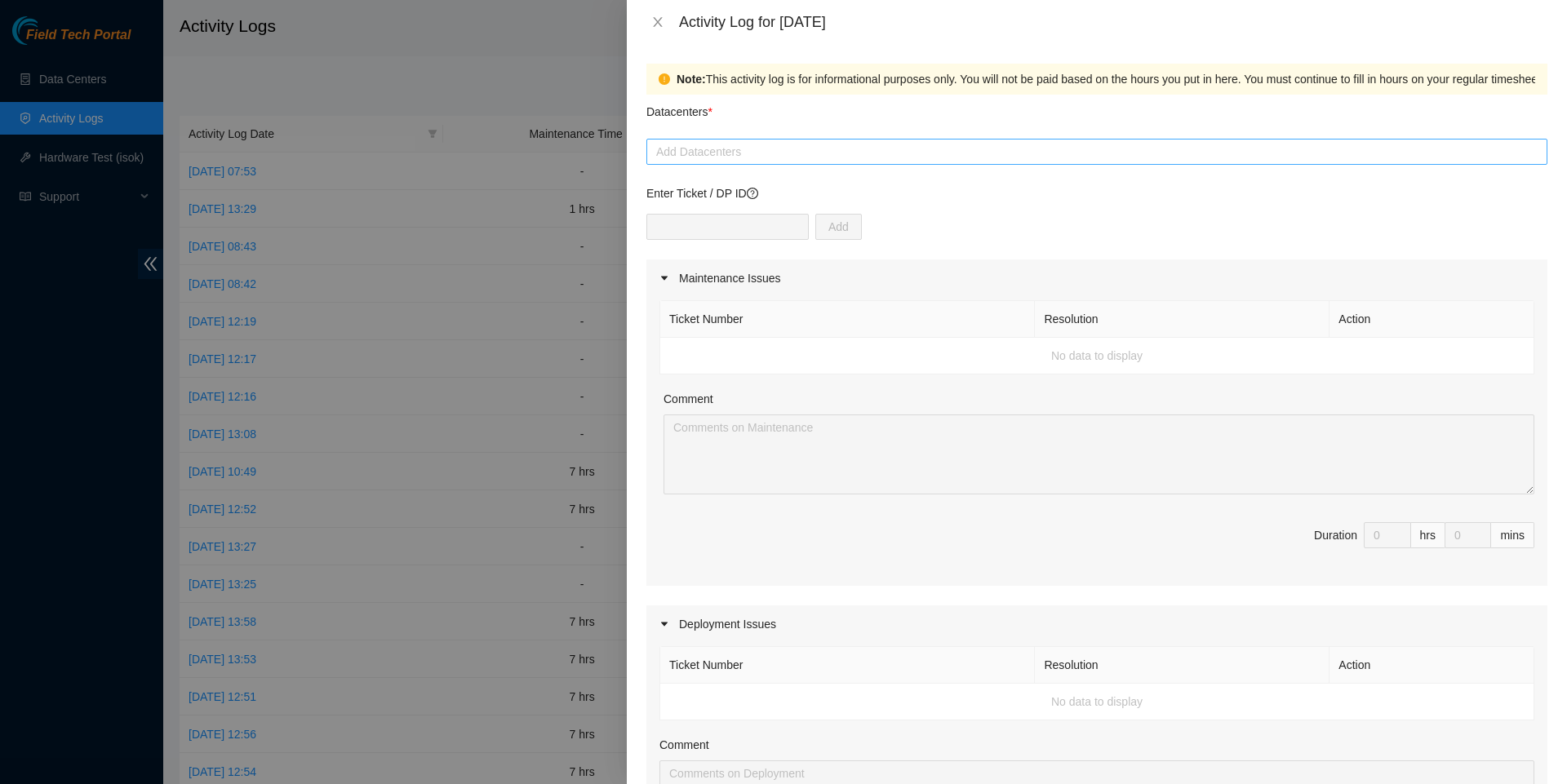
click at [802, 157] on div at bounding box center [1097, 152] width 893 height 20
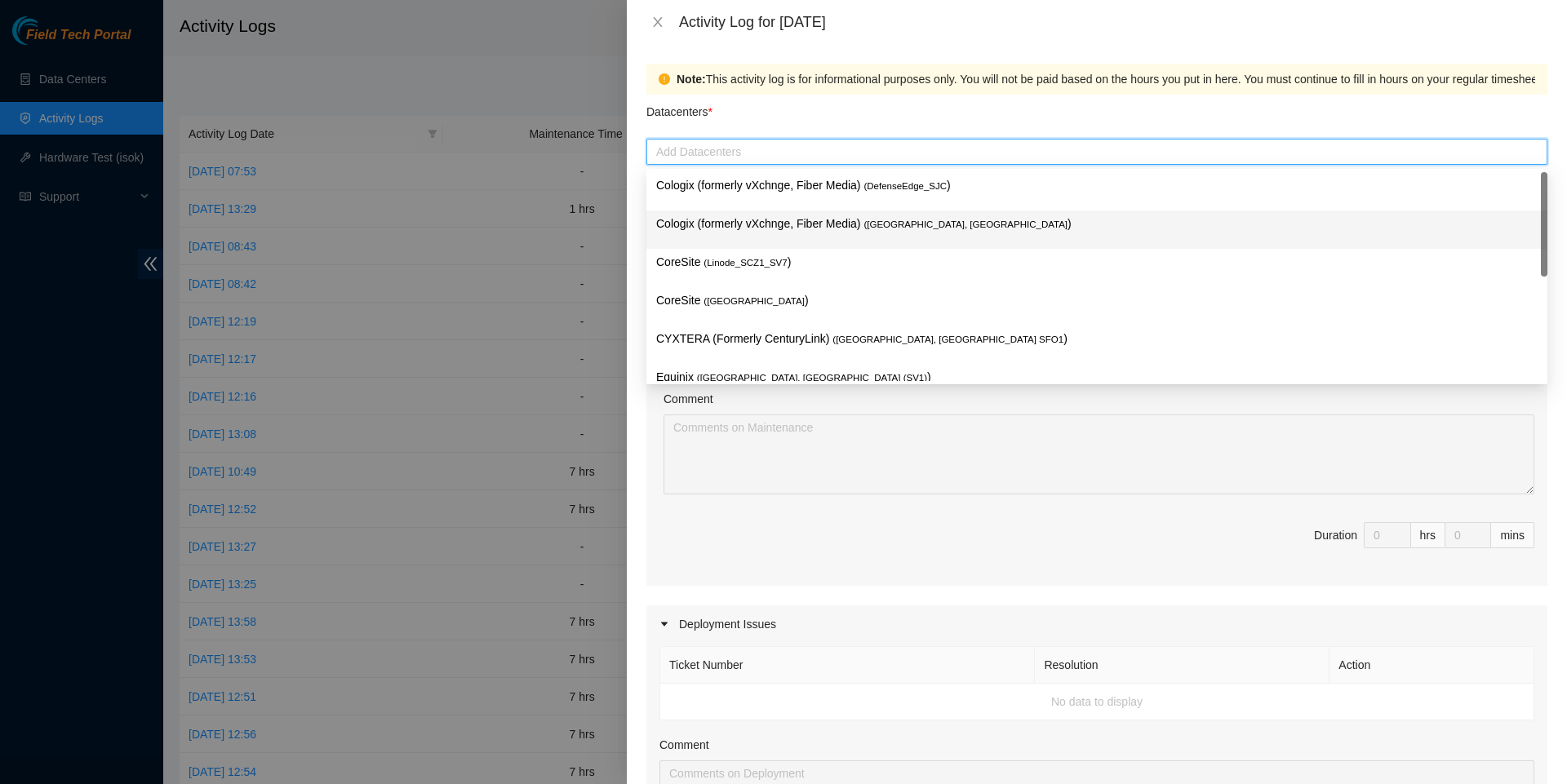
click at [772, 225] on p "Cologix (formerly vXchnge, Fiber Media) ( [GEOGRAPHIC_DATA], [GEOGRAPHIC_DATA] )" at bounding box center [1097, 223] width 881 height 19
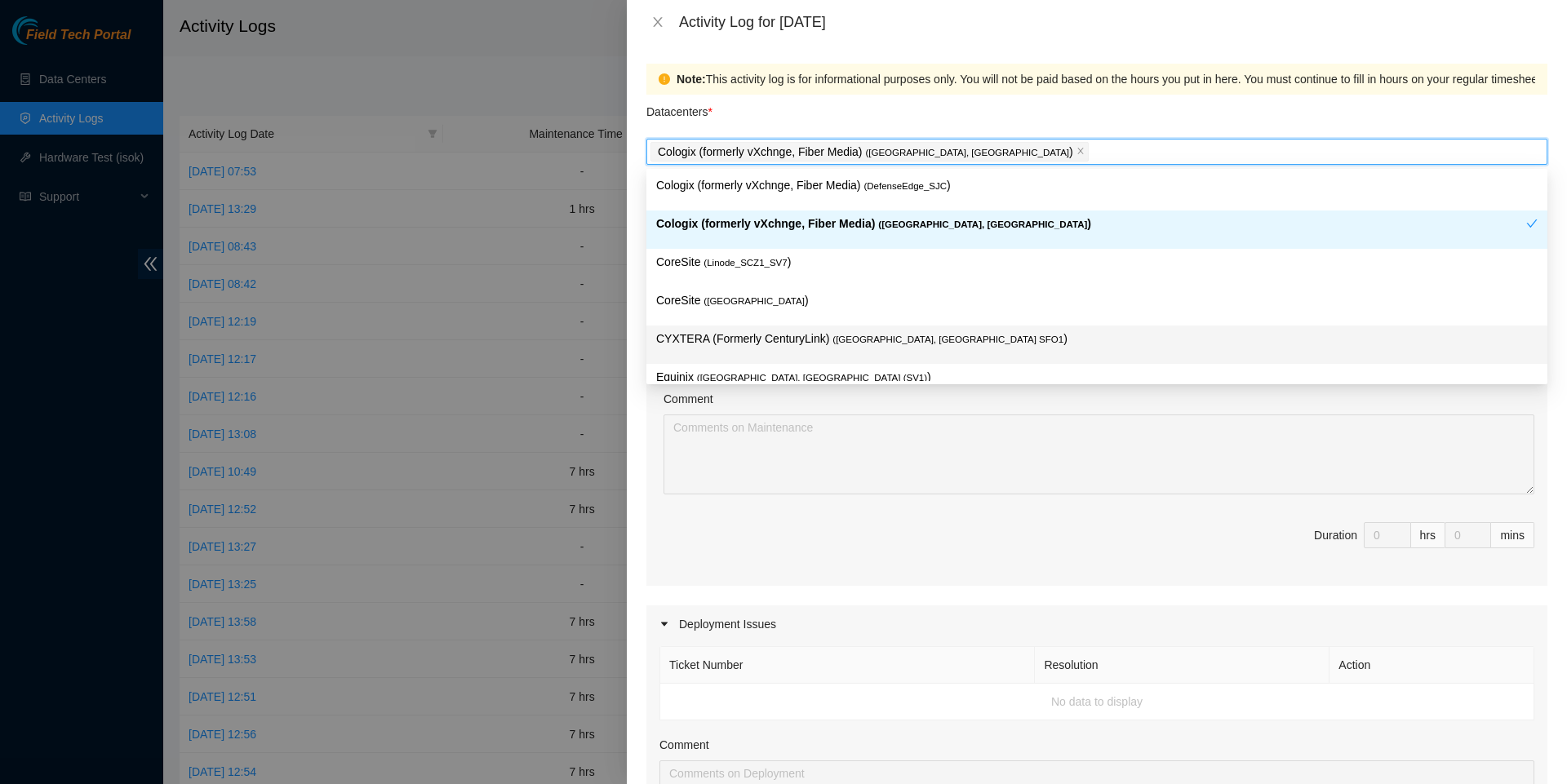
click at [758, 614] on div "Maintenance Issues Ticket Number Resolution Action No data to display Comment D…" at bounding box center [1097, 719] width 901 height 920
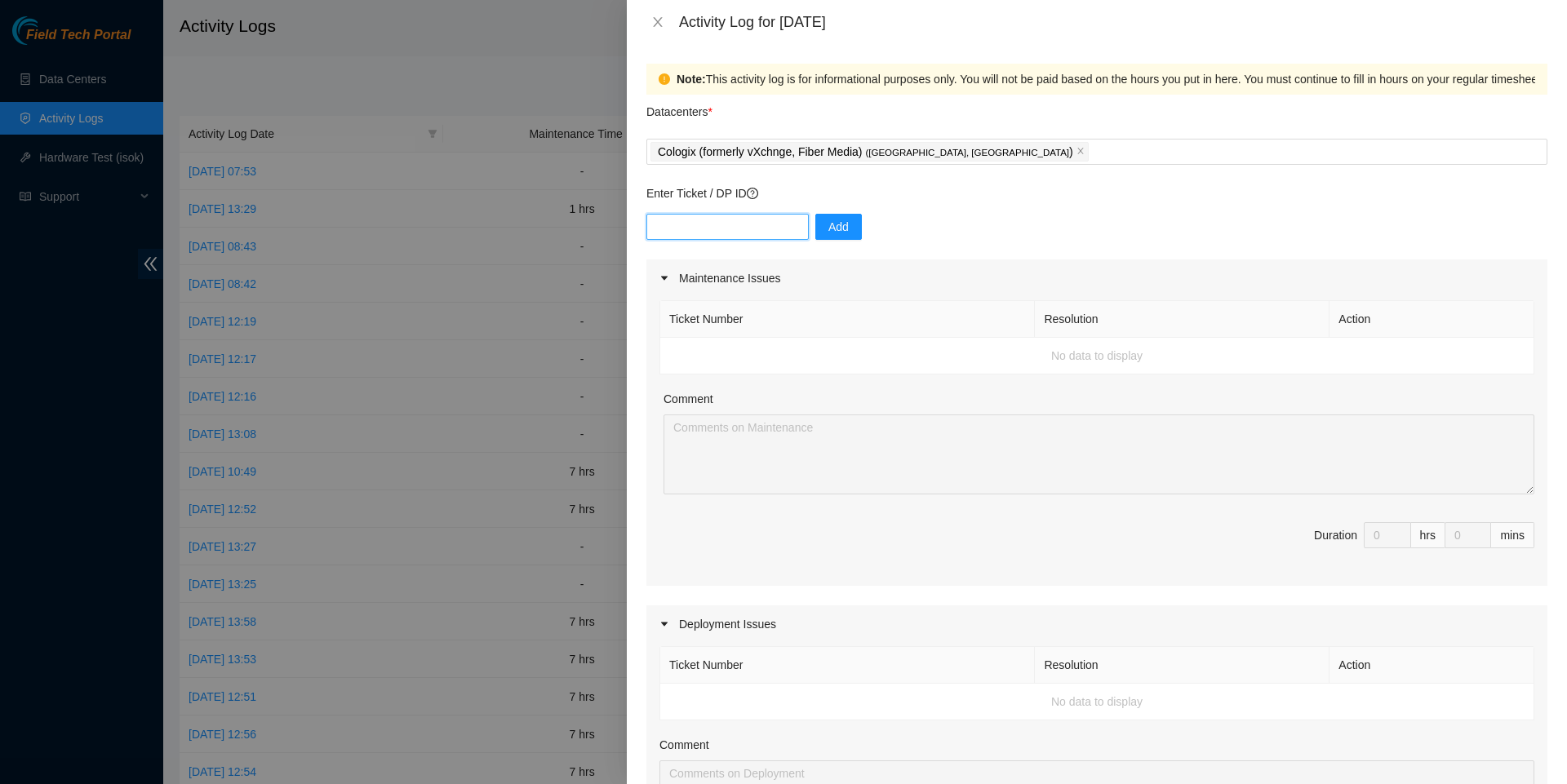
click at [772, 229] on input "text" at bounding box center [728, 227] width 162 height 26
paste input "DP82680"
type input "DP82680"
click at [836, 230] on span "Add" at bounding box center [838, 227] width 21 height 18
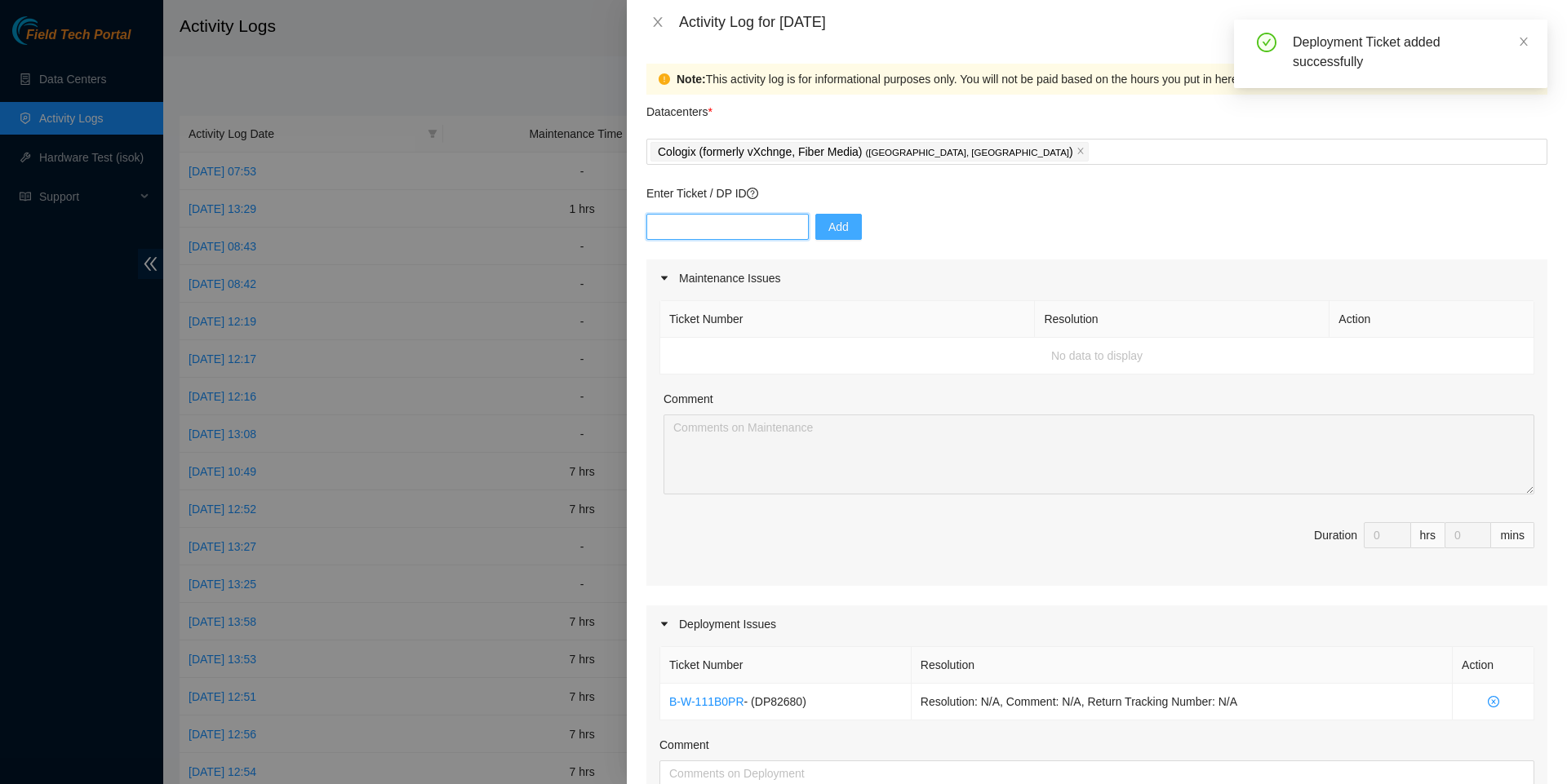
click at [761, 233] on input "text" at bounding box center [728, 227] width 162 height 26
paste input "DP82679"
type input "DP82679"
click at [849, 222] on span "Add" at bounding box center [838, 227] width 21 height 18
click at [757, 230] on input "text" at bounding box center [728, 227] width 162 height 26
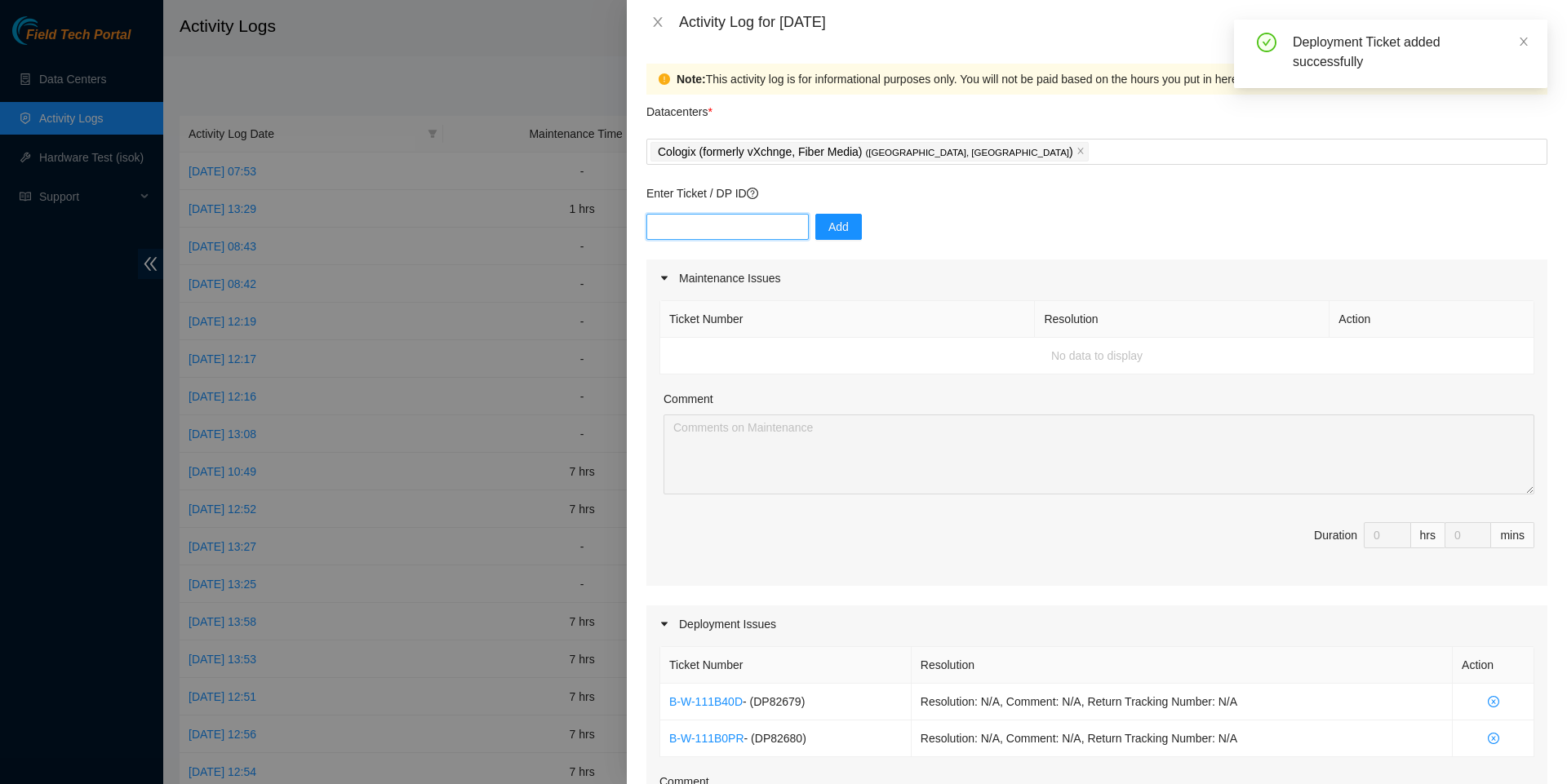
paste input "DP79324"
type input "DP79324"
click at [822, 227] on button "Add" at bounding box center [839, 227] width 47 height 26
click at [752, 226] on input "text" at bounding box center [728, 227] width 162 height 26
paste input "DP82681"
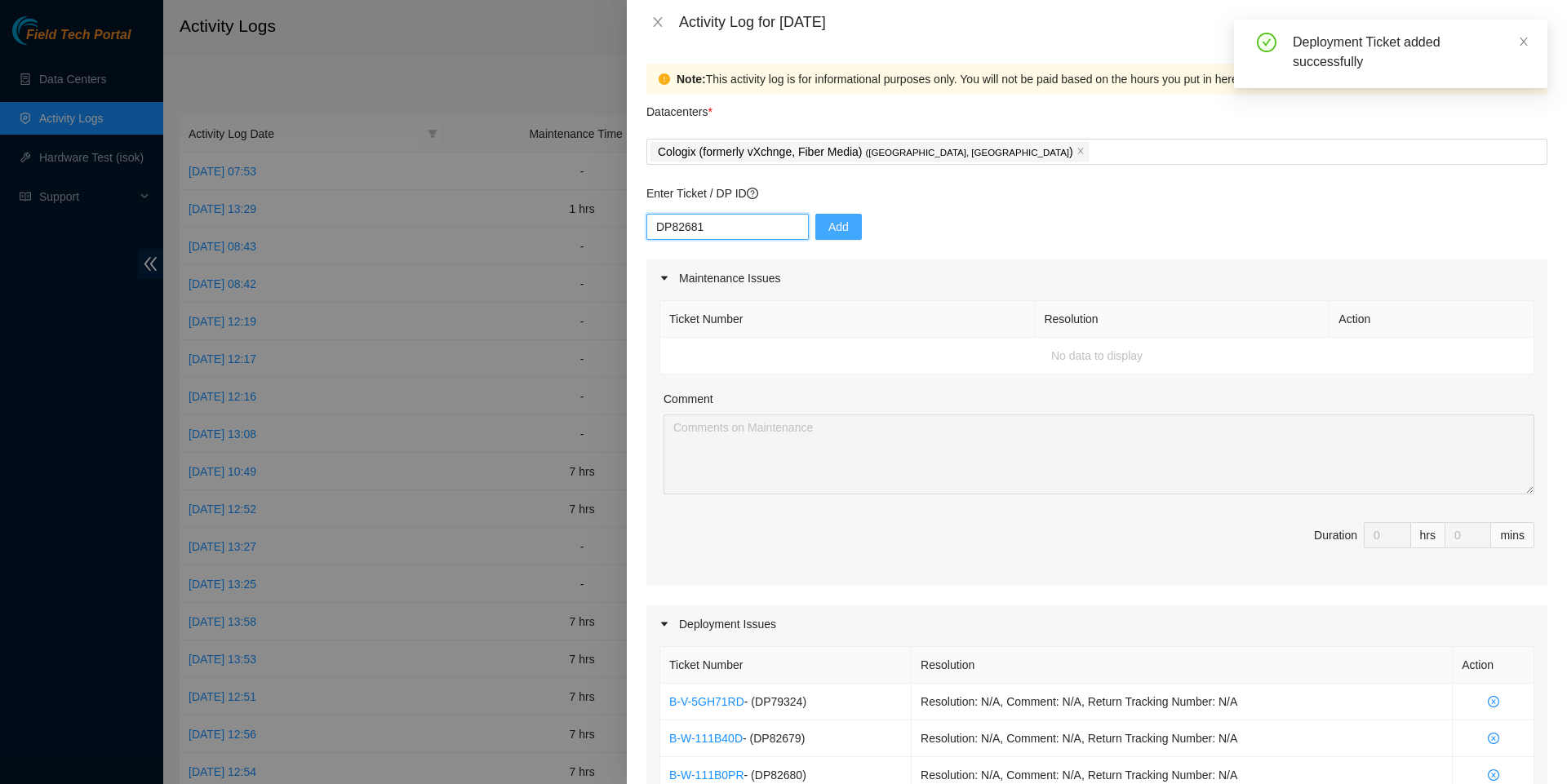
type input "DP82681"
click at [862, 230] on button "Add" at bounding box center [839, 227] width 47 height 26
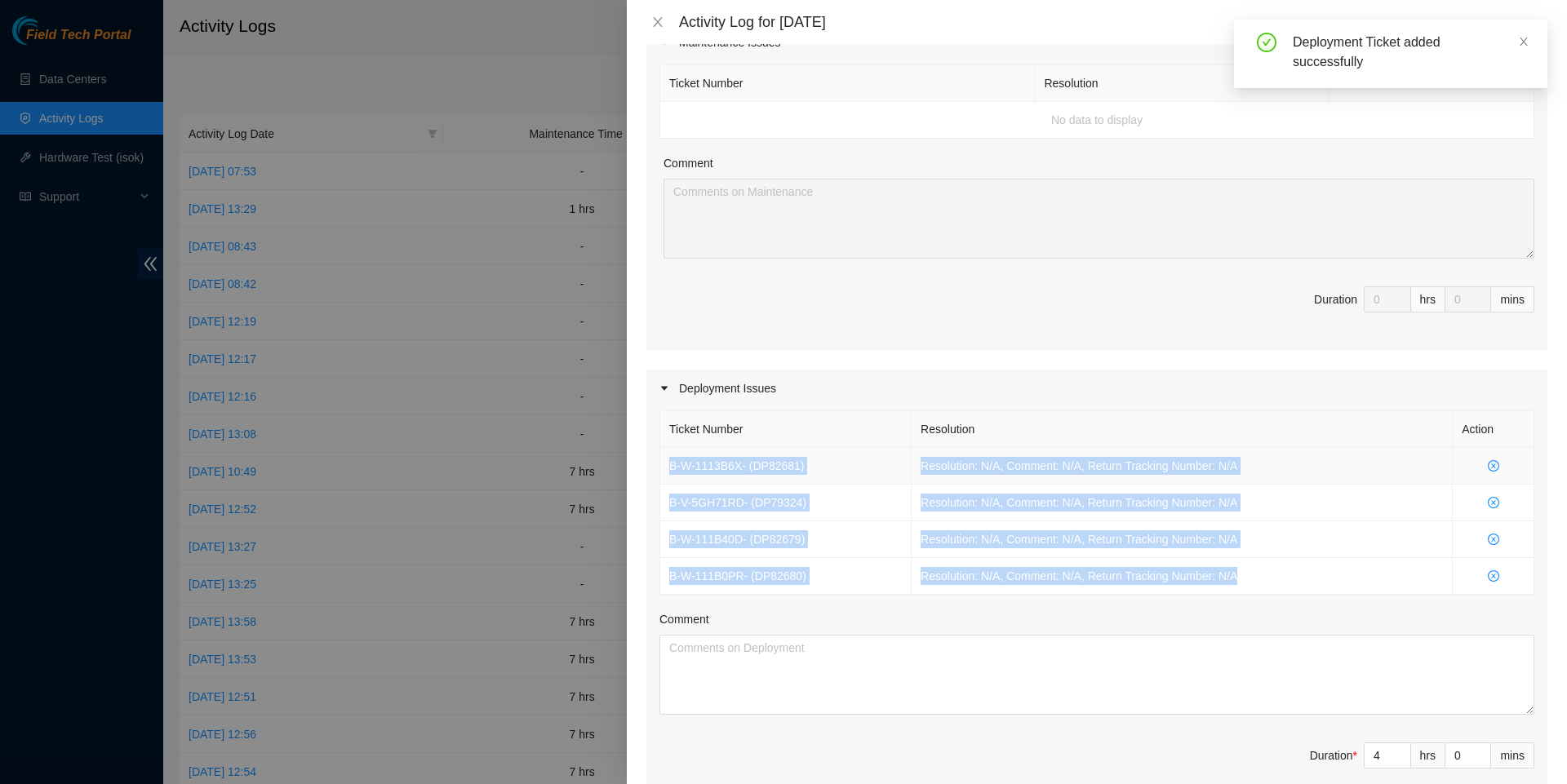
drag, startPoint x: 1271, startPoint y: 590, endPoint x: 666, endPoint y: 481, distance: 614.7
click at [666, 481] on tbody "B-W-1113B6X - ( DP82681 ) Resolution: N/A, Comment: N/A, Return Tracking Number…" at bounding box center [1097, 521] width 874 height 147
copy tbody "B-W-1113B6X - ( DP82681 ) Resolution: N/A, Comment: N/A, Return Tracking Number…"
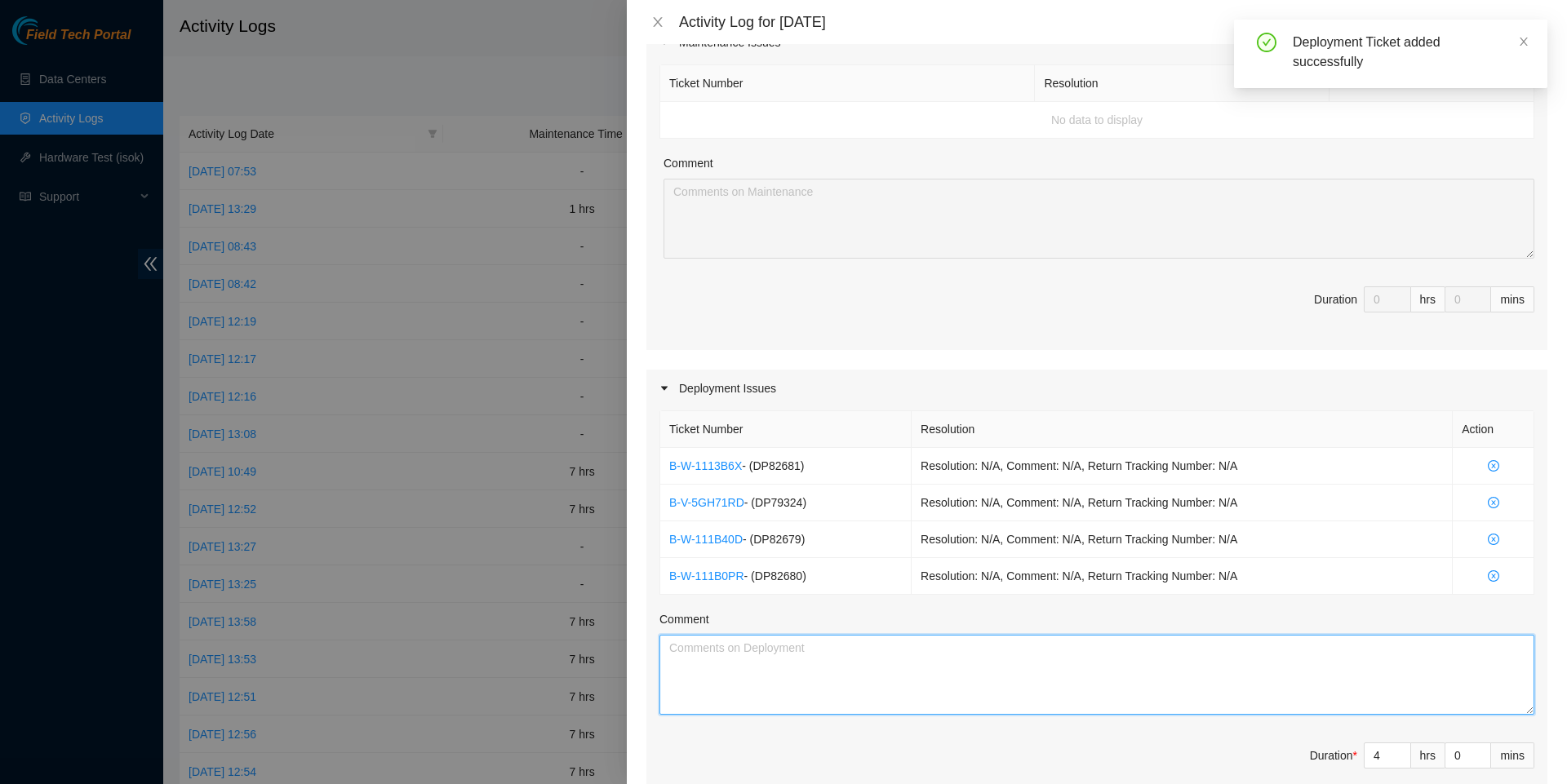
click at [776, 657] on textarea "Comment" at bounding box center [1097, 675] width 875 height 80
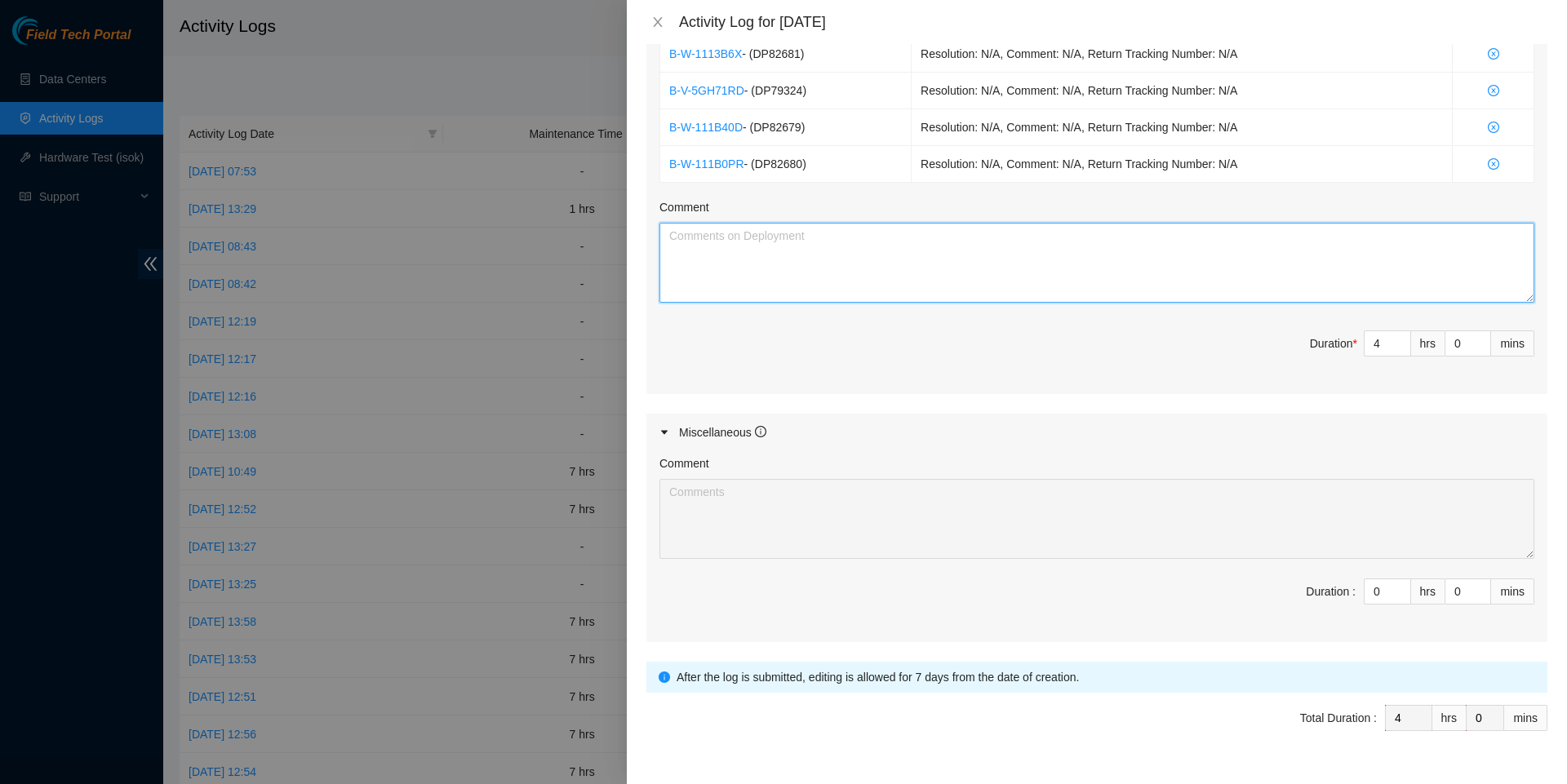
scroll to position [614, 0]
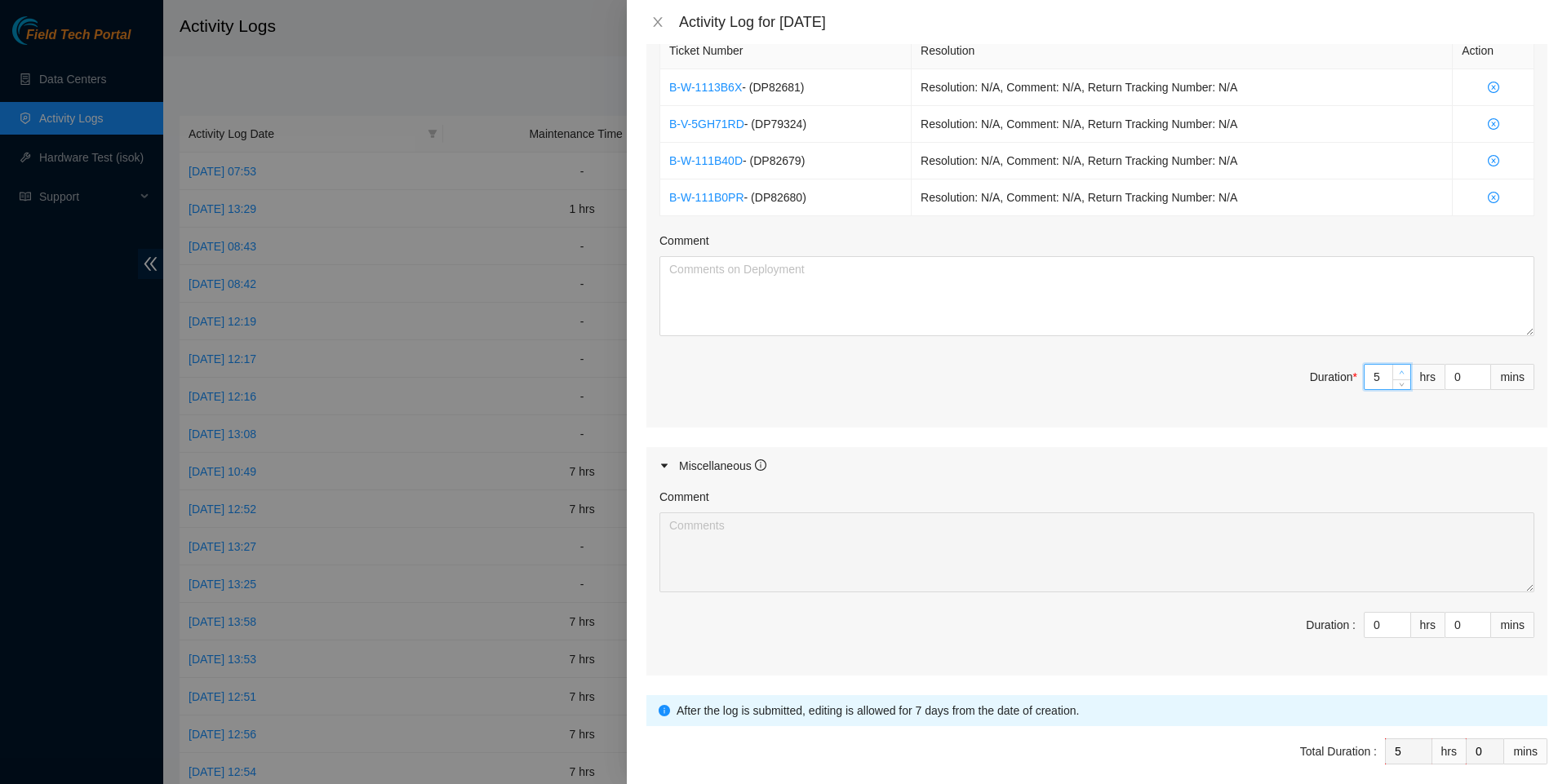
type input "5"
click at [1404, 377] on span "up" at bounding box center [1403, 372] width 10 height 10
type input "6"
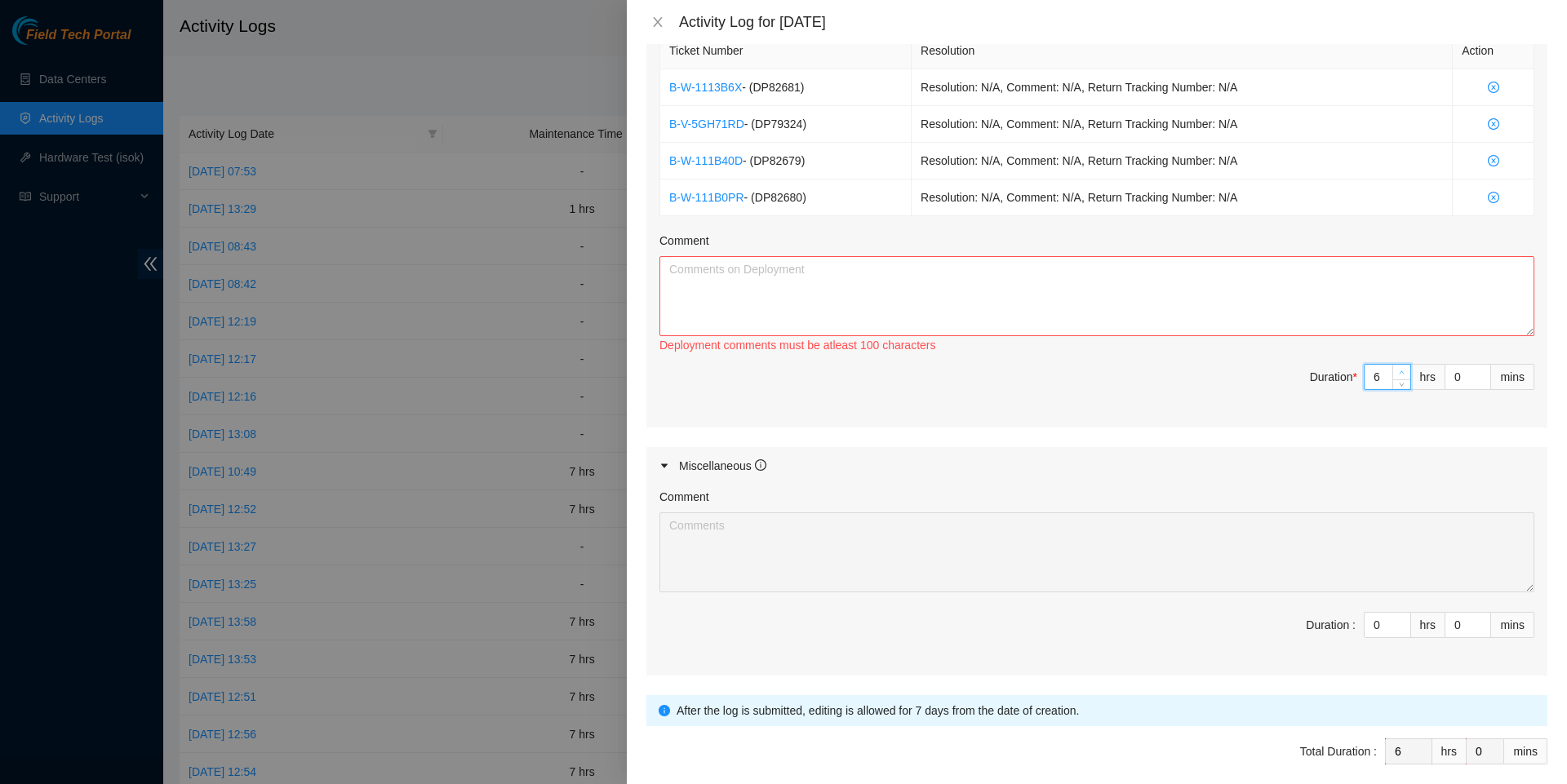
click at [1404, 377] on span "up" at bounding box center [1403, 372] width 10 height 10
type input "7"
click at [1404, 377] on span "up" at bounding box center [1403, 372] width 10 height 10
click at [1259, 294] on textarea "Comment" at bounding box center [1097, 296] width 875 height 80
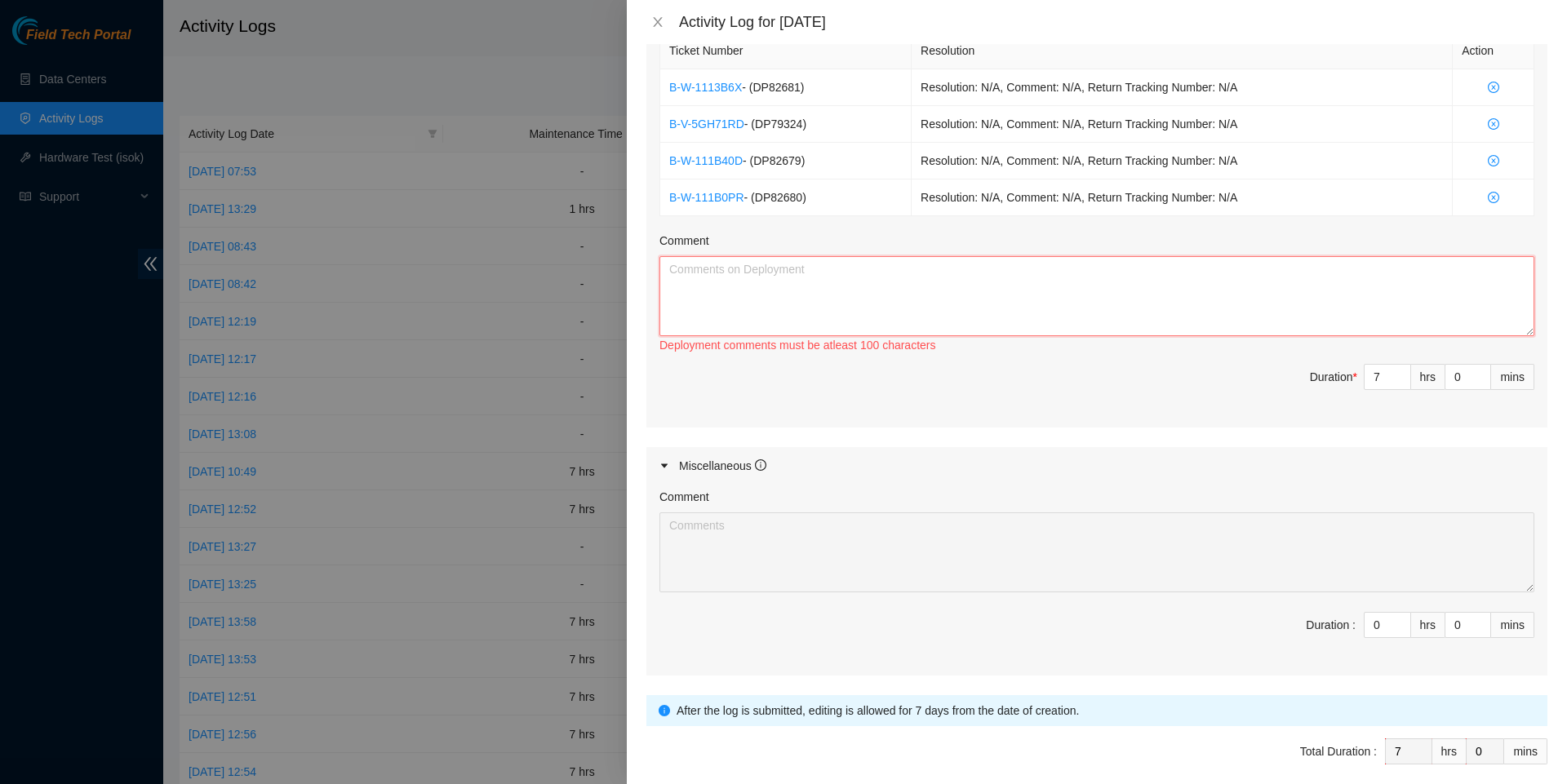
paste textarea "B-W-1113B6X - (DP82681) Resolution: N/A, Comment: N/A, Return Tracking Number: …"
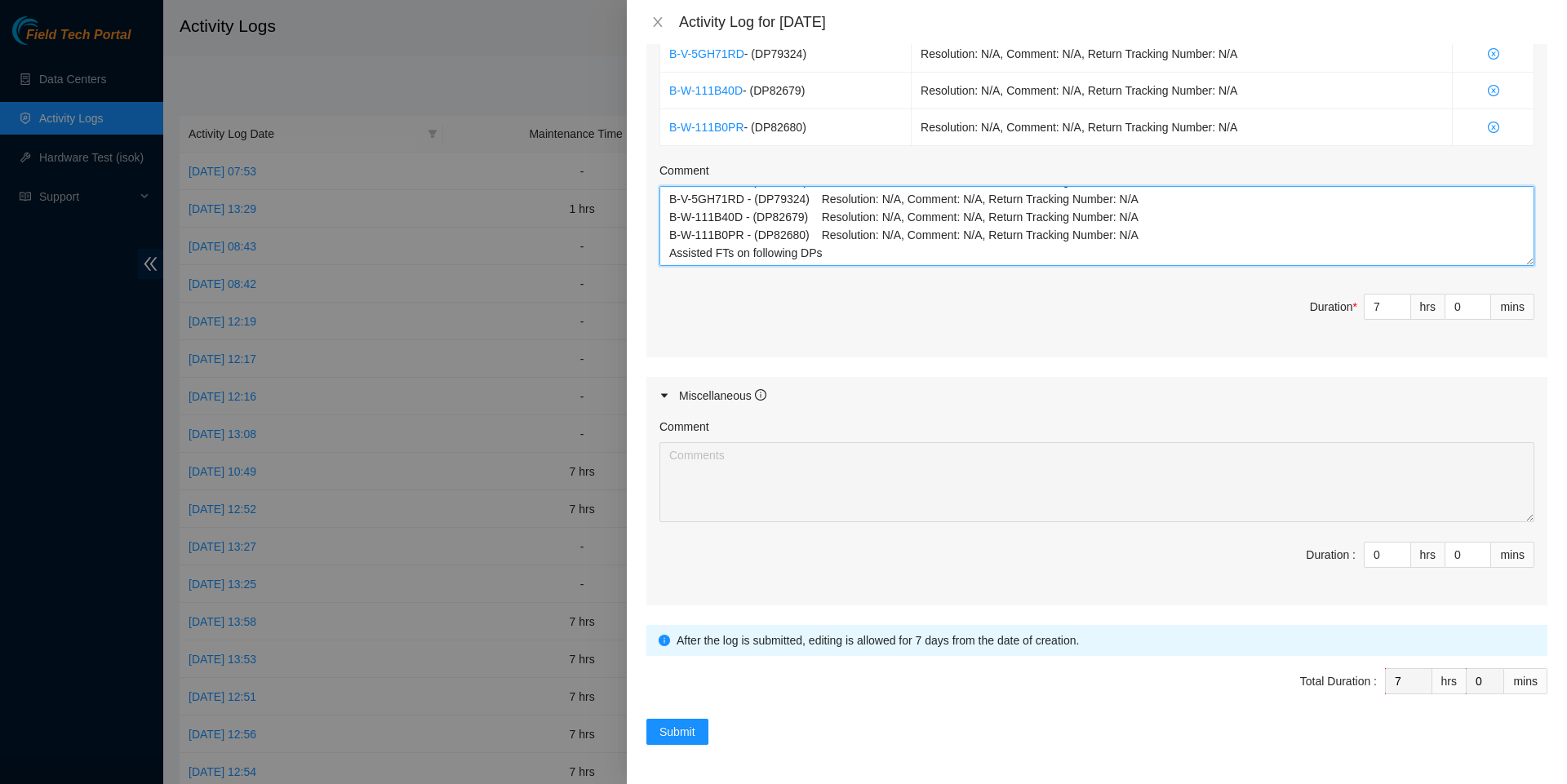
scroll to position [712, 0]
type textarea "B-W-1113B6X - (DP82681) Resolution: N/A, Comment: N/A, Return Tracking Number: …"
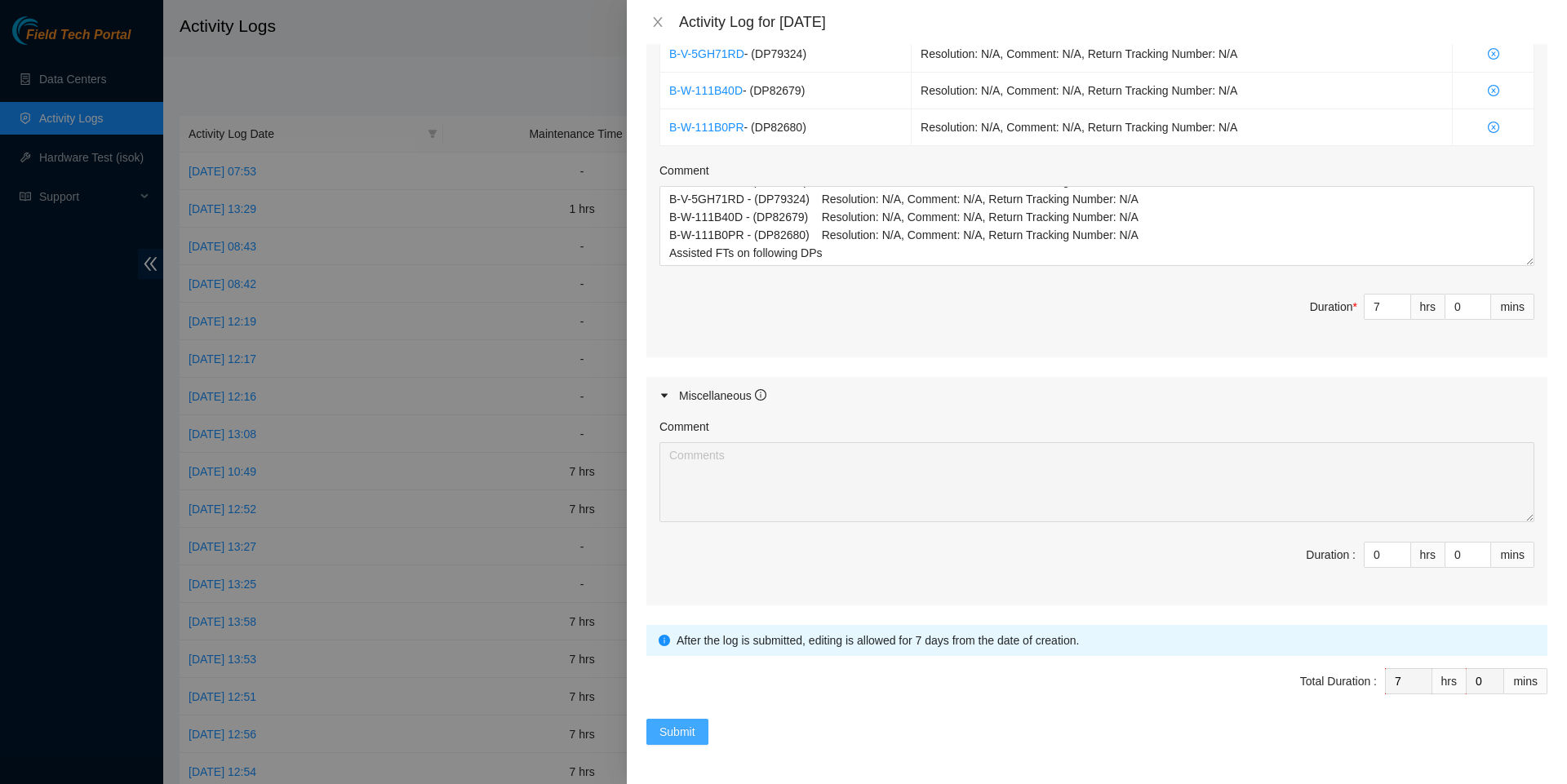
click at [688, 729] on span "Submit" at bounding box center [677, 731] width 36 height 18
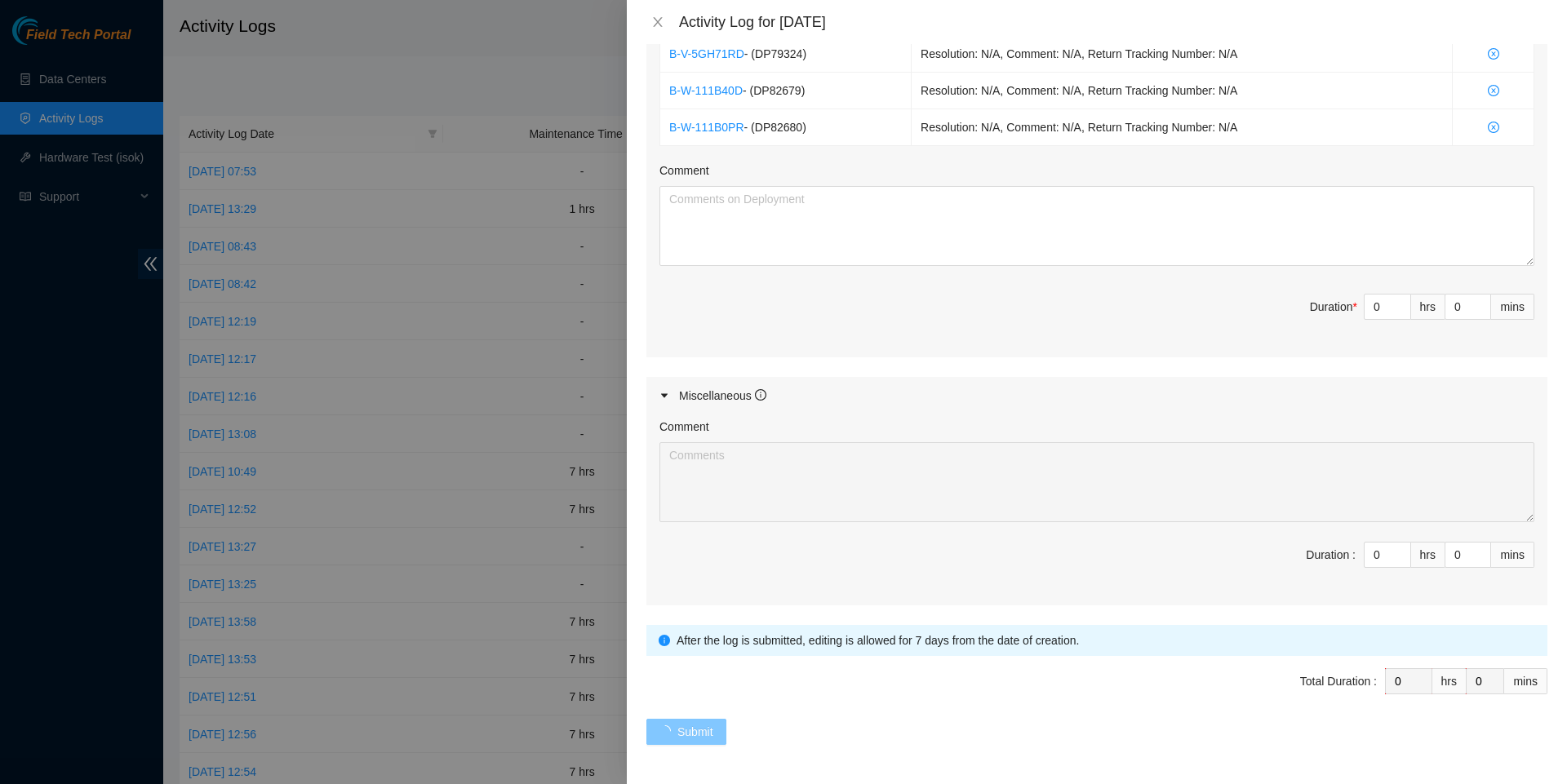
scroll to position [0, 0]
